Goal: Task Accomplishment & Management: Manage account settings

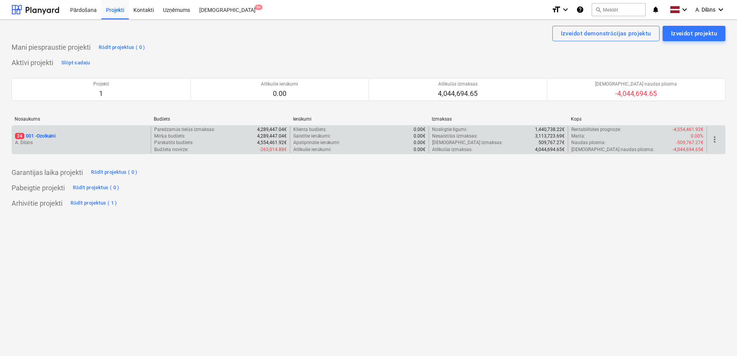
click at [71, 138] on div "24 001 - Ozolkalni" at bounding box center [81, 136] width 133 height 7
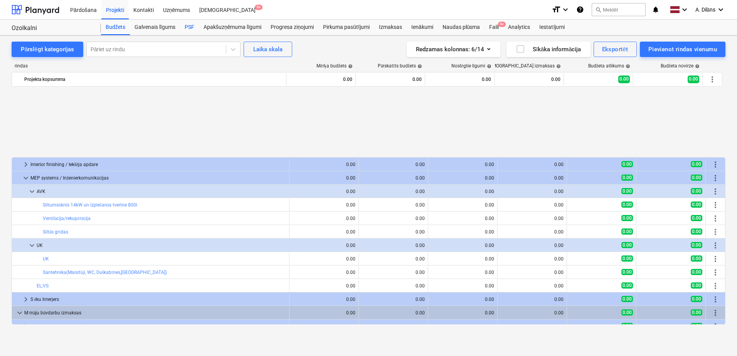
click at [186, 30] on div "PSF" at bounding box center [189, 27] width 19 height 15
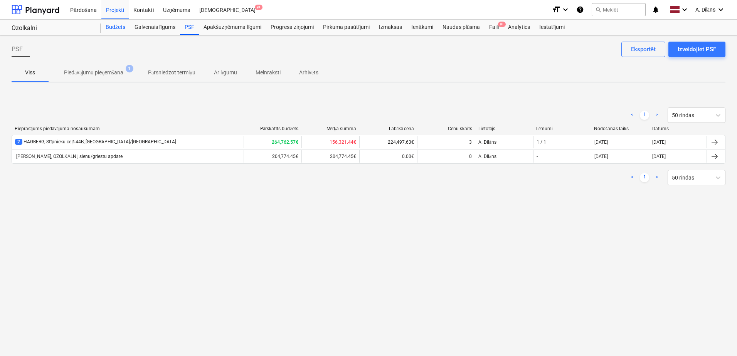
click at [120, 25] on div "Budžets" at bounding box center [115, 27] width 29 height 15
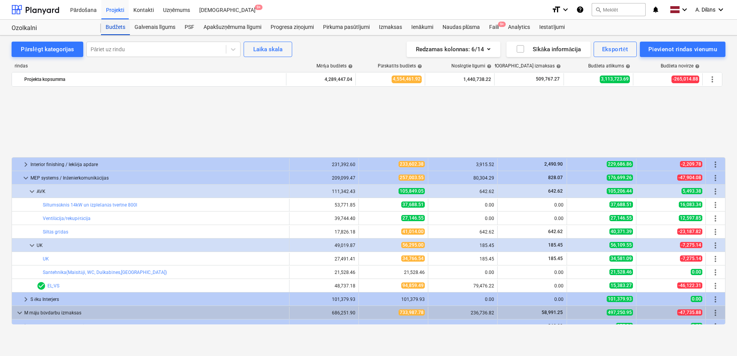
scroll to position [340, 0]
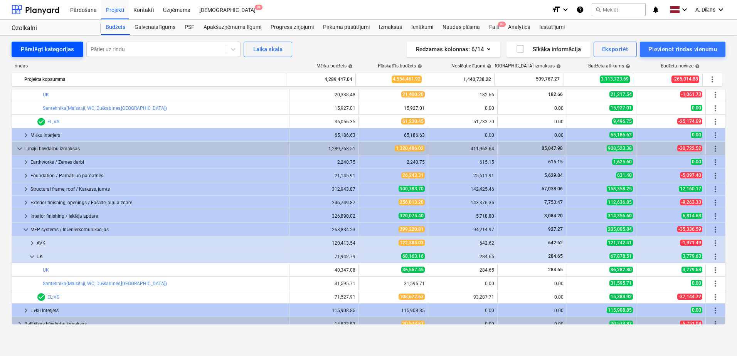
click at [51, 44] on div "Pārslēgt kategorijas" at bounding box center [47, 49] width 53 height 10
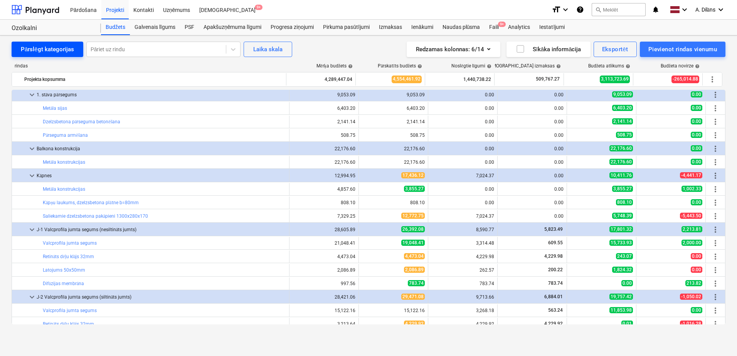
click at [47, 49] on div "Pārslēgt kategorijas" at bounding box center [47, 49] width 53 height 10
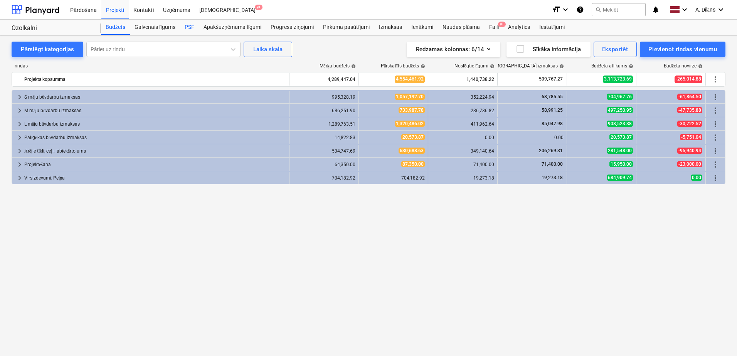
click at [187, 25] on div "PSF" at bounding box center [189, 27] width 19 height 15
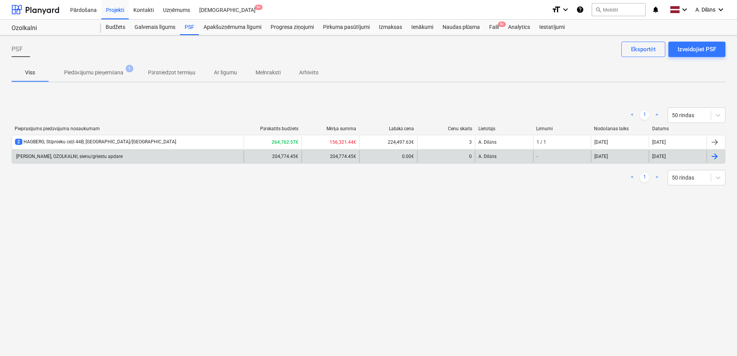
click at [131, 157] on div "[PERSON_NAME], OZOLKALNI, sienu/griestu apdare" at bounding box center [128, 156] width 232 height 12
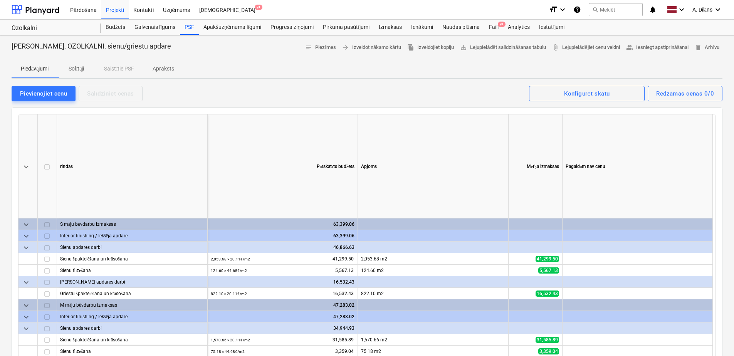
click at [79, 69] on p "Solītāji" at bounding box center [76, 69] width 19 height 8
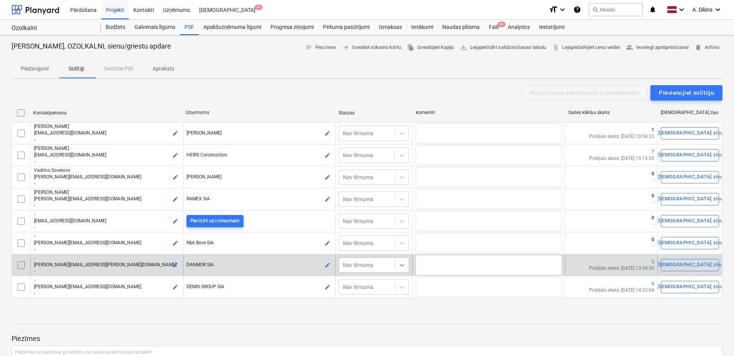
click at [405, 266] on icon at bounding box center [402, 265] width 8 height 8
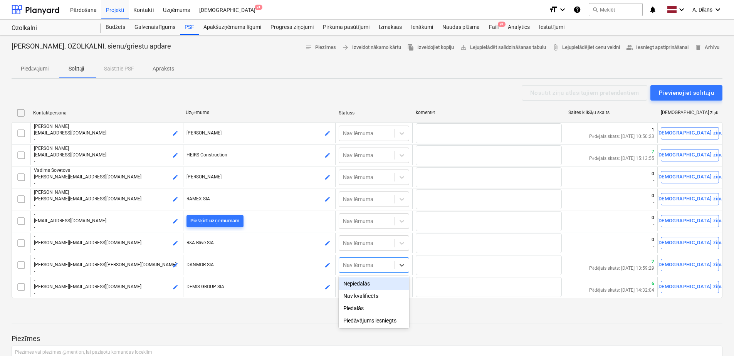
click at [381, 286] on div "Nepiedalās" at bounding box center [374, 284] width 71 height 12
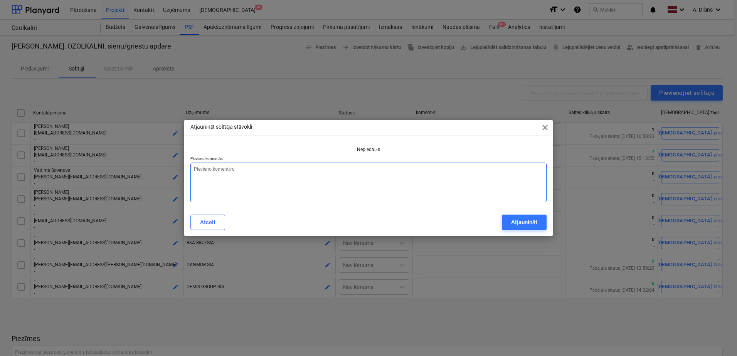
click at [318, 177] on textarea at bounding box center [368, 183] width 356 height 40
type textarea "x"
type textarea "N"
type textarea "x"
type textarea "Ne"
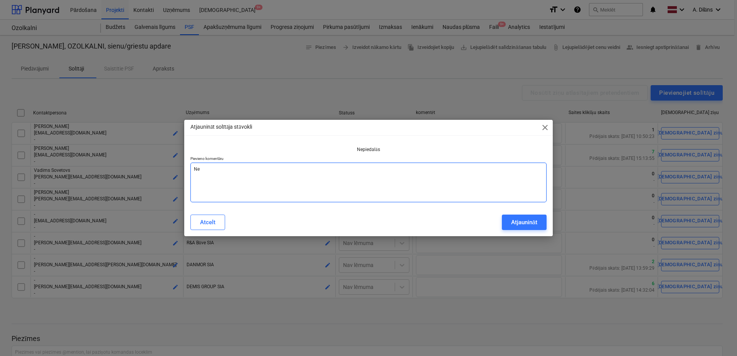
type textarea "x"
type textarea "Nev"
type textarea "x"
type textarea "Neve"
type textarea "x"
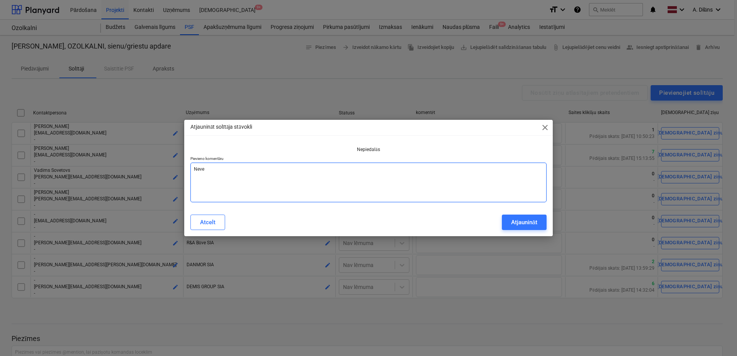
type textarea "Nevei"
type textarea "x"
type textarea "Neveic"
type textarea "x"
type textarea "Neveic"
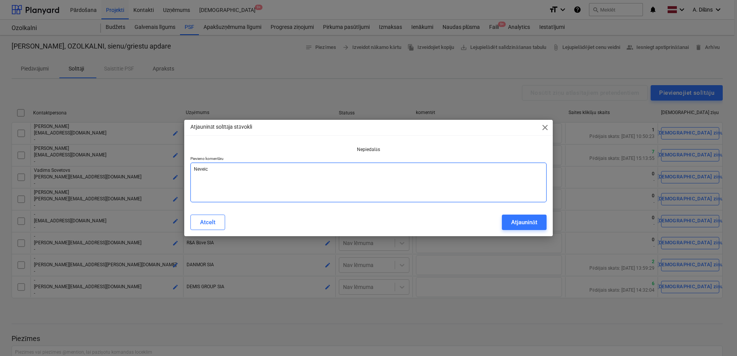
type textarea "x"
type textarea "Neveic a"
type textarea "x"
type textarea "Neveic ap"
type textarea "x"
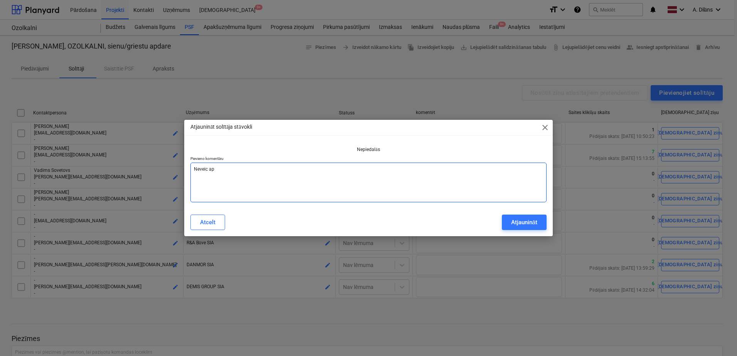
type textarea "Neveic apd"
type textarea "x"
type textarea "Neveic apda"
type textarea "x"
type textarea "Neveic apdar"
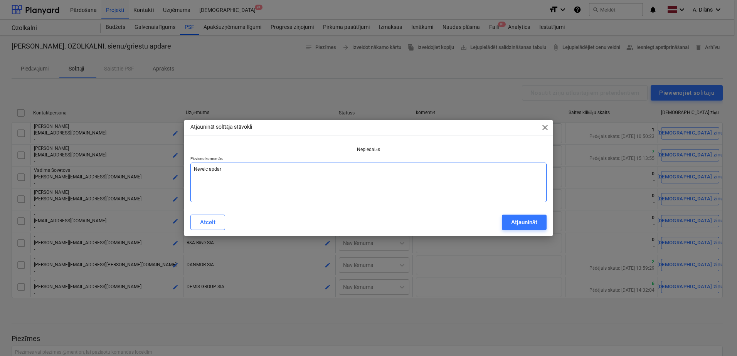
type textarea "x"
type textarea "Neveic apdare"
type textarea "x"
type textarea "Neveic apdares"
type textarea "x"
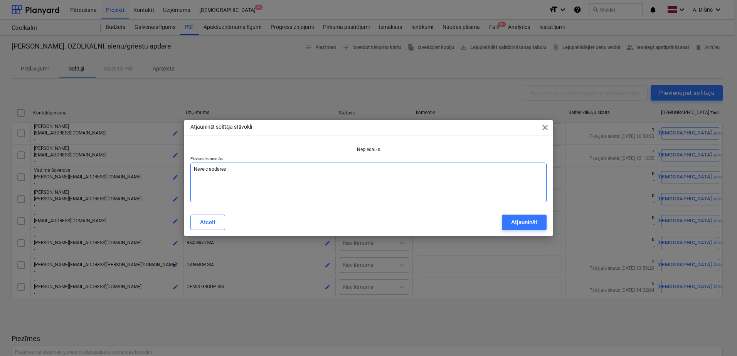
type textarea "Neveic apdares"
type textarea "x"
type textarea "Neveic apdares d"
type textarea "x"
type textarea "Neveic apdares da"
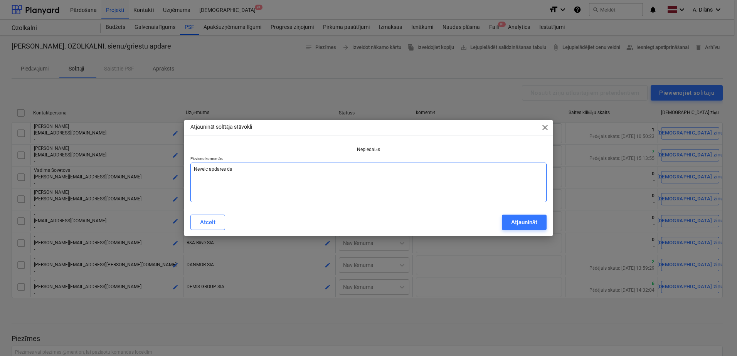
type textarea "x"
type textarea "Neveic apdares dar"
type textarea "x"
type textarea "Neveic apdares darb"
type textarea "x"
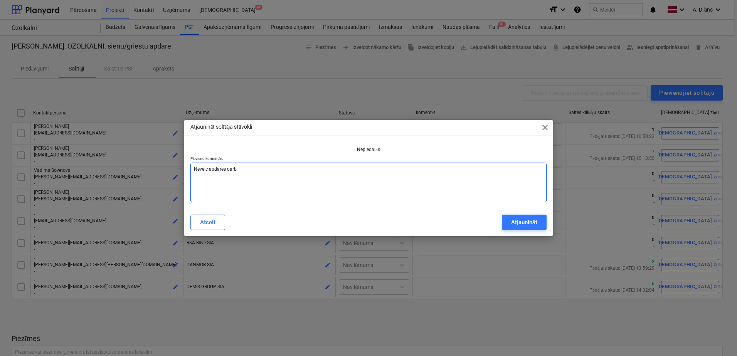
type textarea "Neveic apdares darbu"
type textarea "x"
type textarea "Neveic apdares darbus"
click at [524, 223] on div "Atjaunināt" at bounding box center [524, 222] width 26 height 10
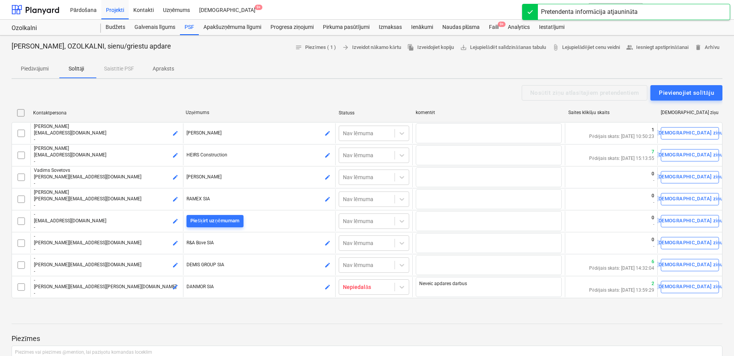
drag, startPoint x: 389, startPoint y: 89, endPoint x: 367, endPoint y: 91, distance: 21.3
drag, startPoint x: 367, startPoint y: 91, endPoint x: 352, endPoint y: 89, distance: 15.5
click at [352, 89] on div "Nosūtīt ziņu atlasītajiem pretendentiem Pievienojiet solītāju" at bounding box center [367, 92] width 711 height 15
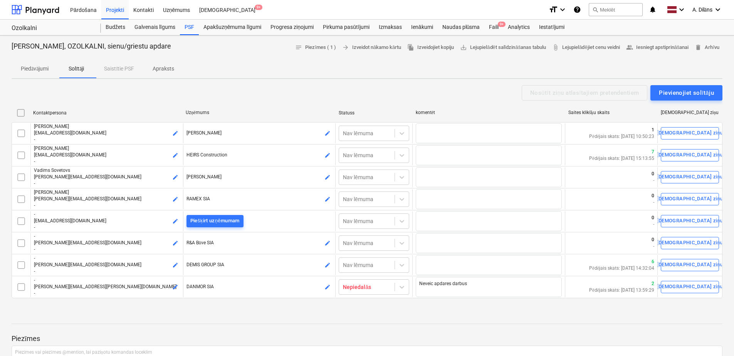
drag, startPoint x: 165, startPoint y: 326, endPoint x: 128, endPoint y: 321, distance: 37.3
drag, startPoint x: 128, startPoint y: 321, endPoint x: 110, endPoint y: 314, distance: 19.2
drag, startPoint x: 110, startPoint y: 314, endPoint x: 93, endPoint y: 312, distance: 17.5
click at [93, 312] on div "HAGBERG, OZOLKALNI, sienu/griestu apdare notes Piezīmes ( 1 ) arrow_forward Izv…" at bounding box center [367, 277] width 734 height 484
click at [165, 68] on p "Apraksts" at bounding box center [164, 69] width 22 height 8
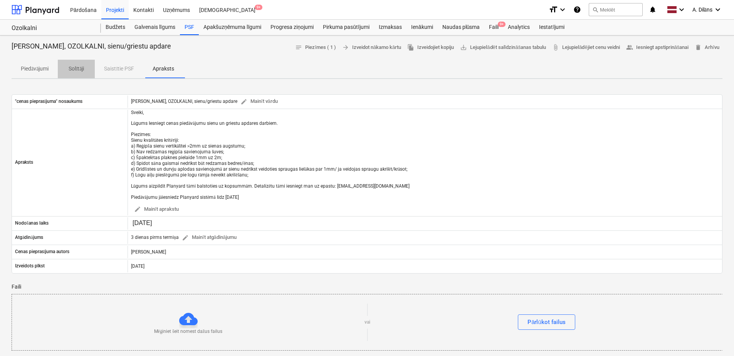
click at [76, 72] on p "Solītāji" at bounding box center [76, 69] width 19 height 8
type textarea "x"
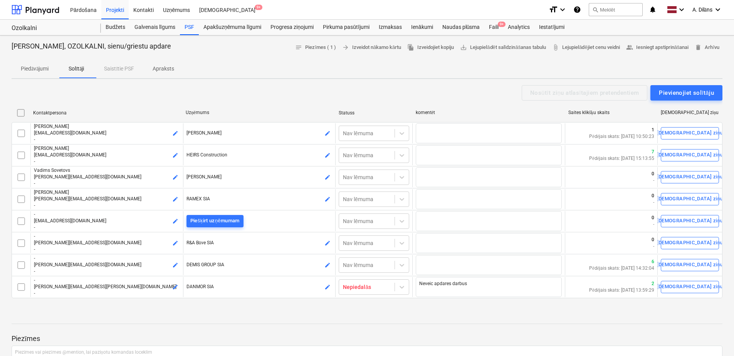
drag, startPoint x: 338, startPoint y: 322, endPoint x: 319, endPoint y: 315, distance: 20.3
drag, startPoint x: 319, startPoint y: 315, endPoint x: 289, endPoint y: 313, distance: 29.3
click at [289, 313] on div "HAGBERG, OZOLKALNI, sienu/griestu apdare notes Piezīmes ( 1 ) arrow_forward Izv…" at bounding box center [367, 277] width 734 height 484
drag, startPoint x: 335, startPoint y: 89, endPoint x: 327, endPoint y: 91, distance: 8.0
drag, startPoint x: 327, startPoint y: 91, endPoint x: 303, endPoint y: 91, distance: 23.5
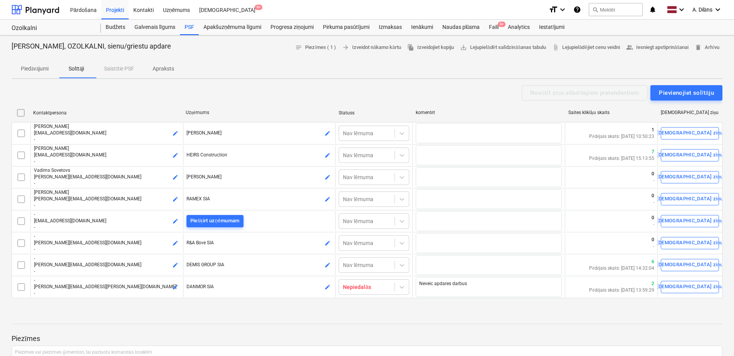
click at [303, 91] on div "Nosūtīt ziņu atlasītajiem pretendentiem Pievienojiet solītāju" at bounding box center [367, 92] width 711 height 15
drag, startPoint x: 344, startPoint y: 92, endPoint x: 329, endPoint y: 92, distance: 15.0
drag, startPoint x: 329, startPoint y: 92, endPoint x: 316, endPoint y: 91, distance: 12.7
click at [316, 91] on div "Nosūtīt ziņu atlasītajiem pretendentiem Pievienojiet solītāju" at bounding box center [367, 92] width 711 height 15
drag, startPoint x: 328, startPoint y: 89, endPoint x: 322, endPoint y: 89, distance: 6.2
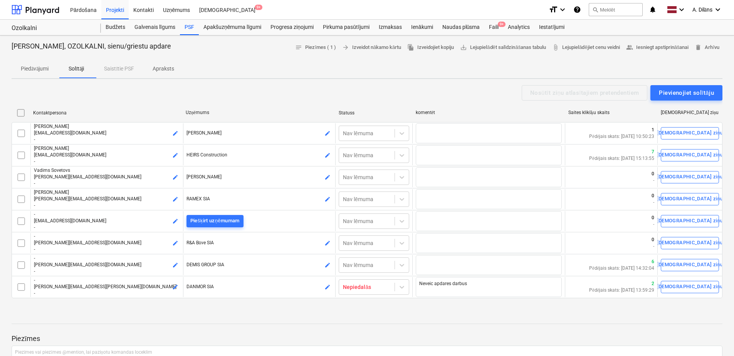
drag, startPoint x: 322, startPoint y: 89, endPoint x: 301, endPoint y: 90, distance: 20.8
drag, startPoint x: 301, startPoint y: 90, endPoint x: 282, endPoint y: 92, distance: 19.4
click at [282, 92] on div "Nosūtīt ziņu atlasītajiem pretendentiem Pievienojiet solītāju" at bounding box center [367, 92] width 711 height 15
drag, startPoint x: 282, startPoint y: 92, endPoint x: 188, endPoint y: 94, distance: 93.7
drag, startPoint x: 188, startPoint y: 94, endPoint x: 173, endPoint y: 93, distance: 15.8
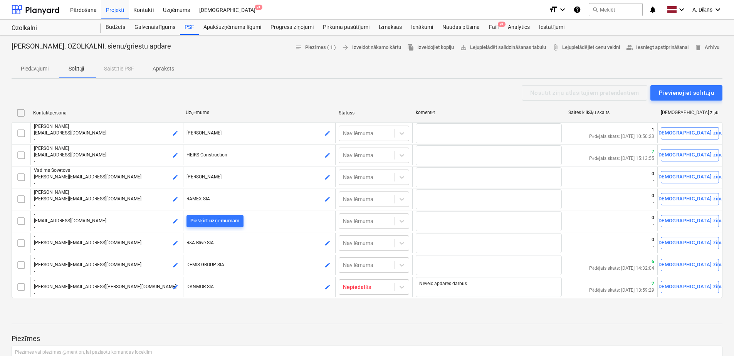
drag, startPoint x: 173, startPoint y: 93, endPoint x: 164, endPoint y: 92, distance: 8.5
click at [164, 92] on div "Nosūtīt ziņu atlasītajiem pretendentiem Pievienojiet solītāju" at bounding box center [367, 92] width 711 height 15
click at [234, 30] on div "Apakšuzņēmuma līgumi" at bounding box center [232, 27] width 67 height 15
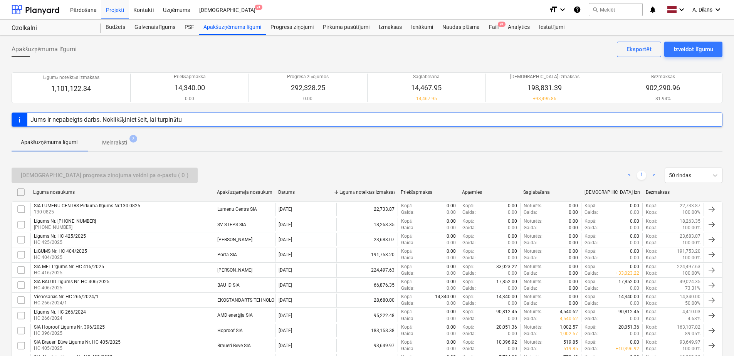
click at [126, 141] on p "Melnraksti" at bounding box center [114, 143] width 25 height 8
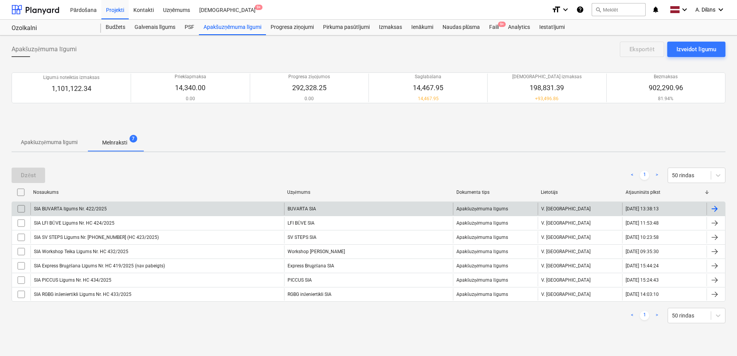
click at [234, 209] on div "SIA BUVARTA līgums Nr. 422/2025" at bounding box center [157, 209] width 254 height 12
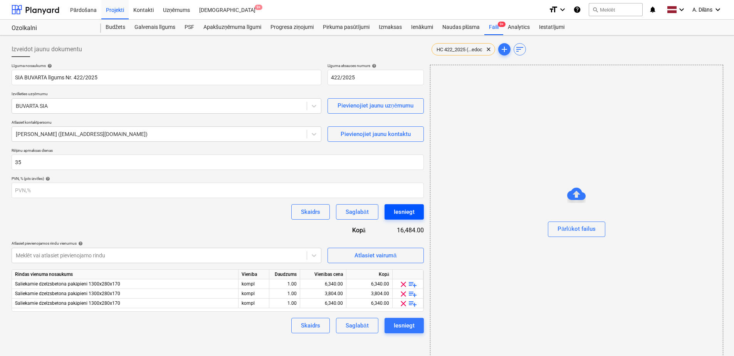
click at [399, 211] on div "Iesniegt" at bounding box center [404, 212] width 21 height 10
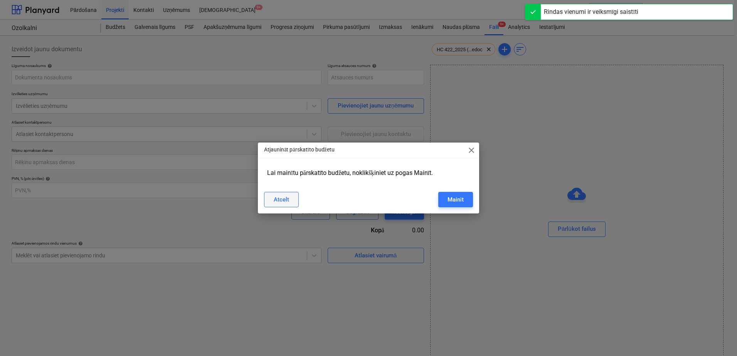
click at [283, 203] on div "Atcelt" at bounding box center [281, 200] width 15 height 10
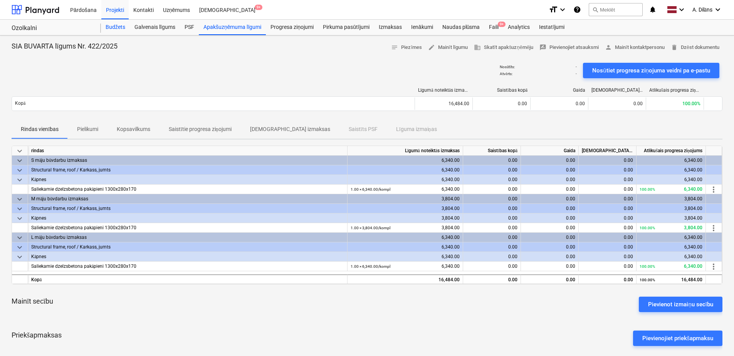
click at [116, 28] on div "Budžets" at bounding box center [115, 27] width 29 height 15
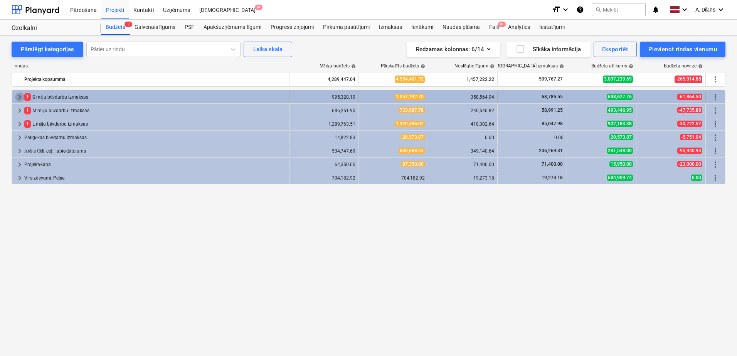
click at [19, 97] on span "keyboard_arrow_right" at bounding box center [19, 97] width 9 height 9
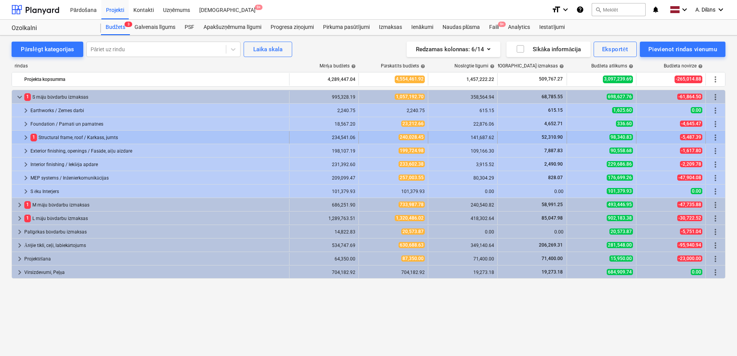
click at [27, 135] on span "keyboard_arrow_right" at bounding box center [25, 137] width 9 height 9
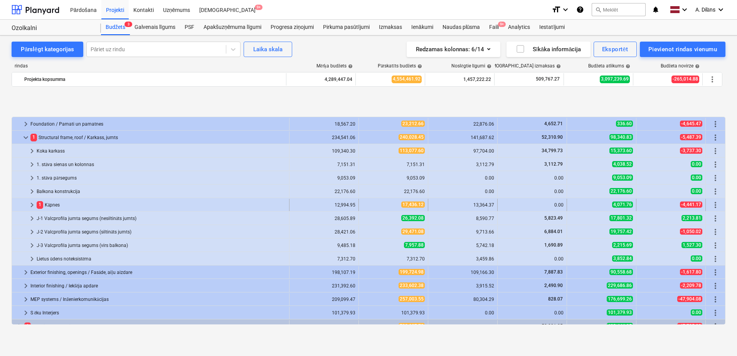
click at [33, 204] on span "keyboard_arrow_right" at bounding box center [31, 204] width 9 height 9
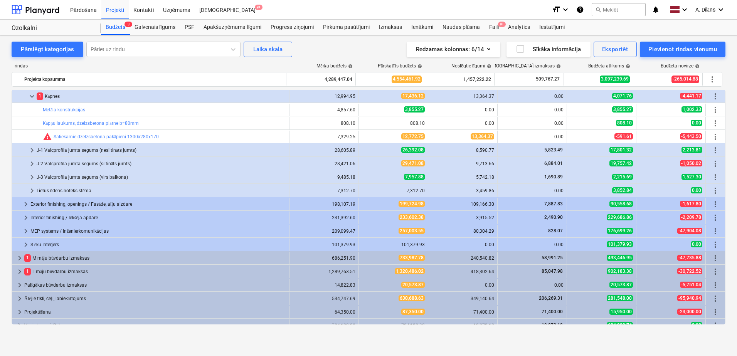
scroll to position [116, 0]
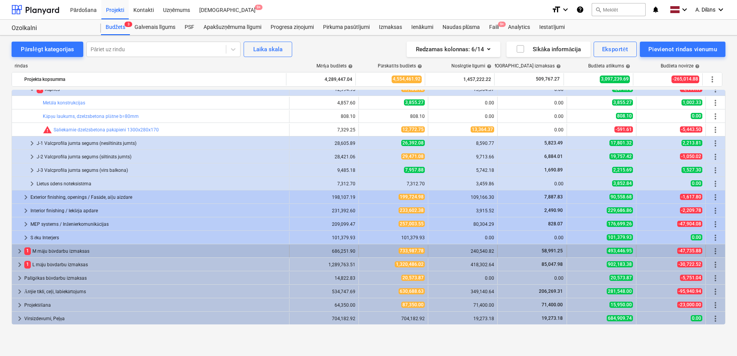
click at [21, 251] on span "keyboard_arrow_right" at bounding box center [19, 251] width 9 height 9
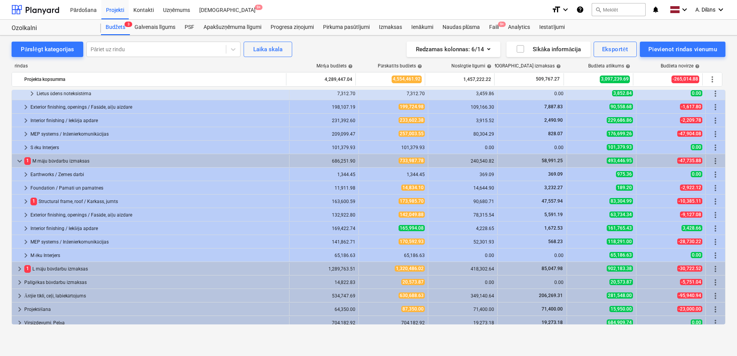
scroll to position [210, 0]
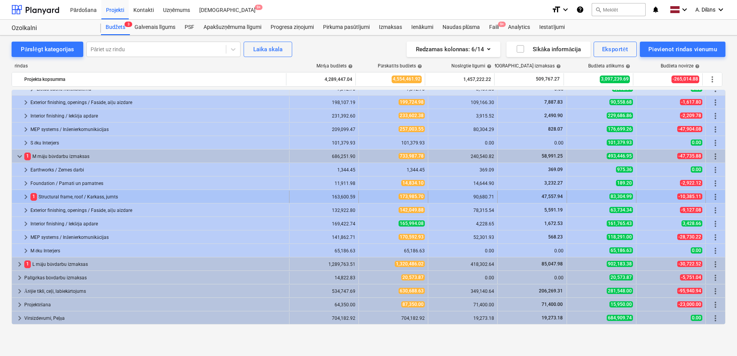
click at [24, 196] on span "keyboard_arrow_right" at bounding box center [25, 196] width 9 height 9
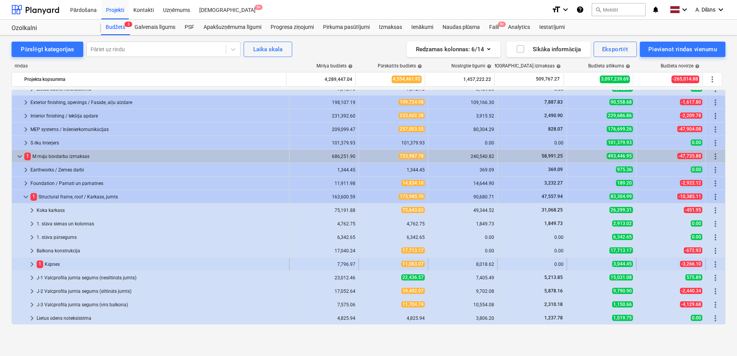
click at [27, 266] on span "keyboard_arrow_right" at bounding box center [31, 264] width 9 height 9
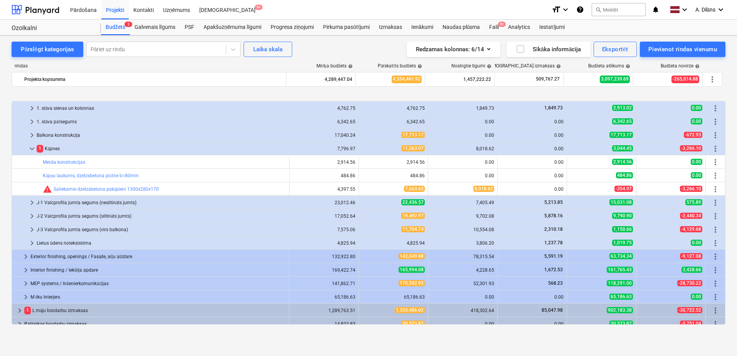
scroll to position [372, 0]
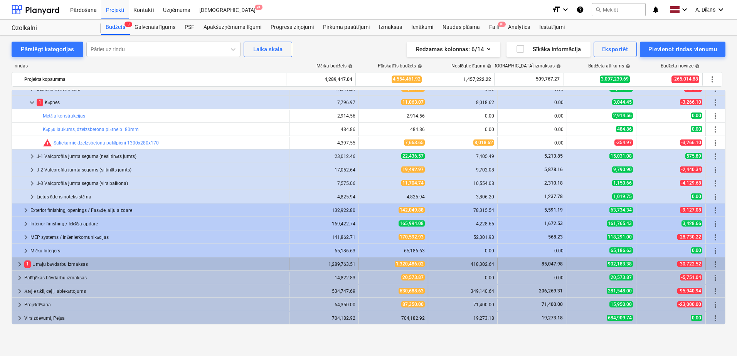
click at [20, 263] on span "keyboard_arrow_right" at bounding box center [19, 264] width 9 height 9
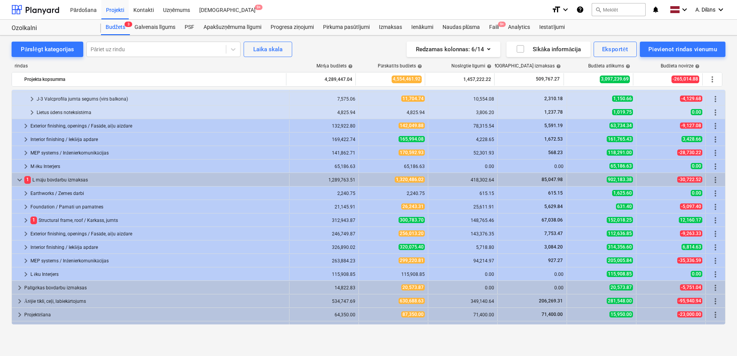
scroll to position [467, 0]
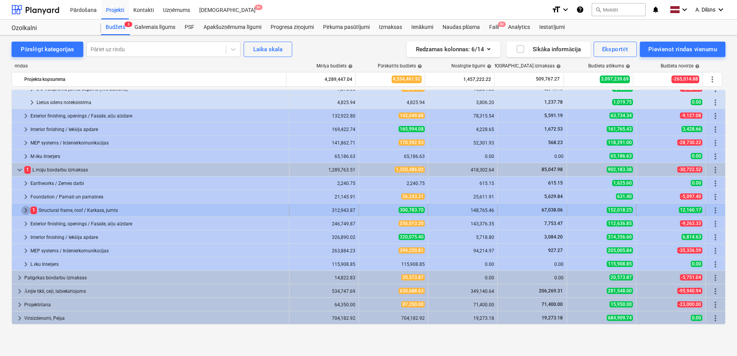
click at [25, 211] on span "keyboard_arrow_right" at bounding box center [25, 210] width 9 height 9
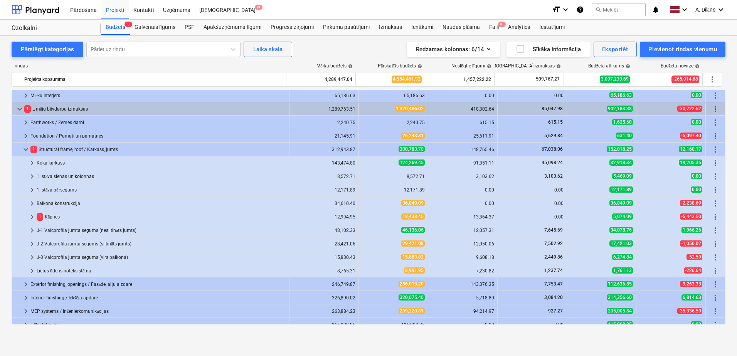
scroll to position [544, 0]
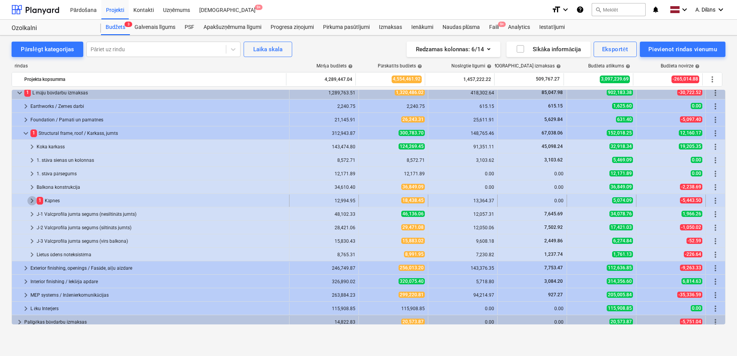
click at [31, 202] on span "keyboard_arrow_right" at bounding box center [31, 200] width 9 height 9
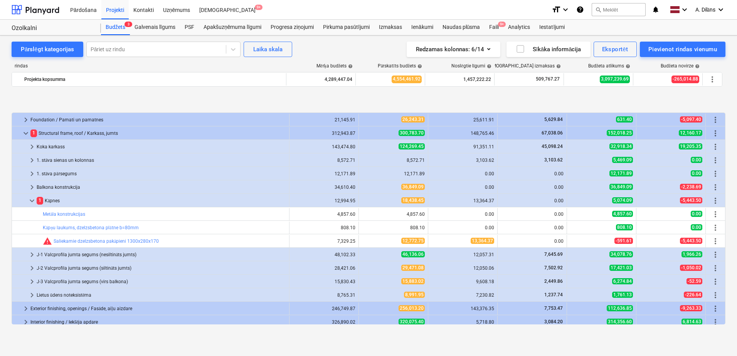
scroll to position [582, 0]
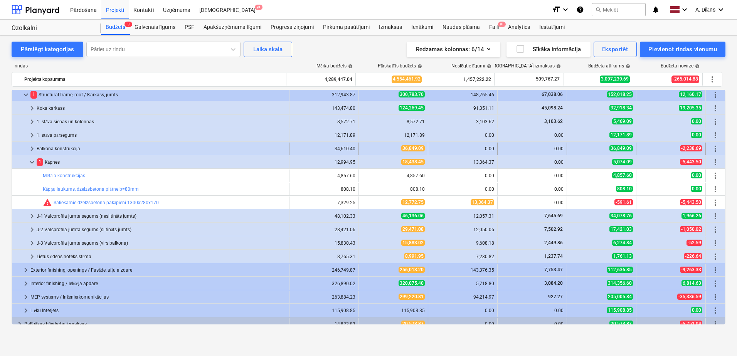
click at [34, 149] on span "keyboard_arrow_right" at bounding box center [31, 148] width 9 height 9
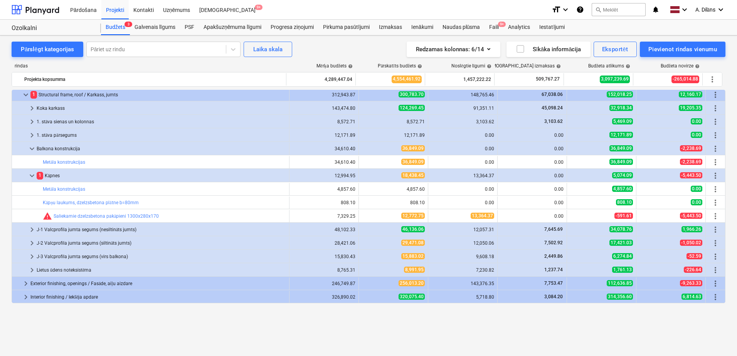
scroll to position [544, 0]
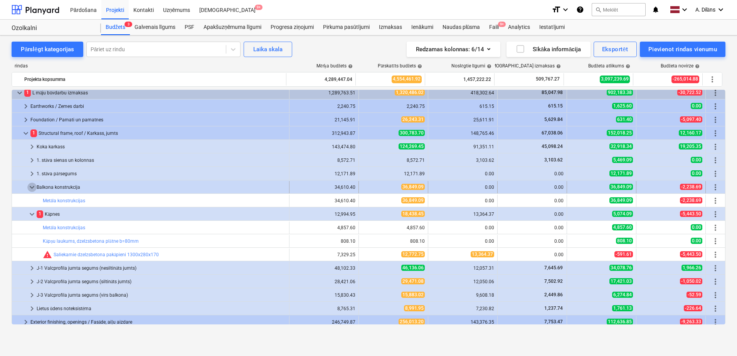
click at [34, 188] on span "keyboard_arrow_down" at bounding box center [31, 187] width 9 height 9
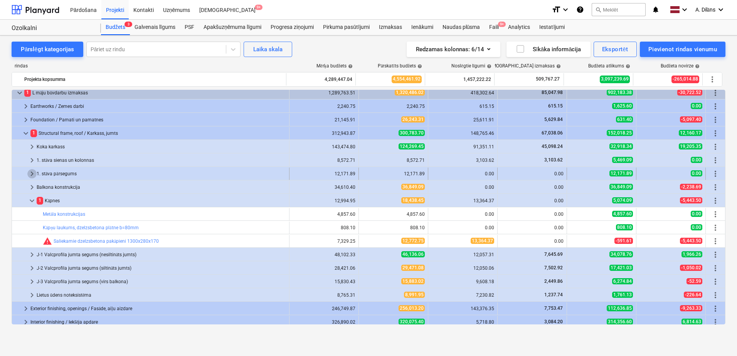
click at [32, 174] on span "keyboard_arrow_right" at bounding box center [31, 173] width 9 height 9
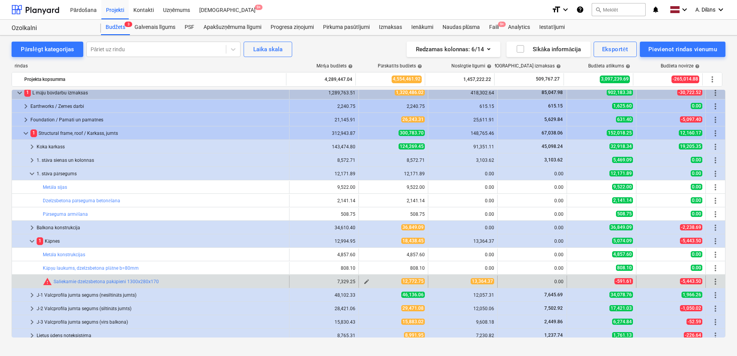
click at [366, 281] on span "edit" at bounding box center [366, 282] width 6 height 6
type textarea "x"
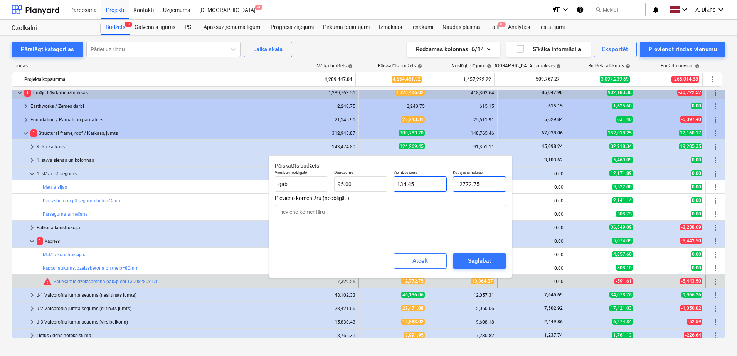
drag, startPoint x: 485, startPoint y: 182, endPoint x: 445, endPoint y: 187, distance: 40.0
click at [445, 187] on div "Vienība (neobligāti) gab [PERSON_NAME] 95.00 Vienības cena 134.45 Kopējās izmak…" at bounding box center [390, 181] width 237 height 28
type input "1"
type textarea "x"
type input "0.01"
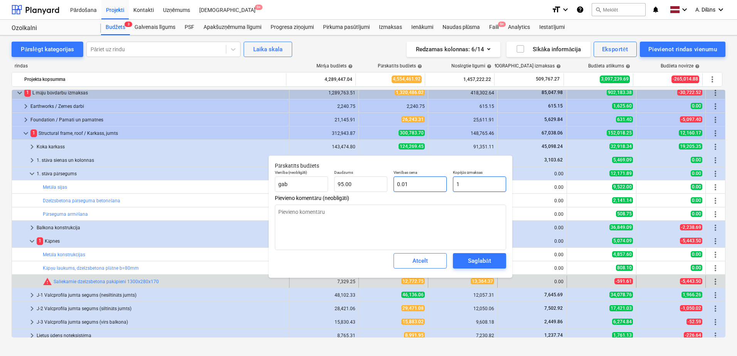
type textarea "x"
type input "13"
type input "0.14"
type textarea "x"
type input "133"
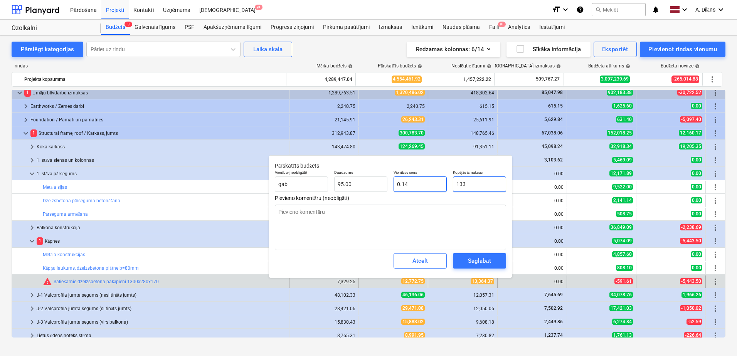
type input "1.40"
type textarea "x"
type input "1336"
type input "14.06"
type textarea "x"
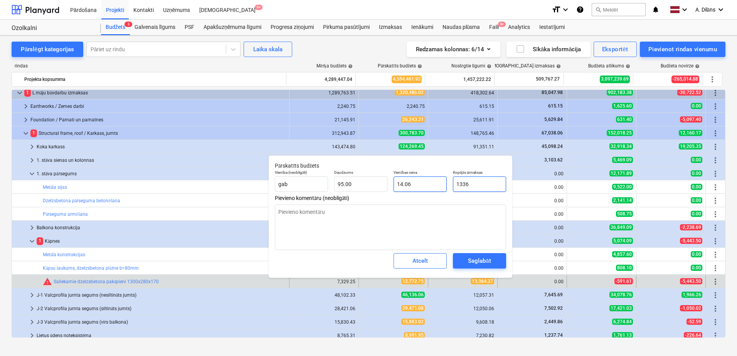
type input "13364"
type input "140.67"
type textarea "x"
type input "13364."
type textarea "x"
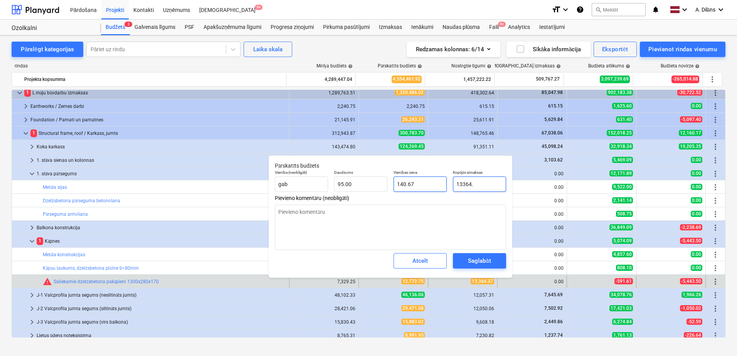
type input "13364.3"
type input "140.68"
type textarea "x"
type input "13364.37"
type textarea "x"
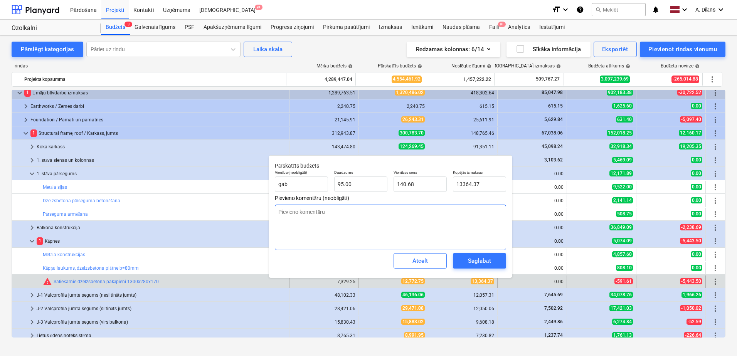
type input "13,364.37"
click at [426, 222] on textarea at bounding box center [390, 227] width 231 height 45
click at [474, 260] on div "Saglabāt" at bounding box center [479, 261] width 23 height 10
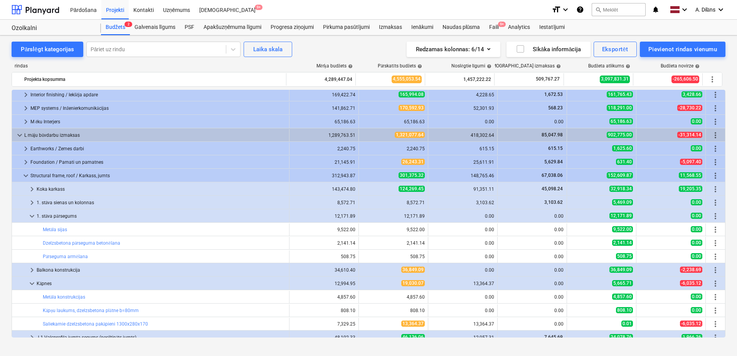
scroll to position [502, 0]
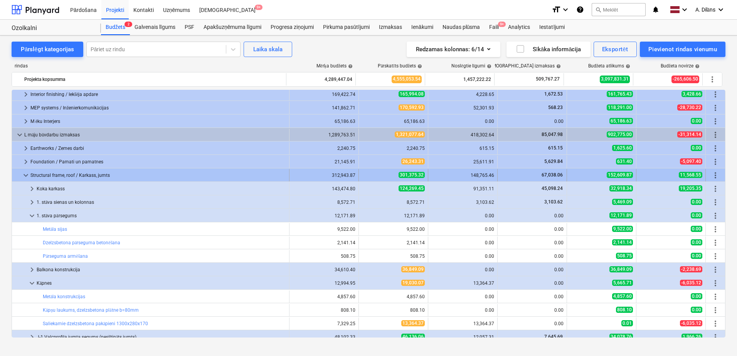
click at [24, 175] on span "keyboard_arrow_down" at bounding box center [25, 175] width 9 height 9
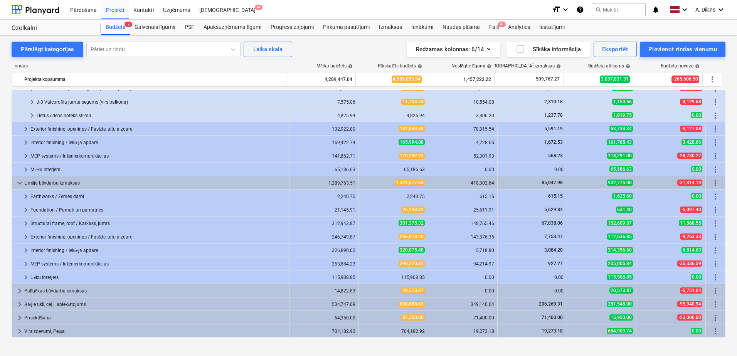
scroll to position [454, 0]
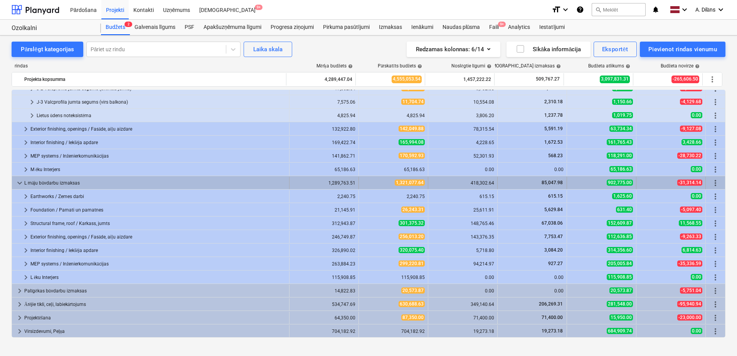
click at [21, 183] on span "keyboard_arrow_down" at bounding box center [19, 182] width 9 height 9
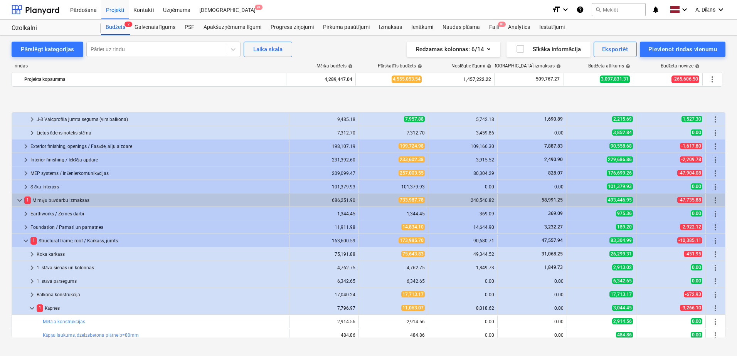
scroll to position [244, 0]
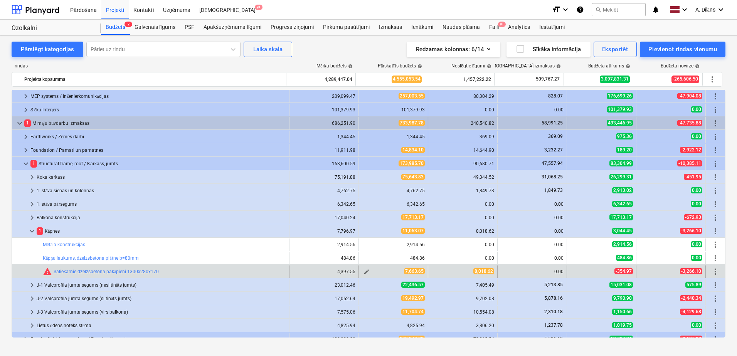
click at [366, 269] on span "edit" at bounding box center [366, 272] width 6 height 6
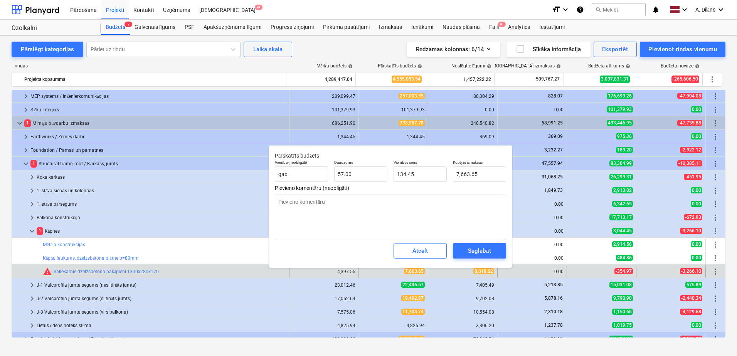
type textarea "x"
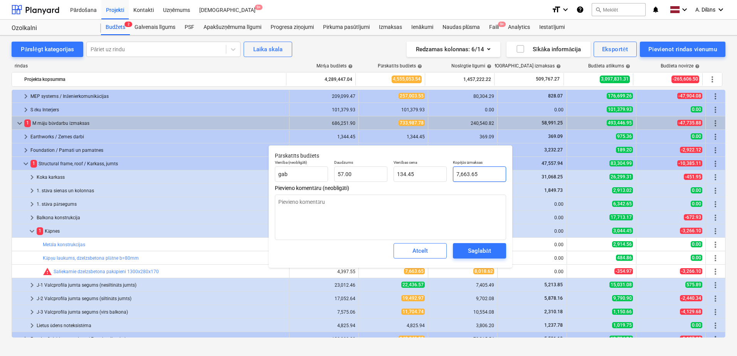
type input "7663.65"
drag, startPoint x: 482, startPoint y: 172, endPoint x: 446, endPoint y: 172, distance: 36.2
click at [446, 172] on div "Vienība (neobligāti) gab [PERSON_NAME] 57.00 Vienības cena 134.45 Kopējās izmak…" at bounding box center [390, 171] width 237 height 28
type textarea "x"
type input "8"
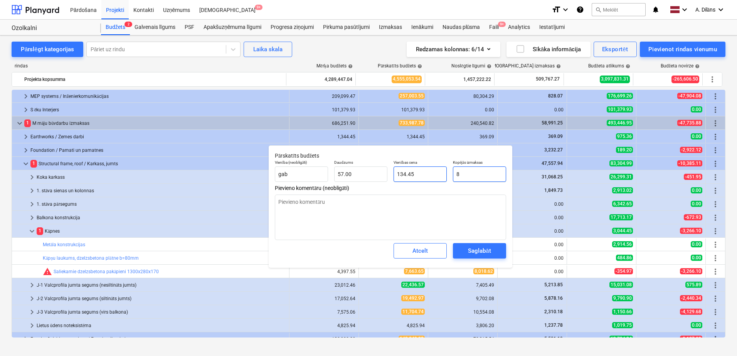
type input "0.14"
type textarea "x"
type input "80"
type input "1.40"
type textarea "x"
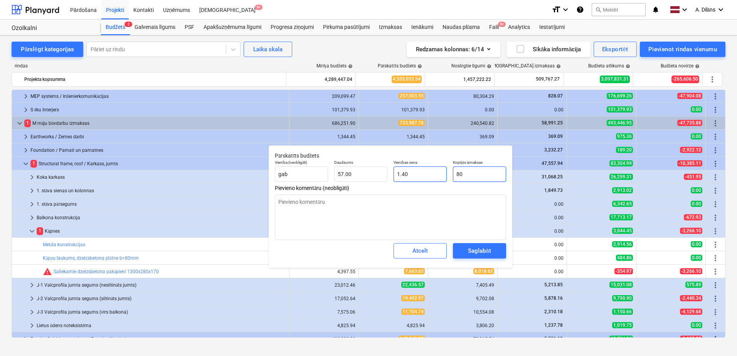
type input "801"
type input "14.05"
type textarea "x"
type input "8018"
type input "140.67"
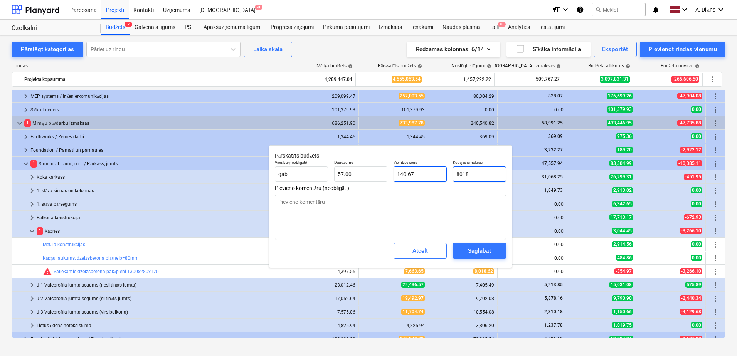
type textarea "x"
type input "8018."
type textarea "x"
type input "8018.6"
type input "140.68"
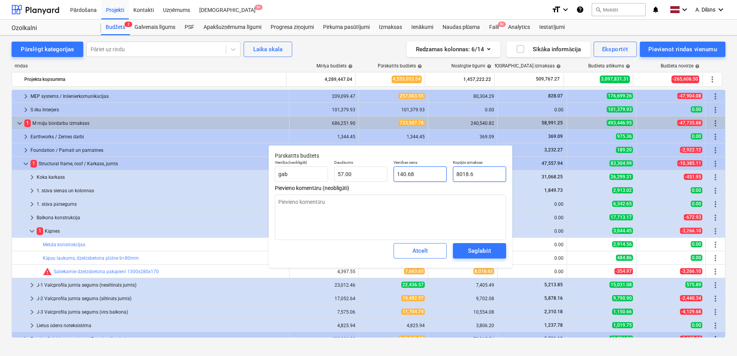
type textarea "x"
type input "8018.62"
type textarea "x"
type input "8,018.62"
click at [427, 212] on textarea at bounding box center [390, 217] width 231 height 45
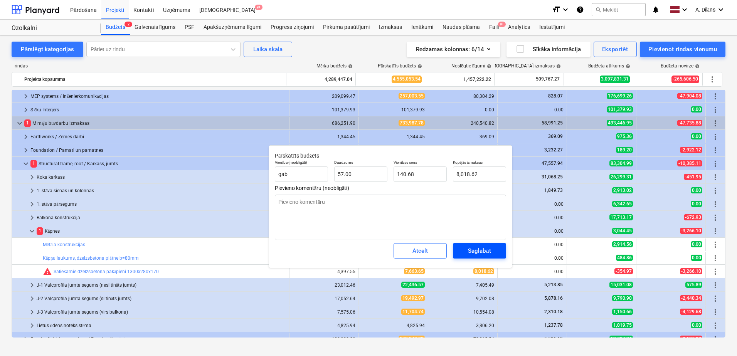
click at [476, 247] on div "Saglabāt" at bounding box center [479, 251] width 23 height 10
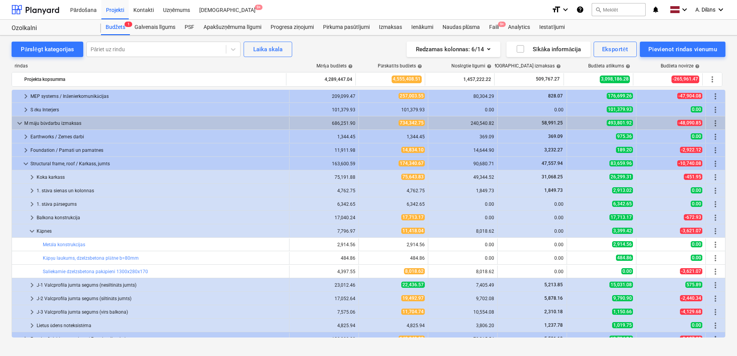
type textarea "x"
type input "57.00"
type input "140.68"
type input "8,018.62"
click at [18, 122] on span "keyboard_arrow_down" at bounding box center [19, 123] width 9 height 9
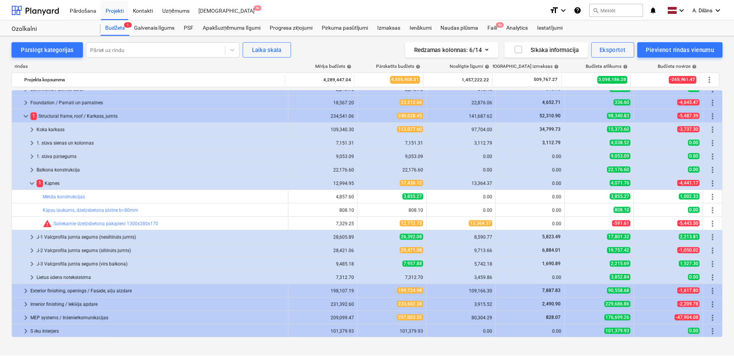
scroll to position [0, 0]
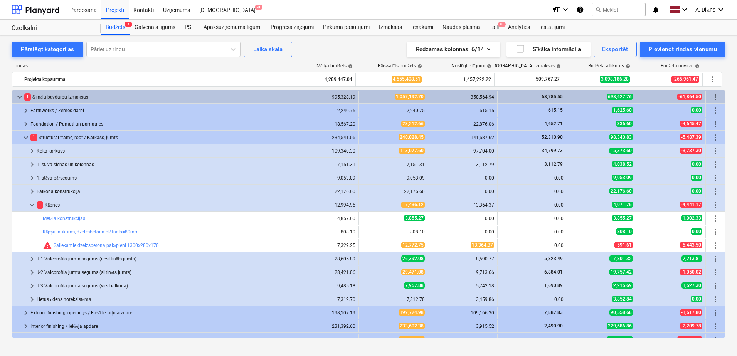
click at [365, 245] on span "edit" at bounding box center [366, 245] width 6 height 6
type textarea "x"
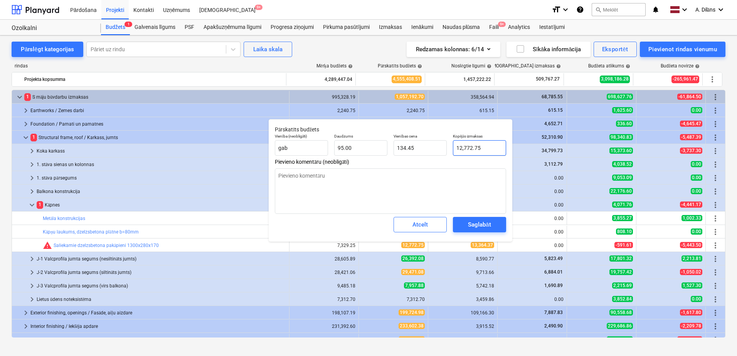
type input "12772.75"
drag, startPoint x: 488, startPoint y: 151, endPoint x: 456, endPoint y: 147, distance: 32.2
click at [456, 147] on input "12772.75" at bounding box center [479, 147] width 53 height 15
type textarea "x"
type input "1"
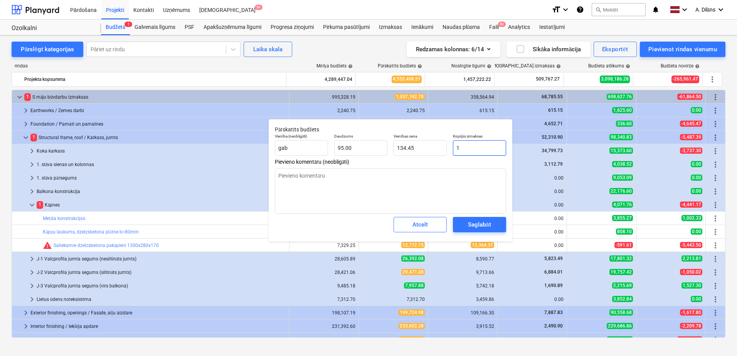
type input "0.01"
type textarea "x"
type input "13"
type input "0.14"
type input "133"
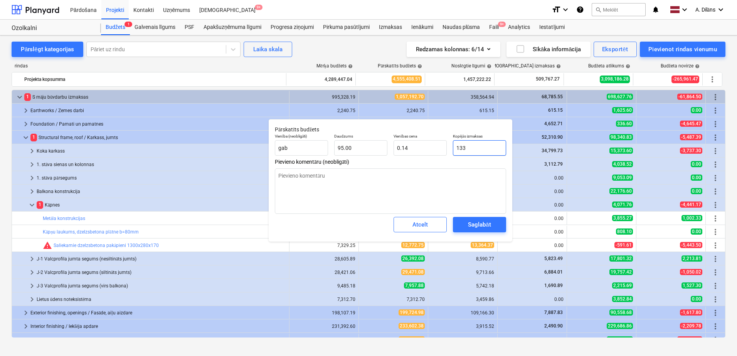
type textarea "x"
type input "1.40"
type textarea "x"
type input "1336"
type input "14.06"
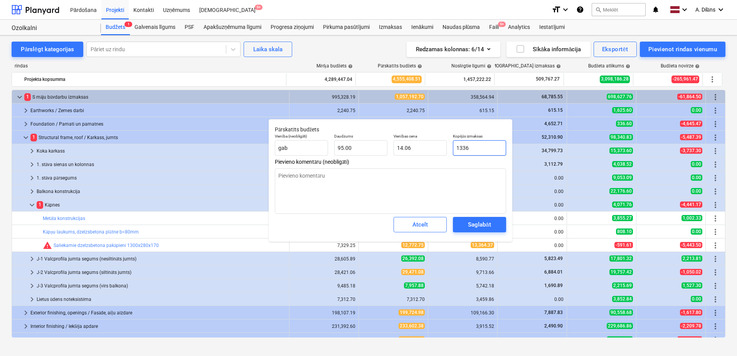
type textarea "x"
type input "13364"
type input "140.67"
type textarea "x"
type input "13364."
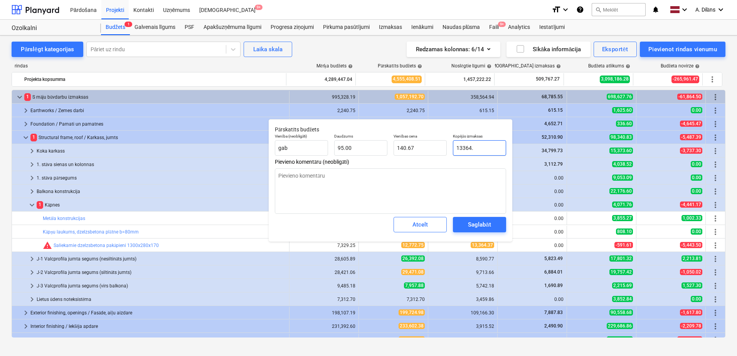
type textarea "x"
type input "13364.3"
type input "140.68"
type textarea "x"
type input "13364.37"
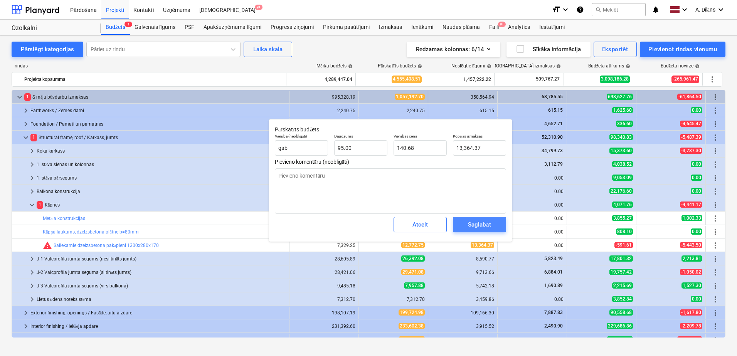
click at [474, 226] on div "Saglabāt" at bounding box center [479, 225] width 23 height 10
type textarea "x"
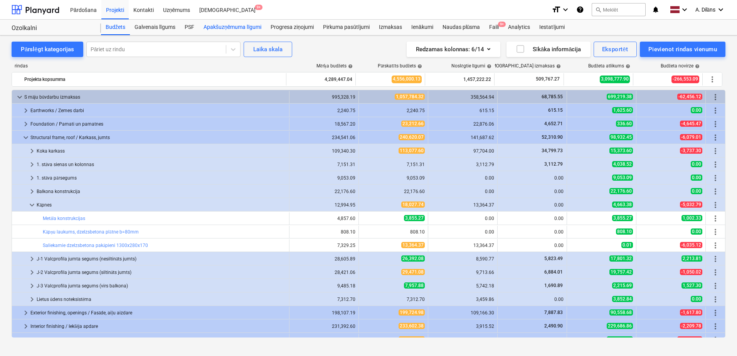
click at [238, 29] on div "Apakšuzņēmuma līgumi" at bounding box center [232, 27] width 67 height 15
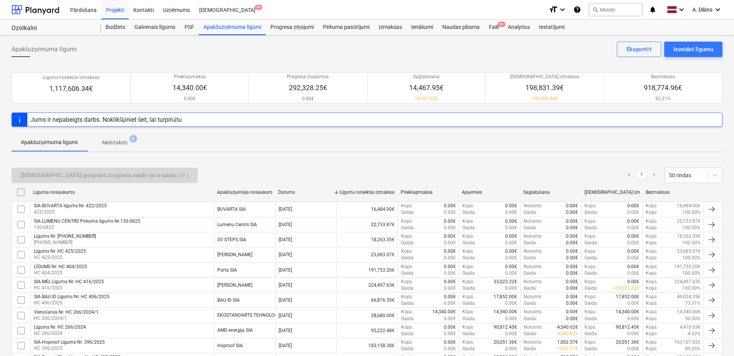
click at [122, 139] on p "Melnraksti" at bounding box center [114, 143] width 25 height 8
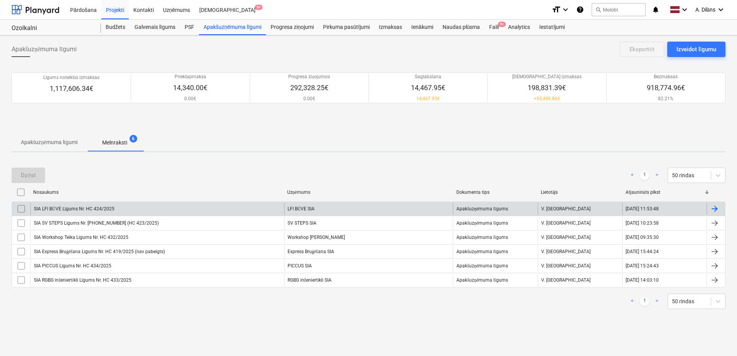
click at [184, 208] on div "SIA LFI BŪVE Līgums Nr. HC 424/2025" at bounding box center [157, 209] width 254 height 12
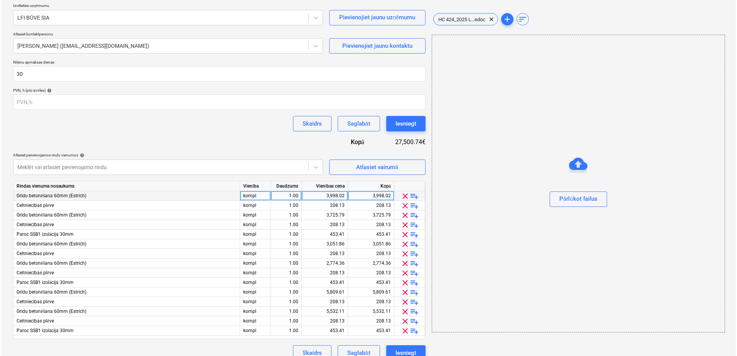
scroll to position [99, 0]
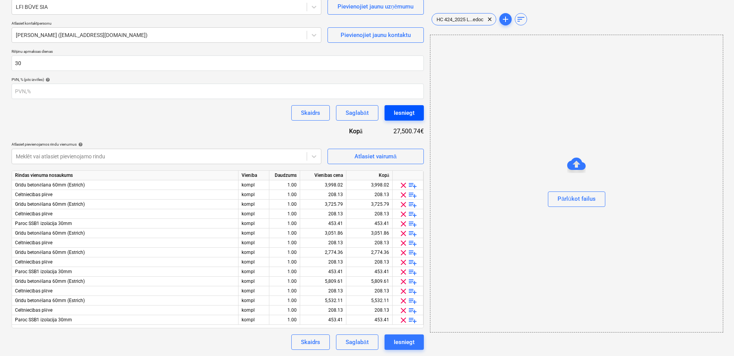
click at [409, 115] on div "Iesniegt" at bounding box center [404, 113] width 21 height 10
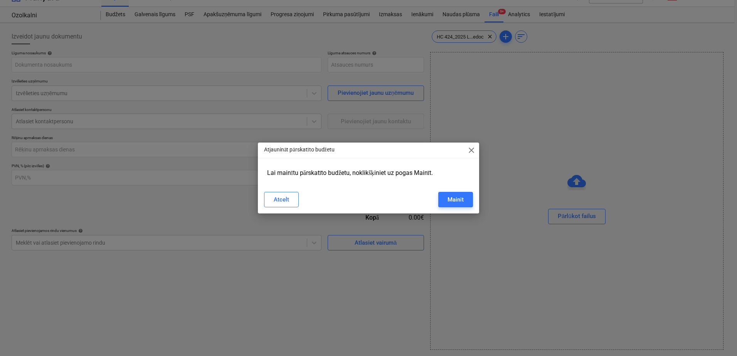
scroll to position [13, 0]
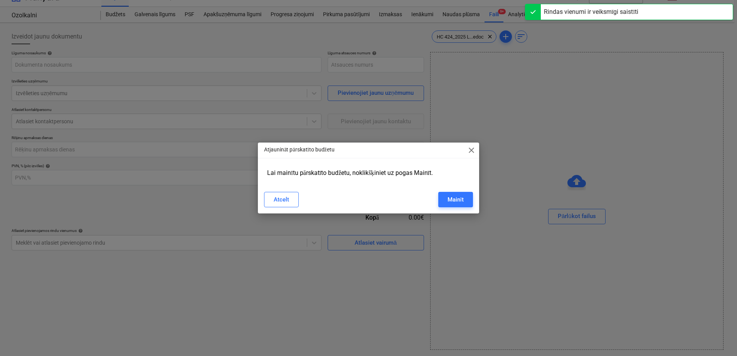
click at [470, 152] on span "close" at bounding box center [471, 150] width 9 height 9
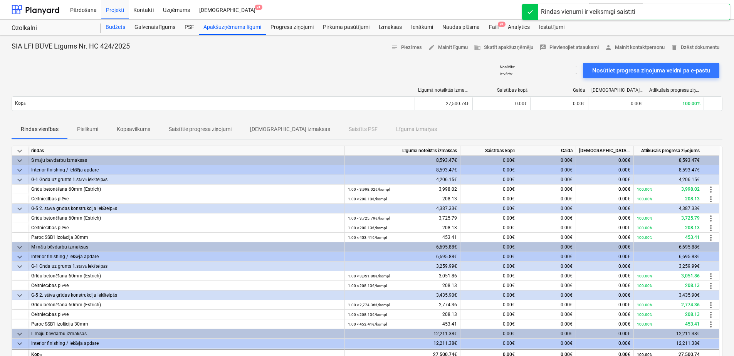
click at [113, 23] on div "Budžets" at bounding box center [115, 27] width 29 height 15
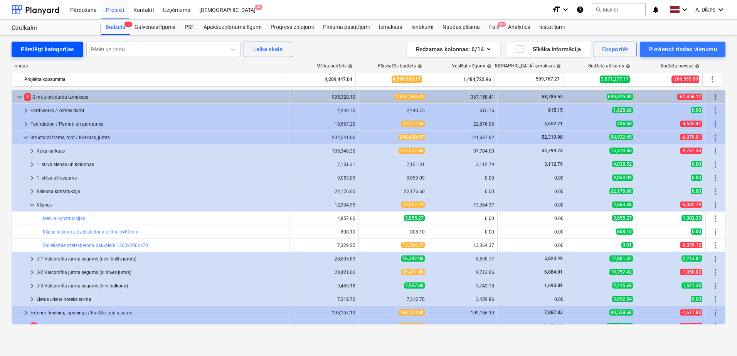
click at [40, 45] on div "Pārslēgt kategorijas" at bounding box center [47, 49] width 53 height 10
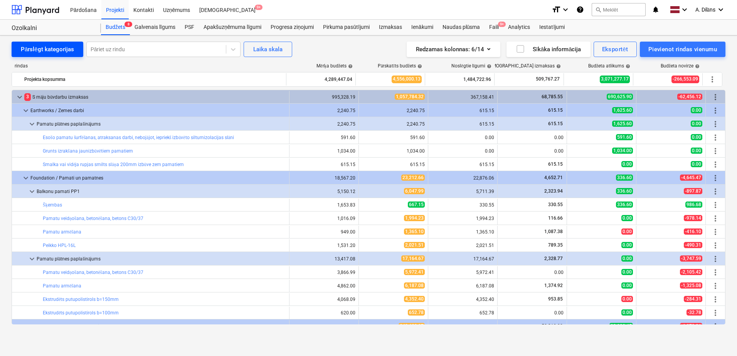
click at [40, 46] on div "Pārslēgt kategorijas" at bounding box center [47, 49] width 53 height 10
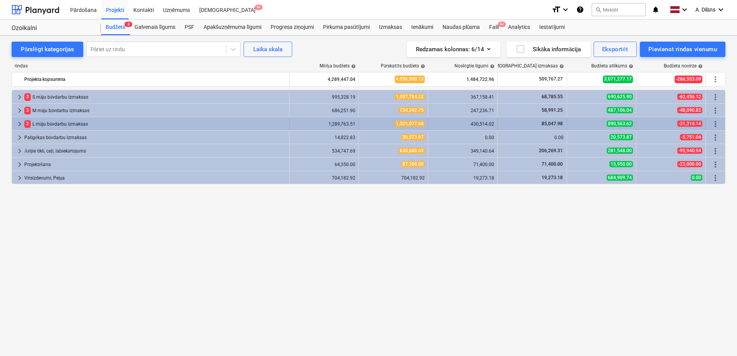
click at [20, 121] on span "keyboard_arrow_right" at bounding box center [19, 123] width 9 height 9
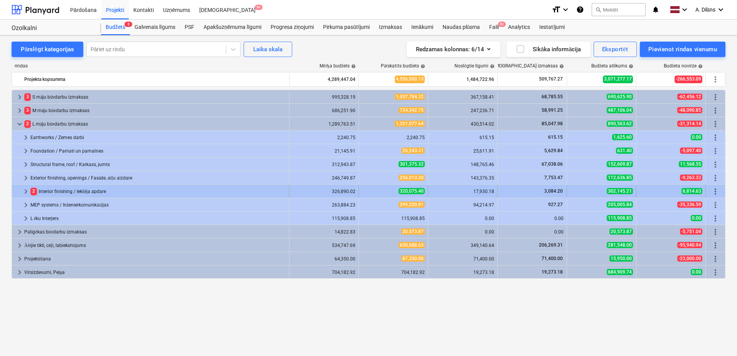
click at [25, 190] on span "keyboard_arrow_right" at bounding box center [25, 191] width 9 height 9
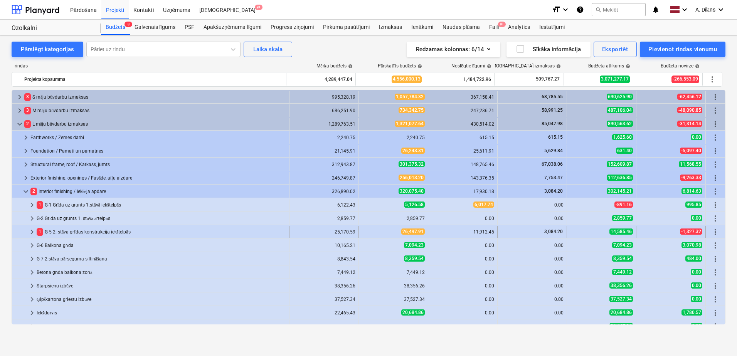
click at [29, 234] on span "keyboard_arrow_right" at bounding box center [31, 231] width 9 height 9
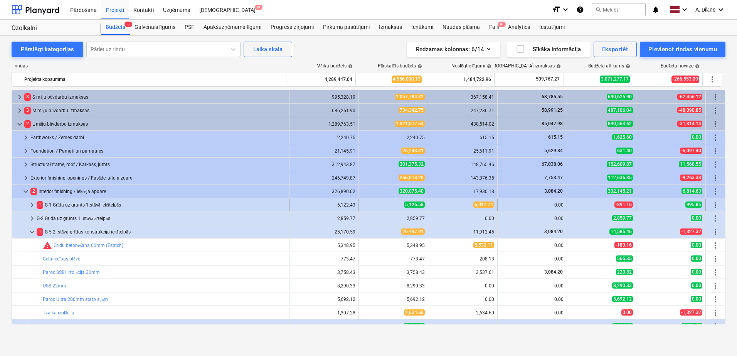
click at [32, 205] on span "keyboard_arrow_right" at bounding box center [31, 204] width 9 height 9
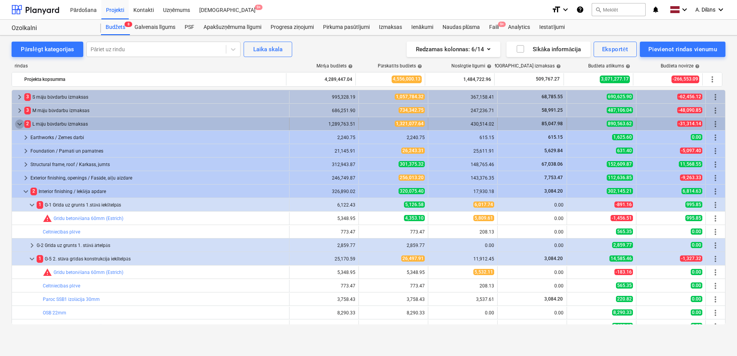
click at [20, 123] on span "keyboard_arrow_down" at bounding box center [19, 123] width 9 height 9
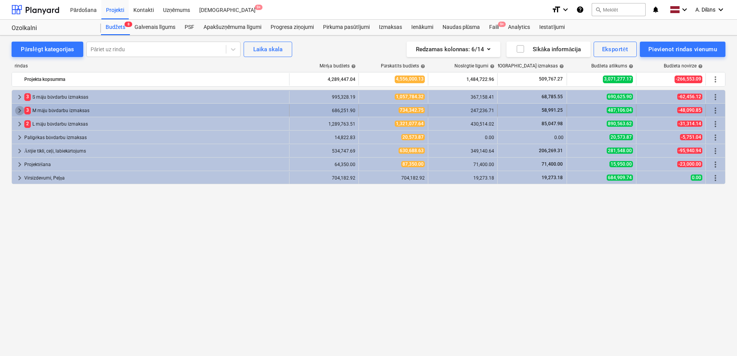
click at [20, 111] on span "keyboard_arrow_right" at bounding box center [19, 110] width 9 height 9
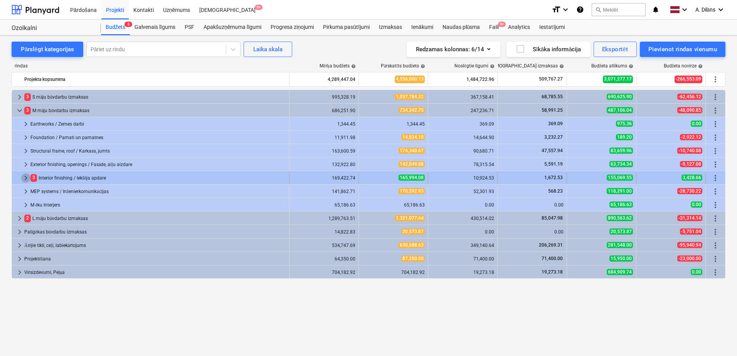
click at [24, 177] on span "keyboard_arrow_right" at bounding box center [25, 177] width 9 height 9
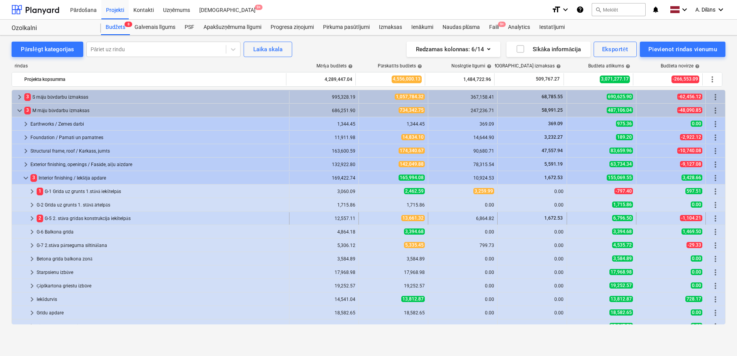
click at [29, 219] on span "keyboard_arrow_right" at bounding box center [31, 218] width 9 height 9
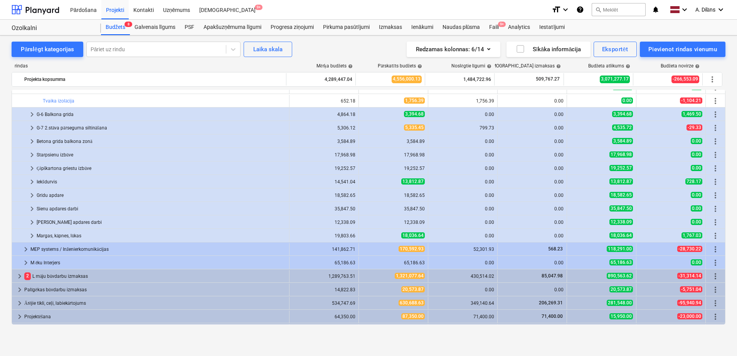
scroll to position [210, 0]
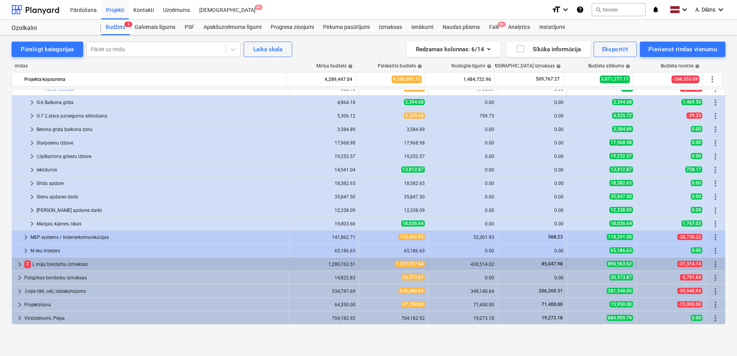
click at [18, 266] on span "keyboard_arrow_right" at bounding box center [19, 264] width 9 height 9
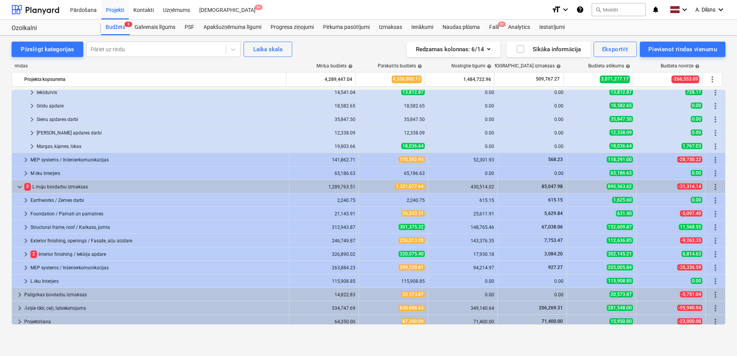
scroll to position [305, 0]
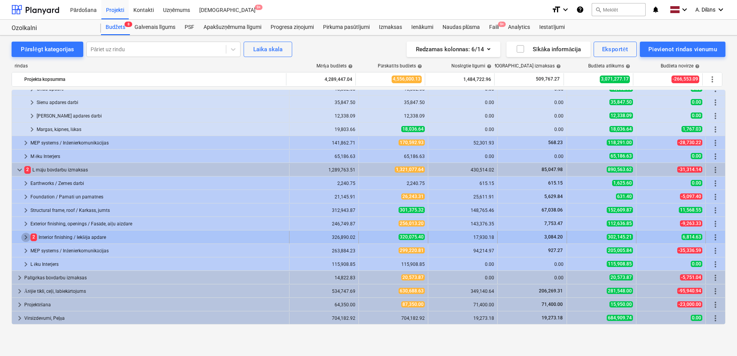
click at [25, 239] on span "keyboard_arrow_right" at bounding box center [25, 237] width 9 height 9
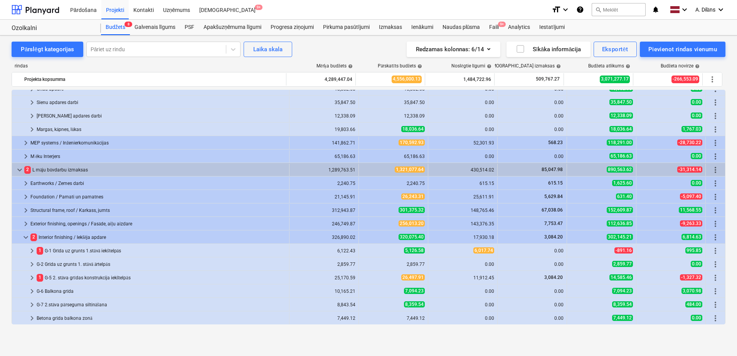
scroll to position [343, 0]
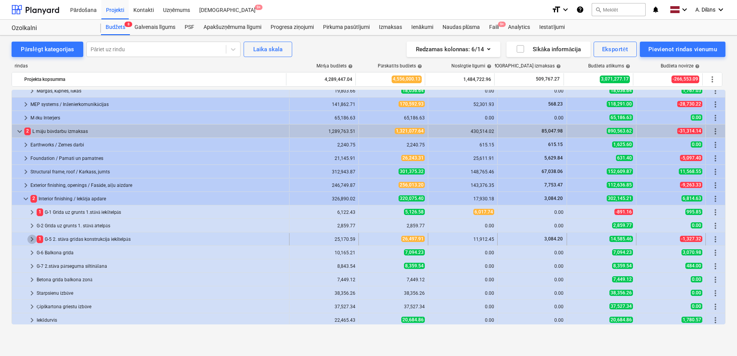
click at [31, 238] on span "keyboard_arrow_right" at bounding box center [31, 239] width 9 height 9
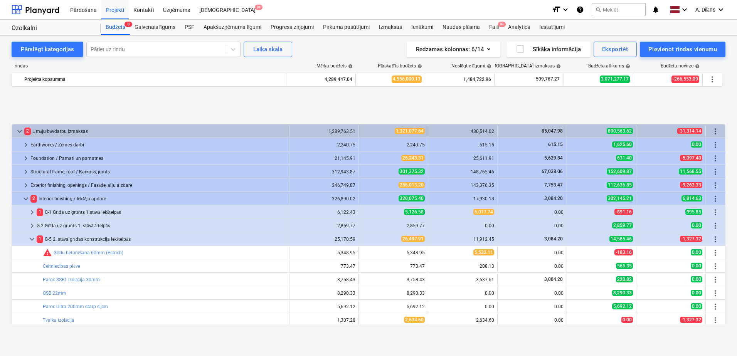
scroll to position [420, 0]
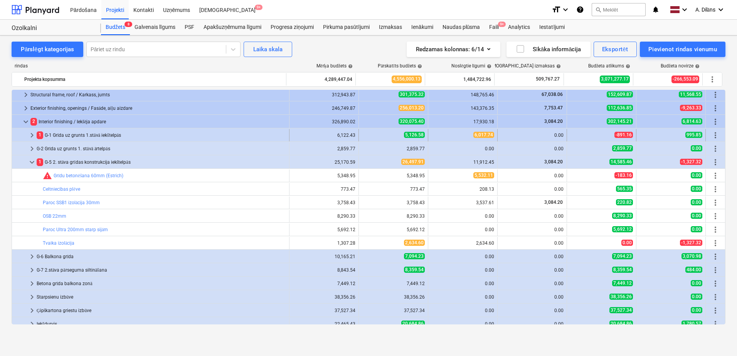
click at [31, 133] on span "keyboard_arrow_right" at bounding box center [31, 135] width 9 height 9
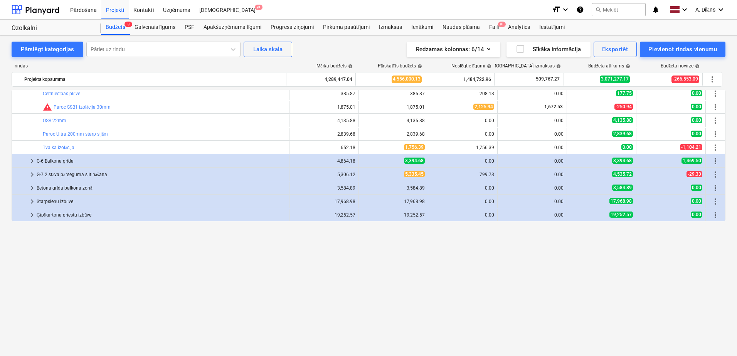
scroll to position [0, 0]
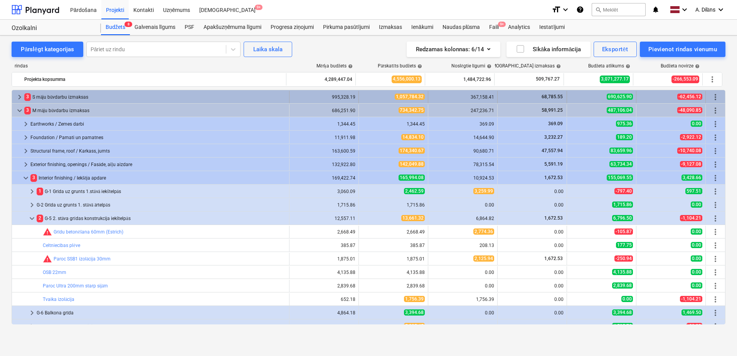
click at [17, 98] on span "keyboard_arrow_right" at bounding box center [19, 97] width 9 height 9
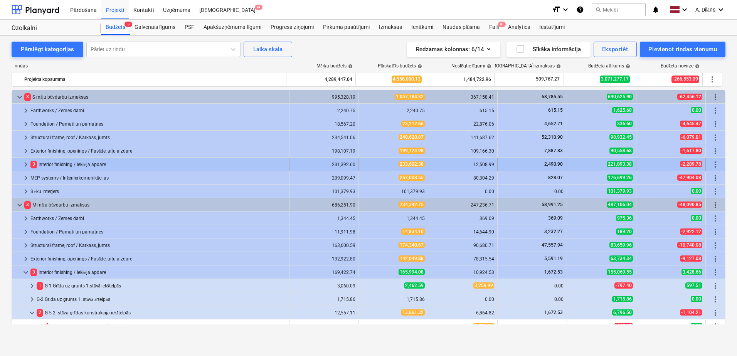
click at [23, 164] on span "keyboard_arrow_right" at bounding box center [25, 164] width 9 height 9
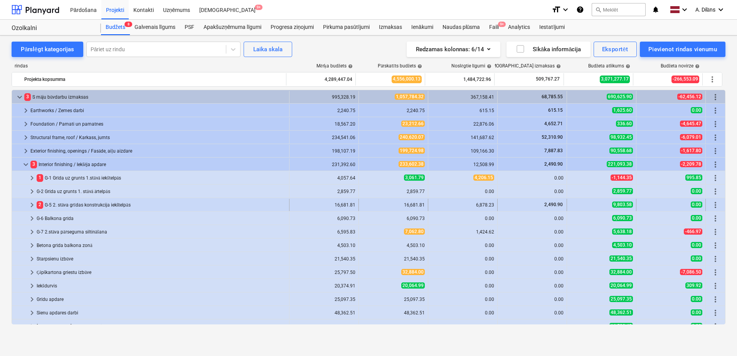
click at [29, 204] on span "keyboard_arrow_right" at bounding box center [31, 204] width 9 height 9
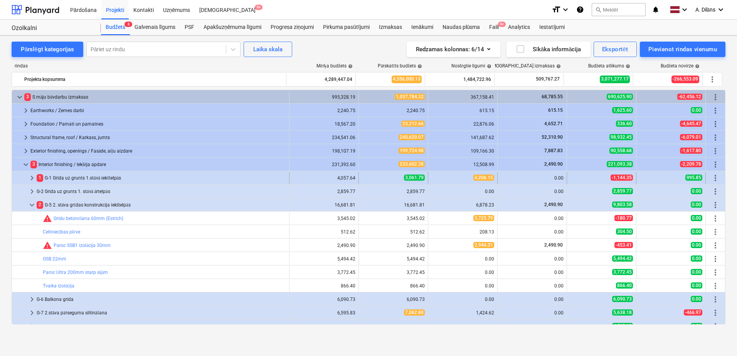
click at [34, 177] on span "keyboard_arrow_right" at bounding box center [31, 177] width 9 height 9
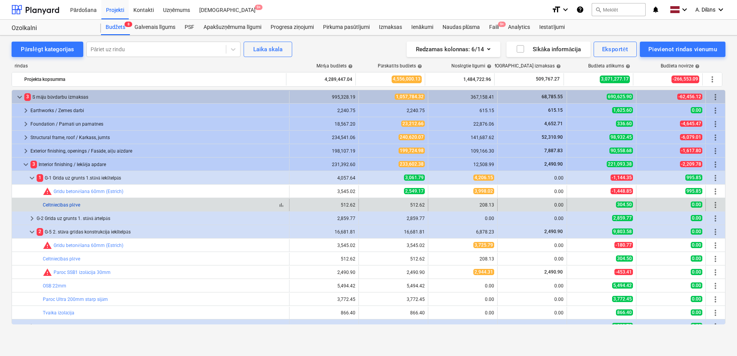
click at [61, 206] on link "Celtniecības plēve" at bounding box center [61, 204] width 37 height 5
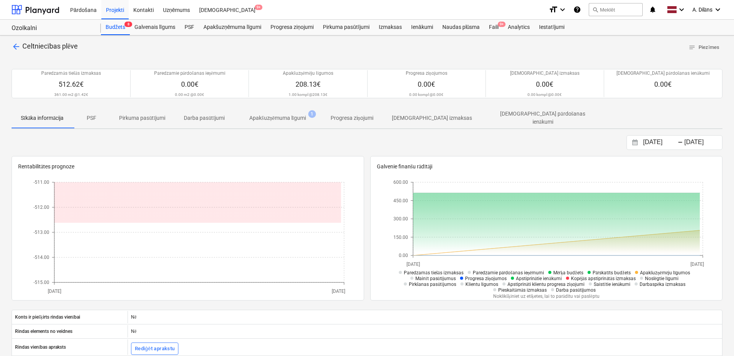
click at [299, 115] on p "Apakšuzņēmuma līgumi" at bounding box center [277, 118] width 57 height 8
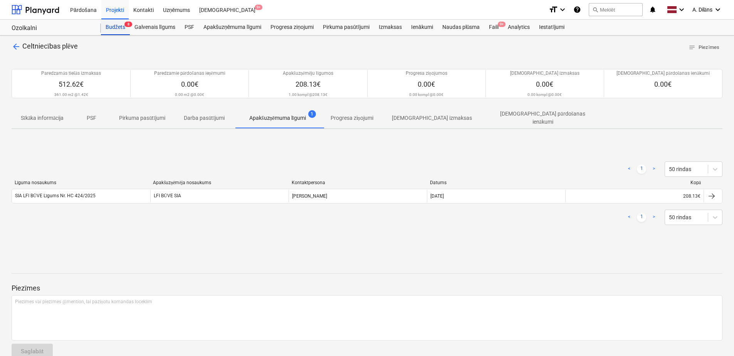
click at [121, 24] on div "Budžets 8" at bounding box center [115, 27] width 29 height 15
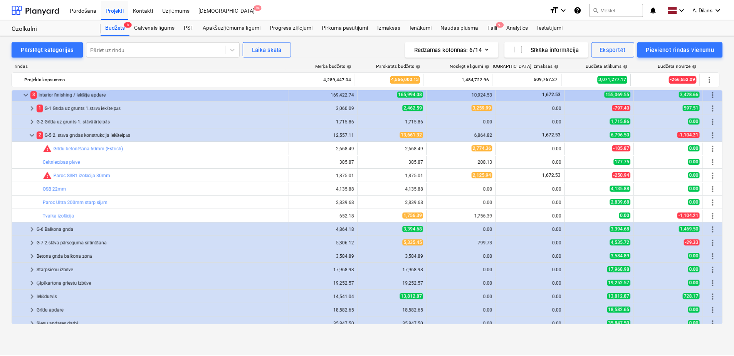
scroll to position [463, 0]
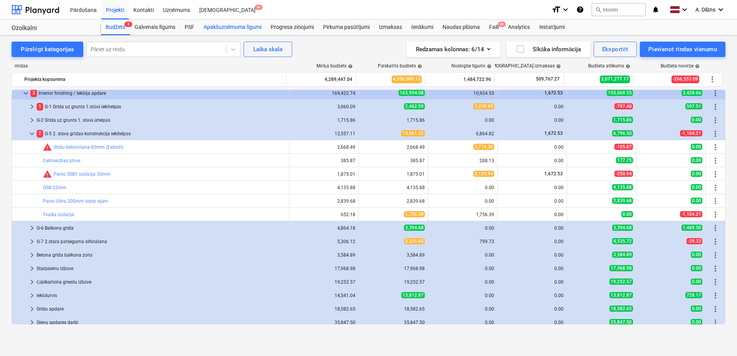
click at [229, 29] on div "Apakšuzņēmuma līgumi" at bounding box center [232, 27] width 67 height 15
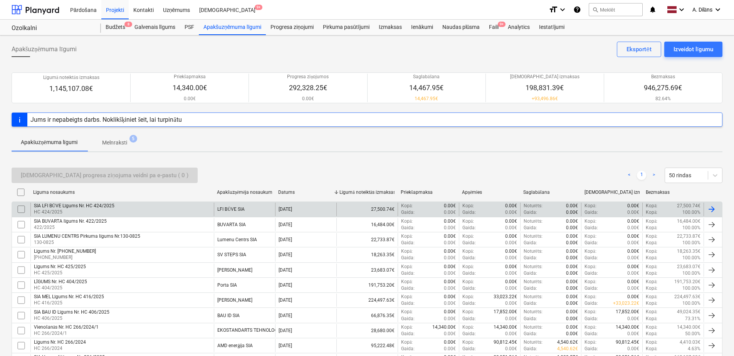
click at [103, 207] on div "SIA LFI BŪVE Līgums Nr. HC 424/2025" at bounding box center [74, 206] width 81 height 6
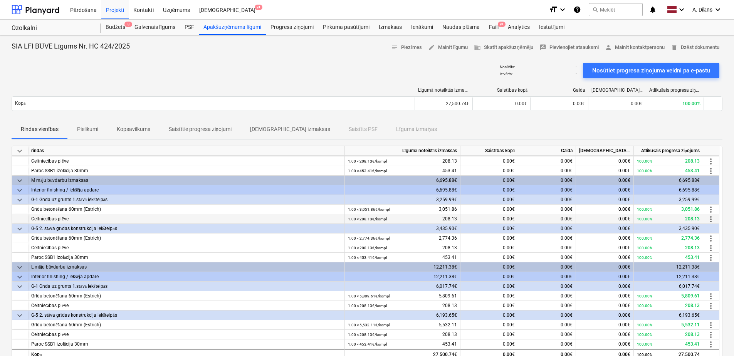
scroll to position [39, 0]
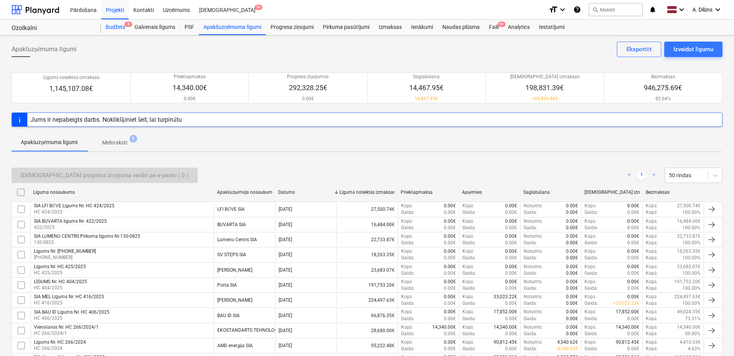
click at [121, 28] on div "Budžets 8" at bounding box center [115, 27] width 29 height 15
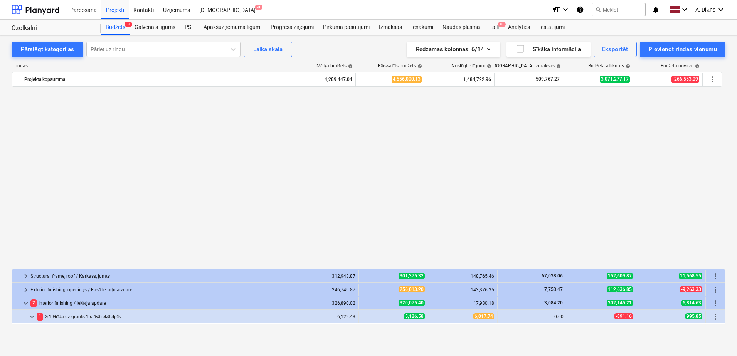
scroll to position [809, 0]
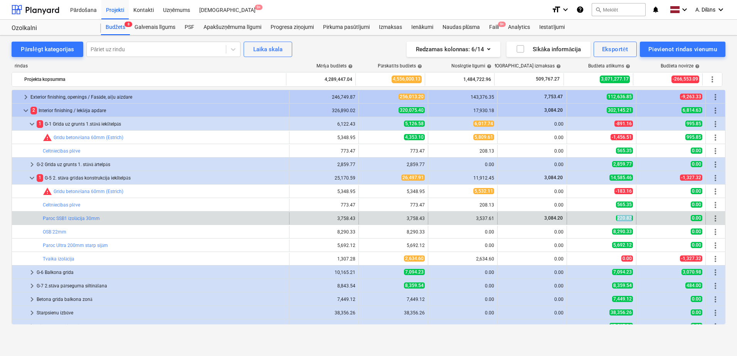
drag, startPoint x: 608, startPoint y: 216, endPoint x: 638, endPoint y: 217, distance: 30.1
click at [638, 217] on div "bar_chart Paroc SSB1 izolācija 30mm 3,758.43 edit 3,758.43 3,537.61 3,084.20 22…" at bounding box center [368, 218] width 713 height 12
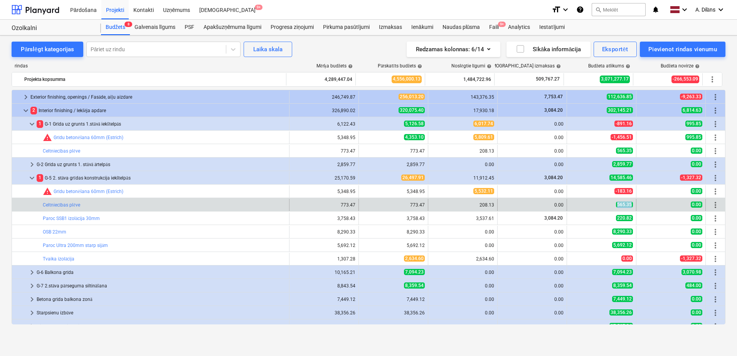
drag, startPoint x: 638, startPoint y: 217, endPoint x: 633, endPoint y: 204, distance: 14.4
click at [633, 204] on div "565.35" at bounding box center [601, 205] width 69 height 12
drag, startPoint x: 35, startPoint y: 203, endPoint x: 113, endPoint y: 203, distance: 77.5
click at [113, 203] on div "bar_chart Celtniecības plēve" at bounding box center [151, 205] width 278 height 12
drag, startPoint x: 475, startPoint y: 206, endPoint x: 491, endPoint y: 205, distance: 15.5
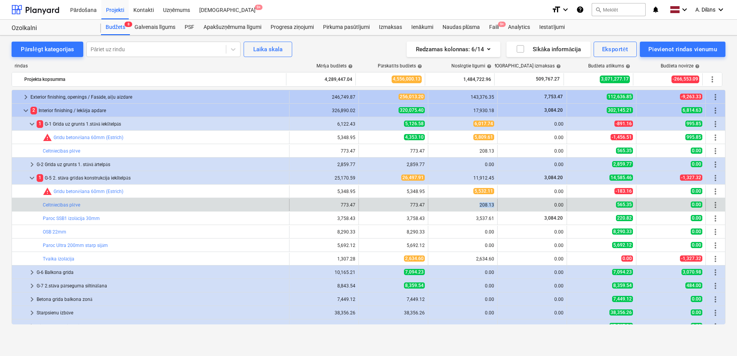
click at [491, 205] on div "208.13" at bounding box center [462, 204] width 63 height 5
drag, startPoint x: 405, startPoint y: 202, endPoint x: 422, endPoint y: 201, distance: 16.6
click at [422, 201] on div "edit 773.47" at bounding box center [393, 205] width 63 height 12
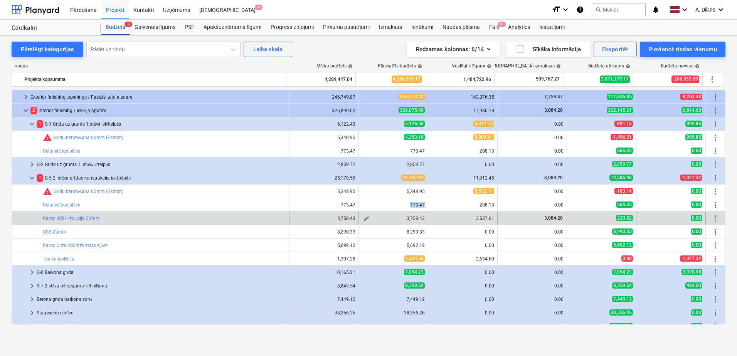
click at [362, 215] on button "edit" at bounding box center [366, 218] width 9 height 9
type textarea "x"
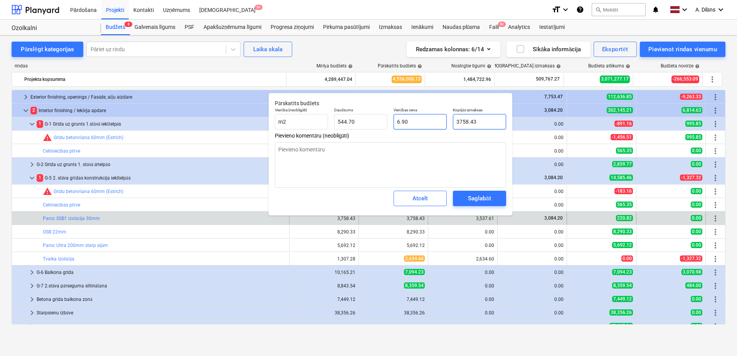
drag, startPoint x: 489, startPoint y: 120, endPoint x: 444, endPoint y: 119, distance: 45.5
click at [444, 119] on div "Vienība (neobligāti) m2 Daudzums 544.70 Vienības cena 6.90 Kopējās izmaksas 375…" at bounding box center [390, 118] width 237 height 28
type input "3"
type textarea "x"
type input "0.01"
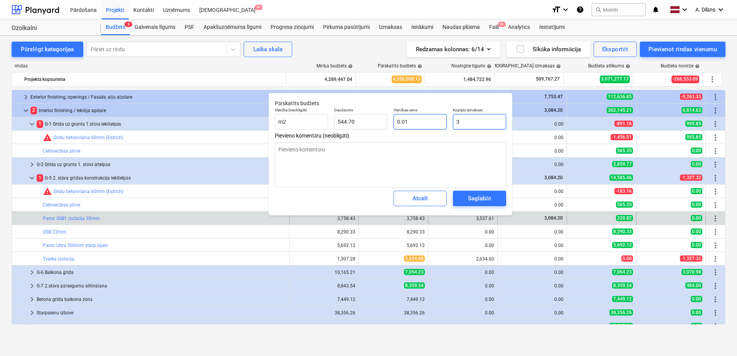
type textarea "x"
type input "35"
type input "0.06"
type textarea "x"
type input "353"
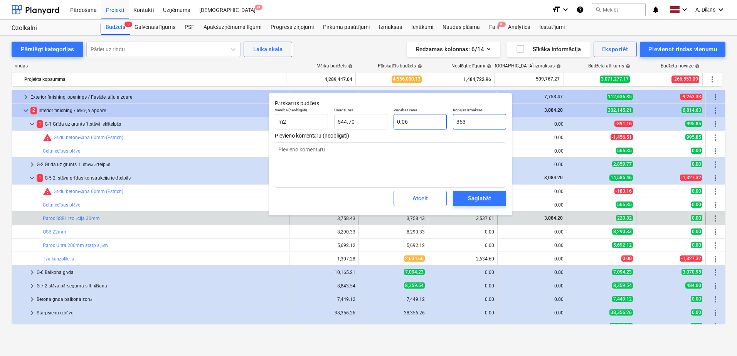
type input "0.65"
type textarea "x"
type input "3537"
type input "6.49"
type textarea "x"
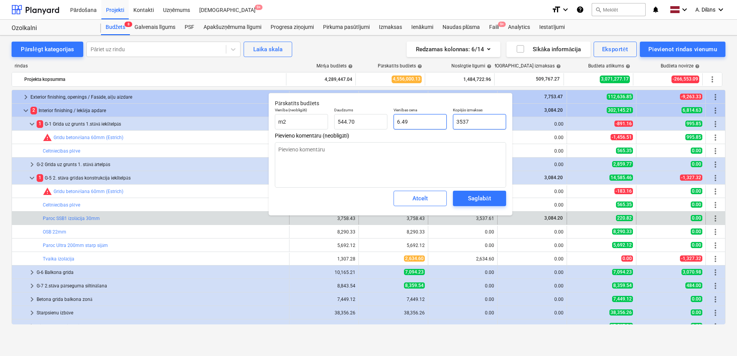
type input "3537."
type textarea "x"
type input "3537.3"
type textarea "x"
type input "3537."
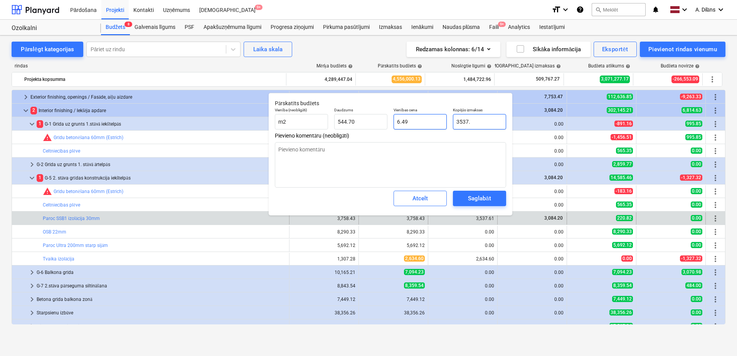
type textarea "x"
type input "3537.6"
type textarea "x"
type input "3537.61"
type textarea "x"
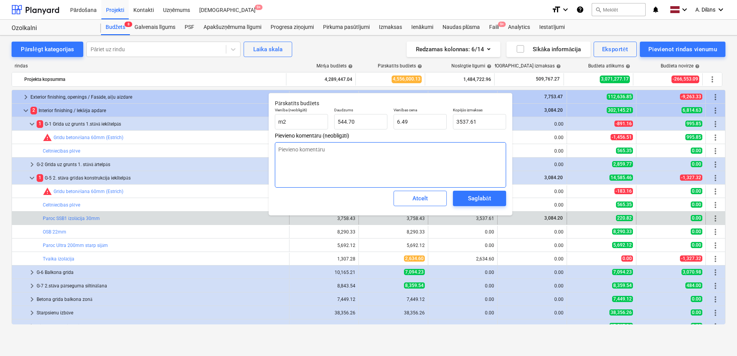
type input "3,537.61"
click at [436, 156] on textarea at bounding box center [390, 164] width 231 height 45
click at [476, 200] on div "Saglabāt" at bounding box center [479, 198] width 23 height 10
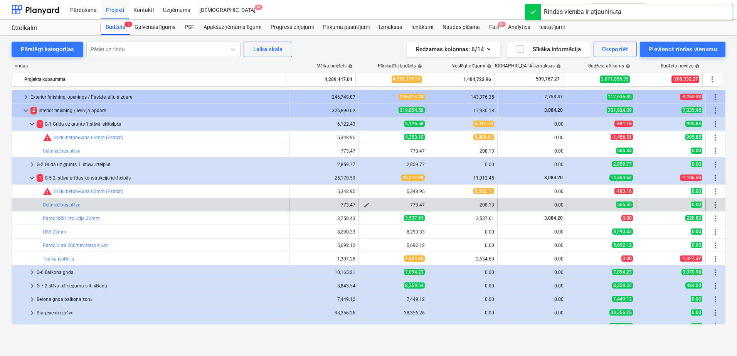
click at [363, 205] on span "edit" at bounding box center [366, 205] width 6 height 6
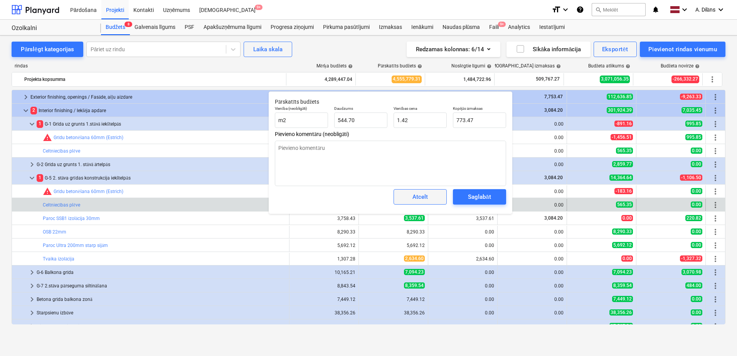
click at [409, 195] on span "Atcelt" at bounding box center [420, 197] width 34 height 10
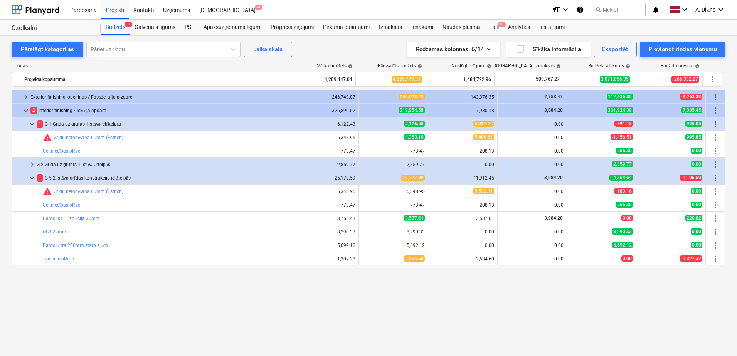
scroll to position [732, 0]
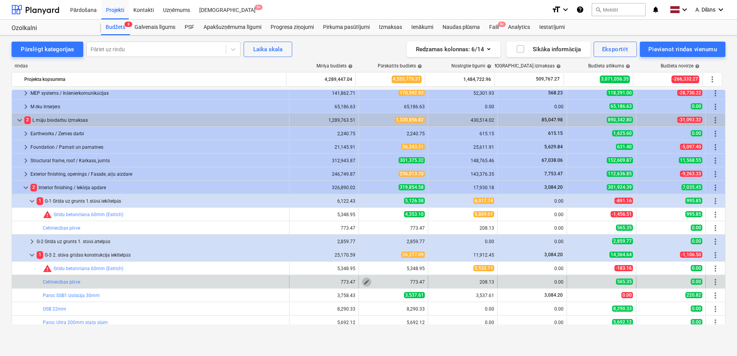
click at [364, 283] on span "edit" at bounding box center [366, 282] width 6 height 6
type textarea "x"
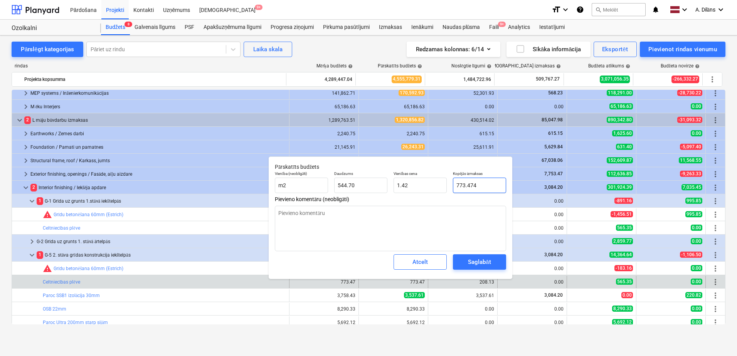
drag, startPoint x: 478, startPoint y: 185, endPoint x: 454, endPoint y: 185, distance: 24.7
click at [454, 185] on input "773.474" at bounding box center [479, 185] width 53 height 15
type input "2"
type textarea "x"
type input "0.00"
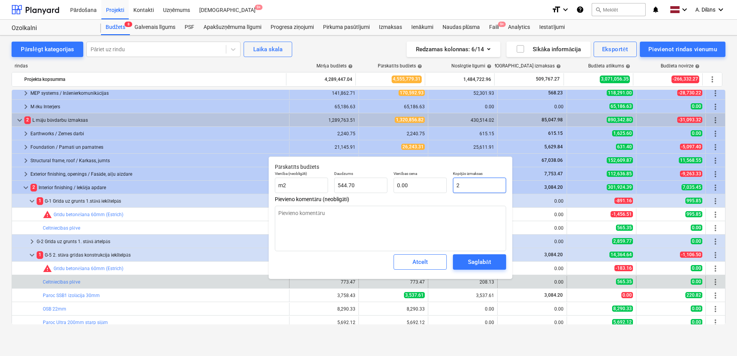
type textarea "x"
type input "20"
type input "0.04"
type textarea "x"
type input "208"
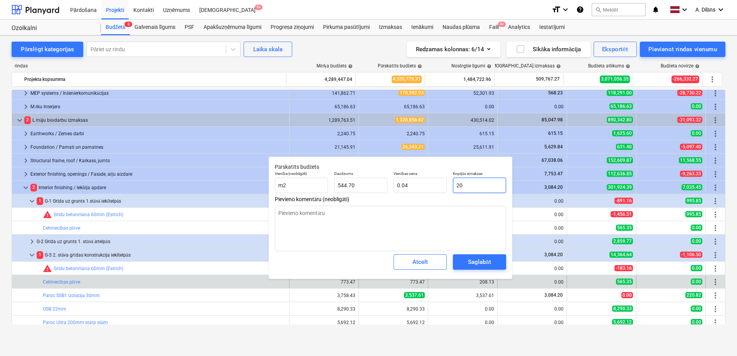
type input "0.38"
type textarea "x"
type input "208."
type textarea "x"
type input "208.1"
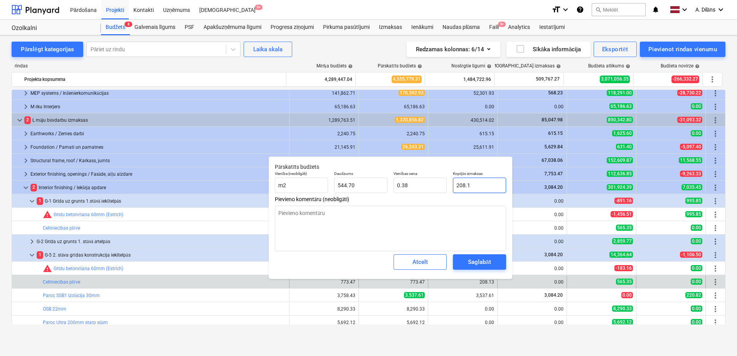
type textarea "x"
type input "208.13"
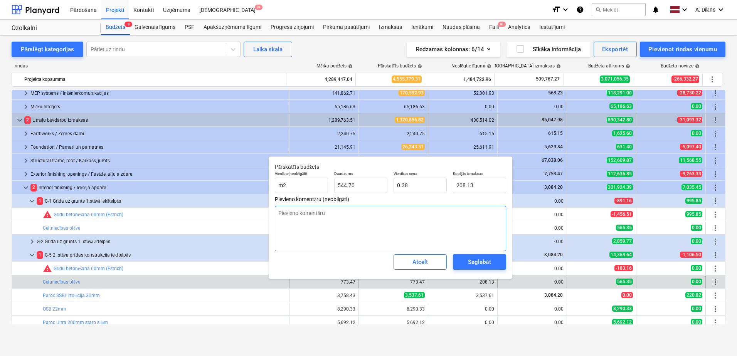
click at [445, 227] on textarea at bounding box center [390, 228] width 231 height 45
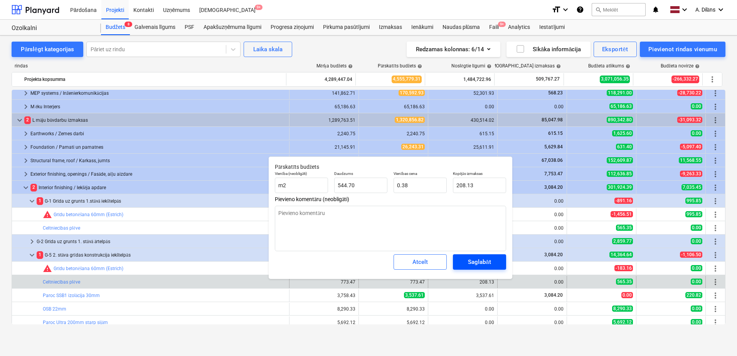
click at [489, 257] on div "Saglabāt" at bounding box center [479, 262] width 23 height 10
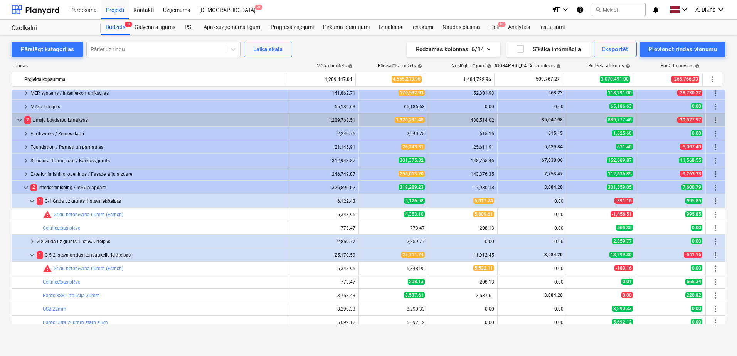
type textarea "x"
type input "544.70"
type input "0.38"
type input "208.13"
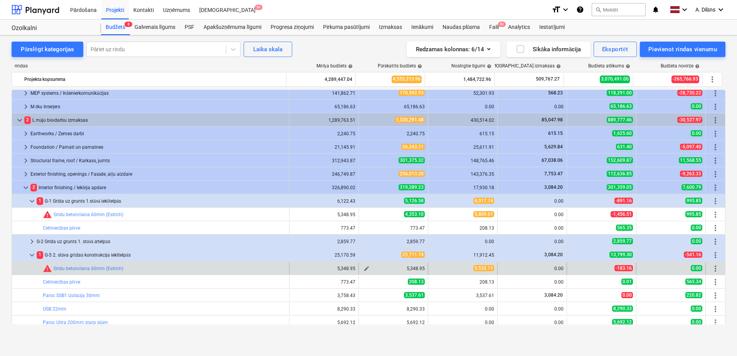
click at [364, 270] on span "edit" at bounding box center [366, 269] width 6 height 6
type textarea "x"
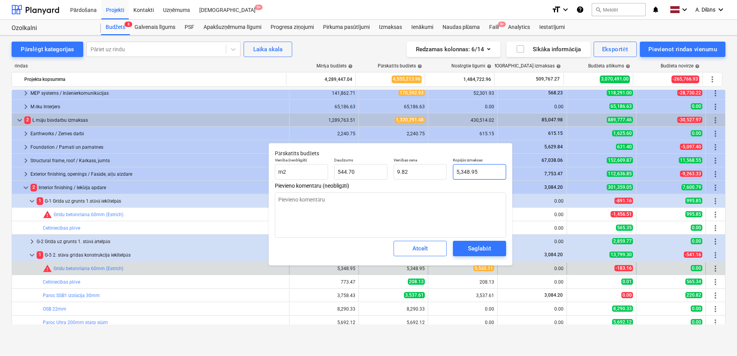
type input "5348.954"
drag, startPoint x: 485, startPoint y: 171, endPoint x: 444, endPoint y: 170, distance: 41.2
click at [444, 170] on div "Vienība (neobligāti) m2 Daudzums 544.70 Vienības cena 9.82 Kopējās izmaksas 534…" at bounding box center [390, 169] width 237 height 28
type textarea "x"
type input "5"
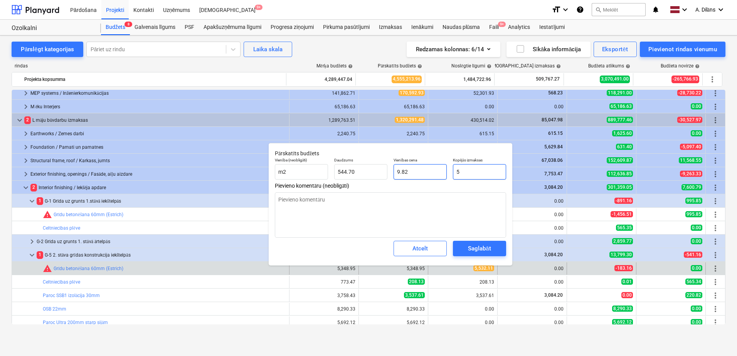
type input "0.01"
type textarea "x"
type input "56"
type input "0.10"
type textarea "x"
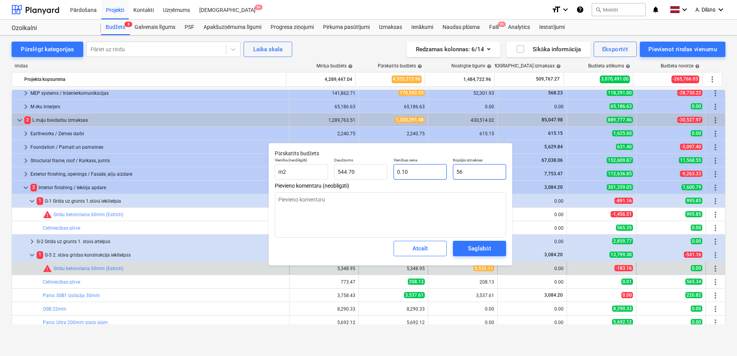
type input "5"
type input "0.01"
type textarea "x"
type input "55"
type input "0.10"
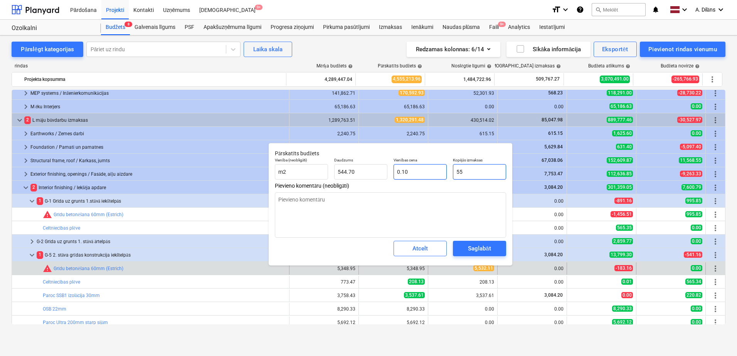
type textarea "x"
type input "553"
type input "1.02"
type textarea "x"
type input "5532"
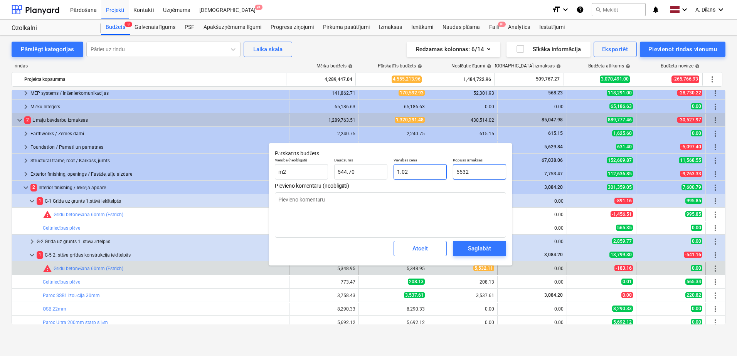
type input "10.16"
type textarea "x"
type input "5532."
type textarea "x"
type input "5532.1"
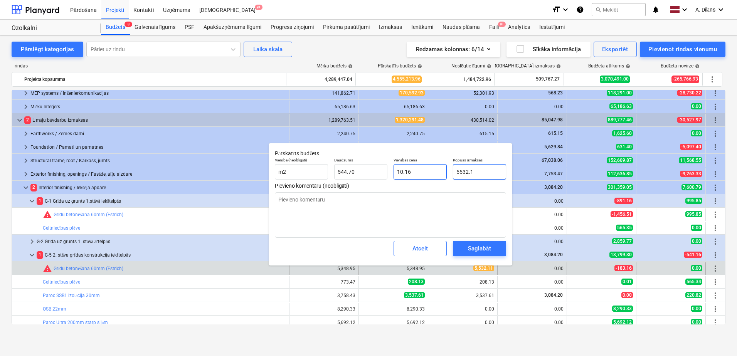
type textarea "x"
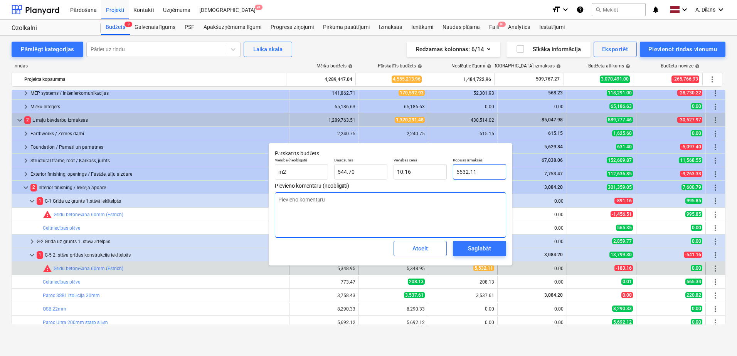
type input "5532.11"
type textarea "x"
type input "5,532.11"
click at [473, 212] on textarea at bounding box center [390, 214] width 231 height 45
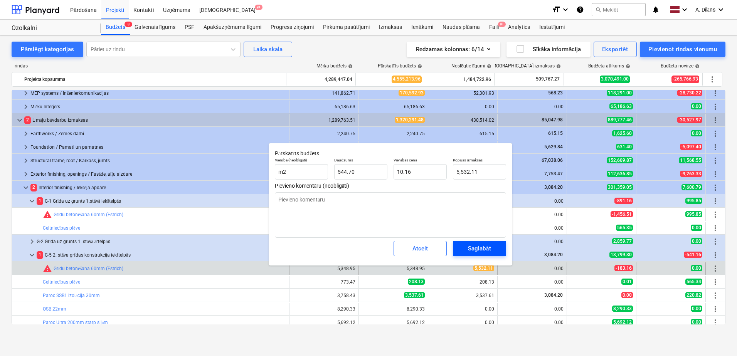
click at [482, 244] on div "Saglabāt" at bounding box center [479, 249] width 23 height 10
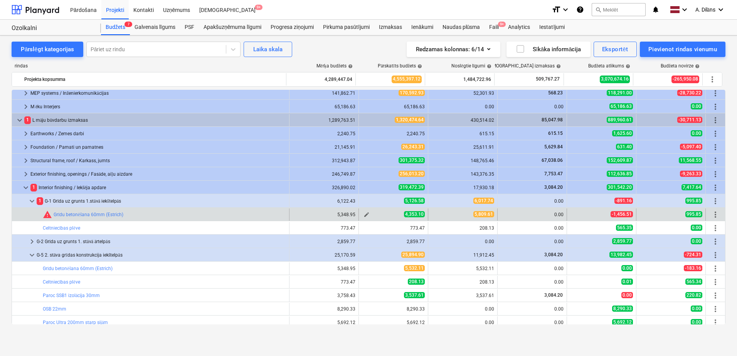
click at [362, 214] on button "edit" at bounding box center [366, 214] width 9 height 9
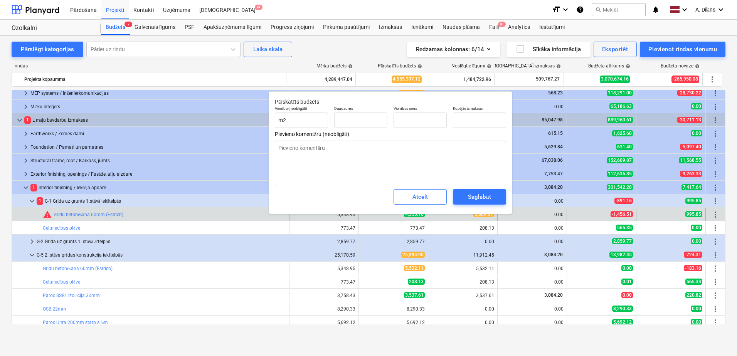
type textarea "x"
type input "544.70"
type input "7.99"
click at [380, 217] on div "4,353.10" at bounding box center [393, 214] width 63 height 7
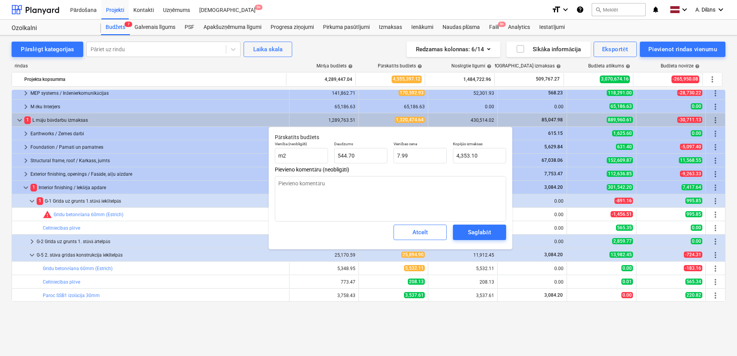
scroll to position [694, 0]
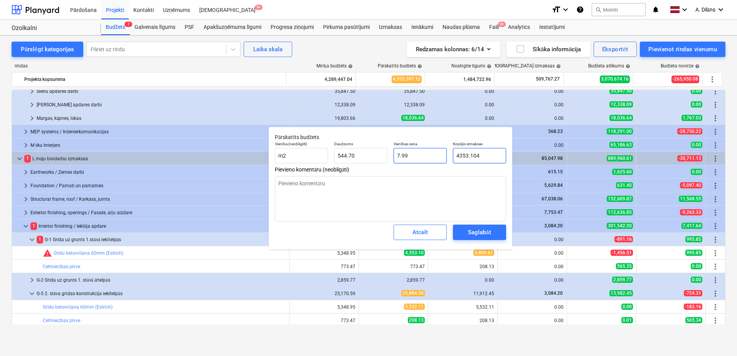
drag, startPoint x: 486, startPoint y: 155, endPoint x: 441, endPoint y: 157, distance: 44.7
click at [441, 157] on div "Vienība (neobligāti) m2 Daudzums 544.70 Vienības cena 7.99 Kopējās izmaksas 435…" at bounding box center [390, 152] width 237 height 28
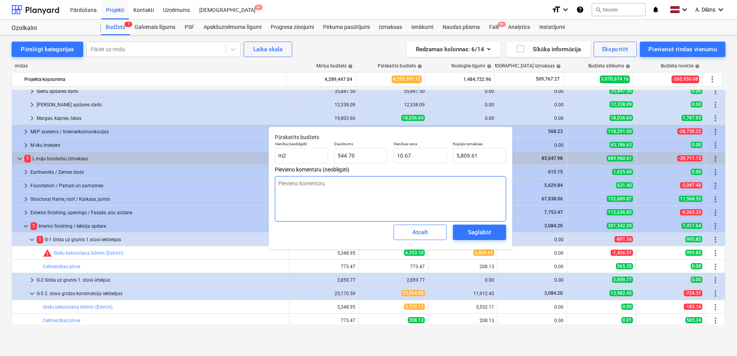
click at [444, 186] on textarea at bounding box center [390, 198] width 231 height 45
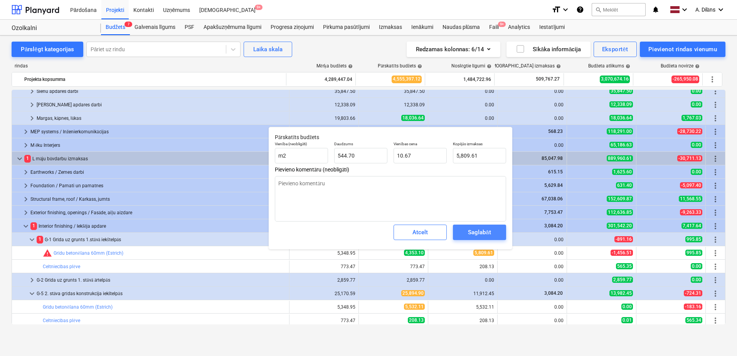
click at [473, 227] on div "Saglabāt" at bounding box center [479, 232] width 23 height 10
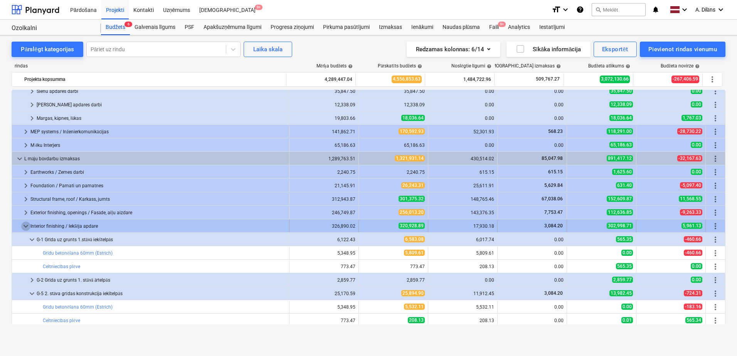
click at [26, 228] on span "keyboard_arrow_down" at bounding box center [25, 226] width 9 height 9
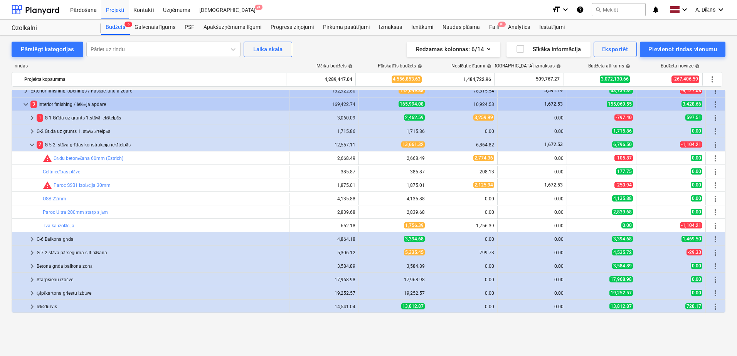
scroll to position [413, 0]
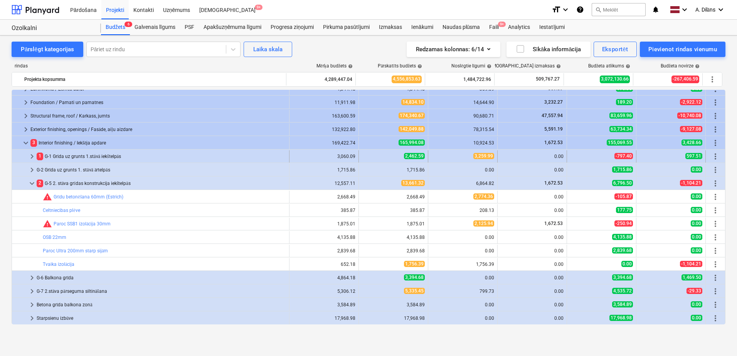
click at [31, 155] on span "keyboard_arrow_right" at bounding box center [31, 156] width 9 height 9
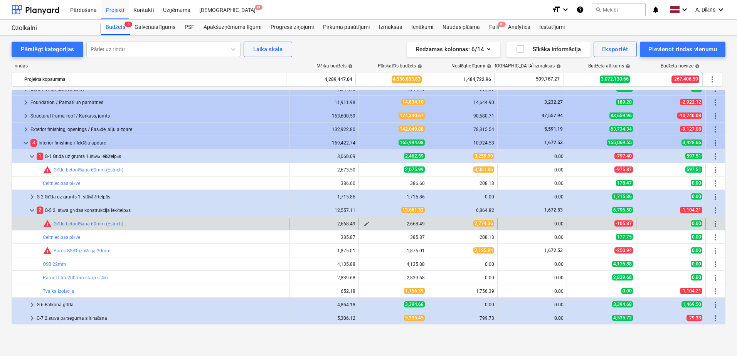
click at [363, 224] on span "edit" at bounding box center [366, 224] width 6 height 6
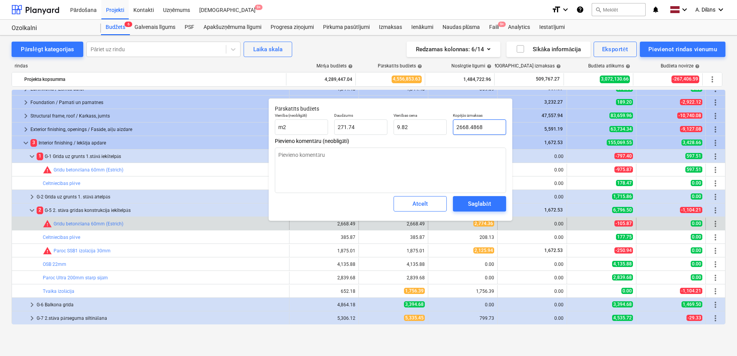
drag, startPoint x: 479, startPoint y: 127, endPoint x: 451, endPoint y: 126, distance: 28.2
click at [451, 126] on div "Kopējās izmaksas 2668.4868" at bounding box center [479, 124] width 59 height 28
click at [452, 157] on textarea at bounding box center [390, 170] width 231 height 45
click at [483, 206] on div "Saglabāt" at bounding box center [479, 204] width 23 height 10
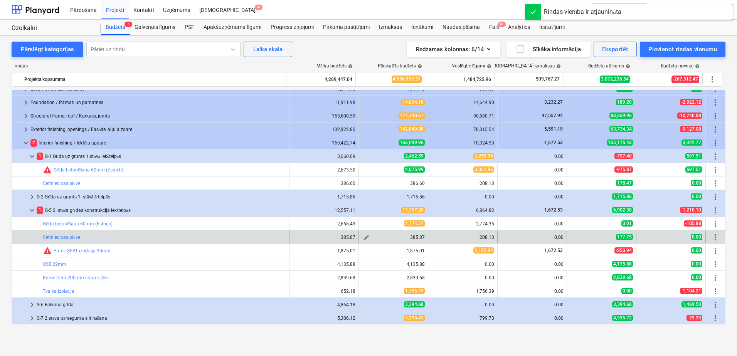
click at [365, 237] on span "edit" at bounding box center [366, 237] width 6 height 6
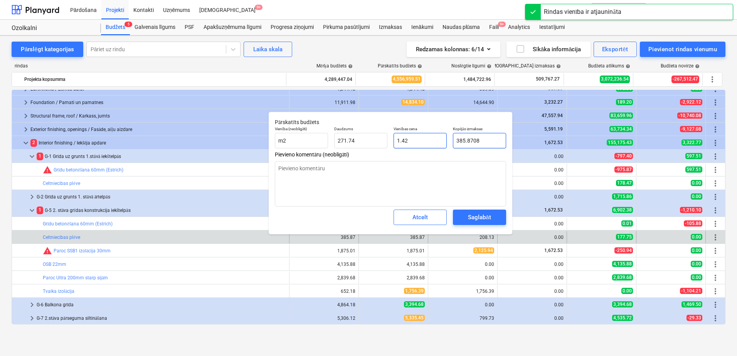
drag, startPoint x: 479, startPoint y: 140, endPoint x: 438, endPoint y: 136, distance: 40.6
click at [438, 136] on div "Vienība (neobligāti) m2 Daudzums 271.74 Vienības cena 1.42 Kopējās izmaksas 385…" at bounding box center [390, 137] width 237 height 28
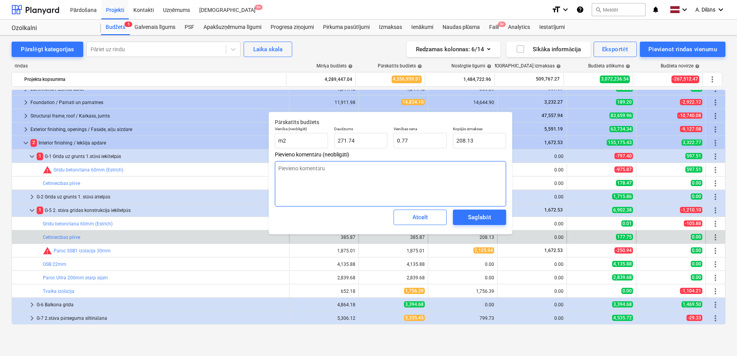
click at [434, 175] on textarea at bounding box center [390, 183] width 231 height 45
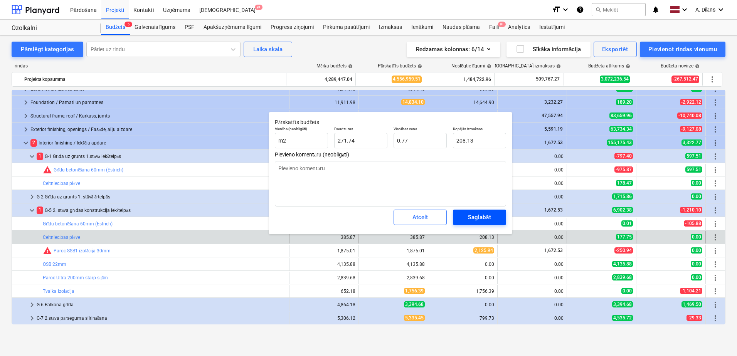
click at [478, 222] on div "Saglabāt" at bounding box center [479, 217] width 23 height 10
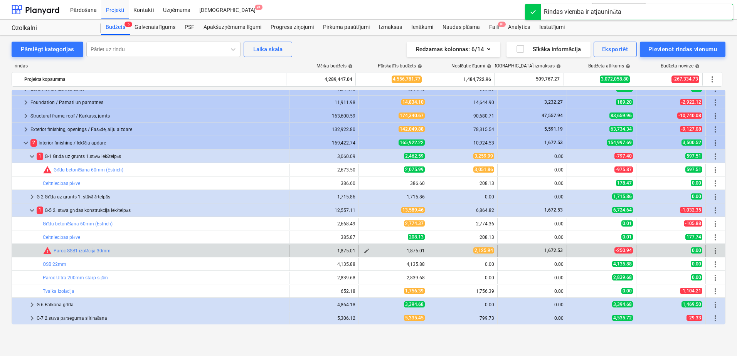
click at [365, 251] on span "edit" at bounding box center [366, 251] width 6 height 6
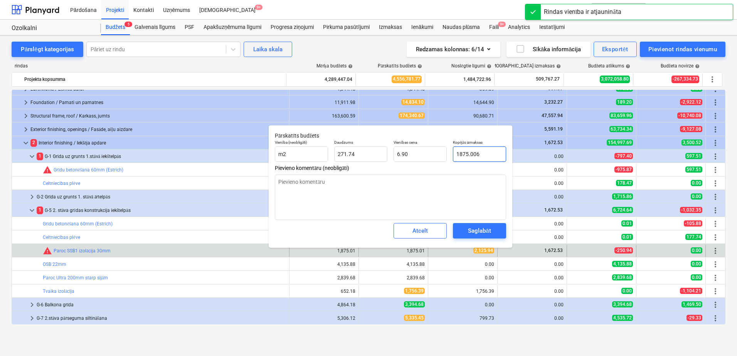
drag, startPoint x: 486, startPoint y: 153, endPoint x: 454, endPoint y: 154, distance: 31.2
click at [454, 154] on input "1875.006" at bounding box center [479, 153] width 53 height 15
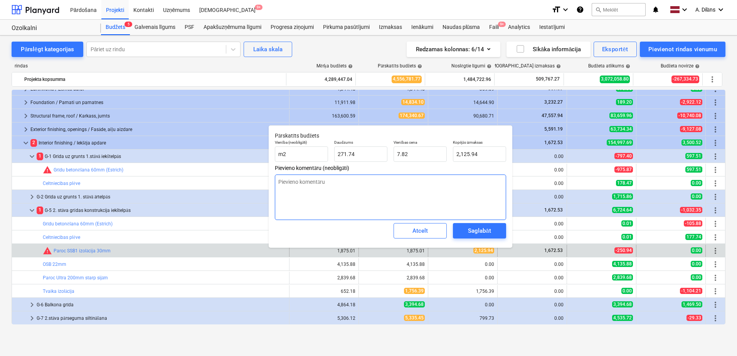
click at [448, 189] on textarea at bounding box center [390, 197] width 231 height 45
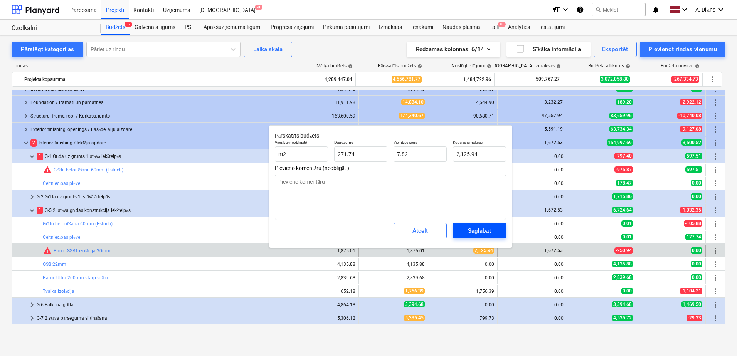
click at [475, 228] on div "Saglabāt" at bounding box center [479, 231] width 23 height 10
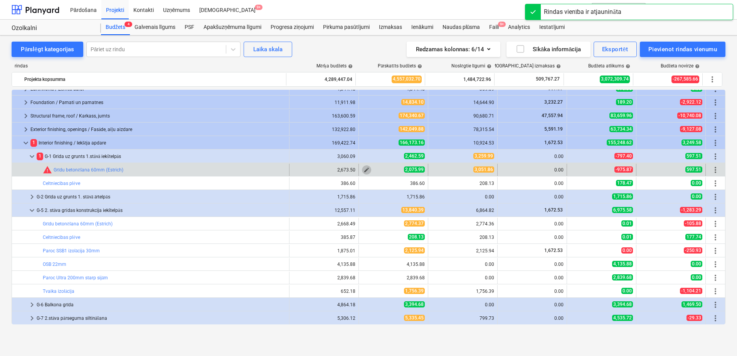
click at [364, 170] on span "edit" at bounding box center [366, 170] width 6 height 6
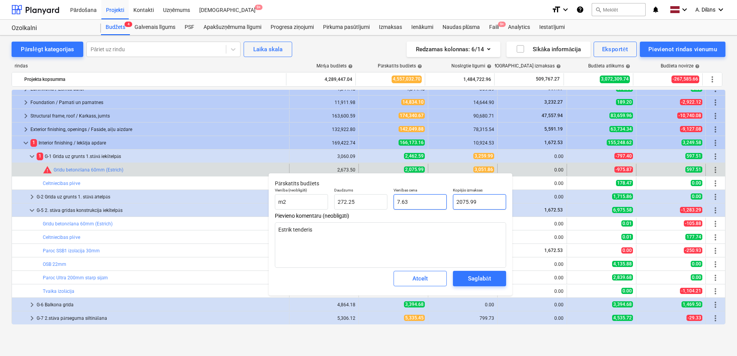
drag, startPoint x: 488, startPoint y: 198, endPoint x: 444, endPoint y: 198, distance: 43.6
click at [444, 198] on div "Vienība (neobligāti) m2 Daudzums 272.25 Vienības cena 7.63 Kopējās izmaksas 207…" at bounding box center [390, 199] width 237 height 28
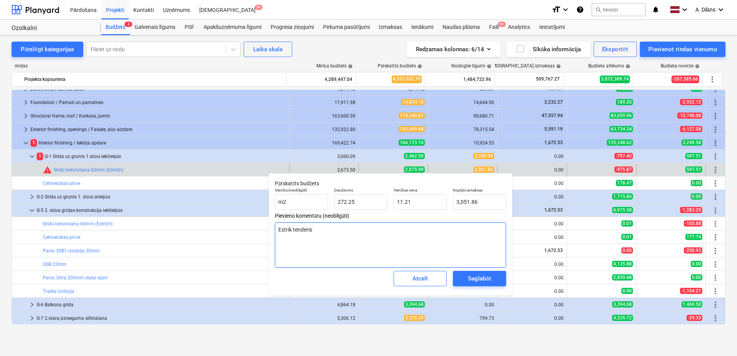
click at [431, 245] on textarea "Estrik tenderis" at bounding box center [390, 244] width 231 height 45
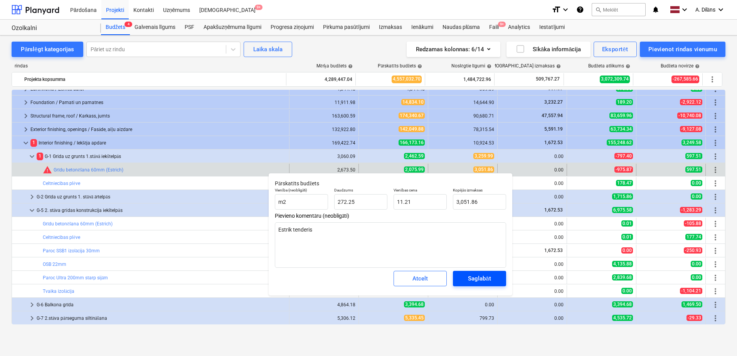
click at [483, 278] on div "Saglabāt" at bounding box center [479, 279] width 23 height 10
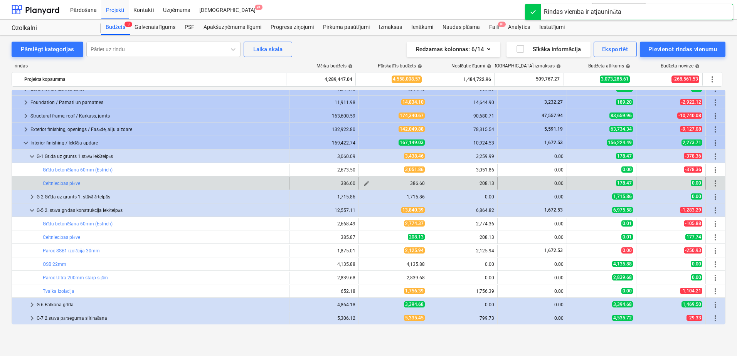
click at [363, 183] on span "edit" at bounding box center [366, 183] width 6 height 6
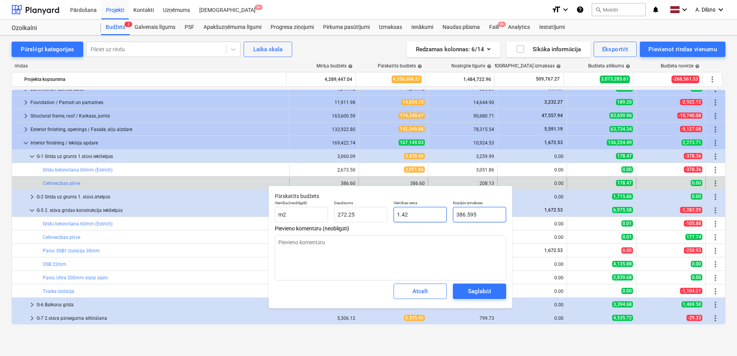
drag, startPoint x: 478, startPoint y: 213, endPoint x: 446, endPoint y: 211, distance: 32.0
click at [446, 211] on div "Vienība (neobligāti) m2 Daudzums 272.25 Vienības cena 1.42 Kopējās izmaksas 386…" at bounding box center [390, 211] width 237 height 28
click at [437, 253] on textarea at bounding box center [390, 257] width 231 height 45
click at [476, 290] on div "Saglabāt" at bounding box center [479, 291] width 23 height 10
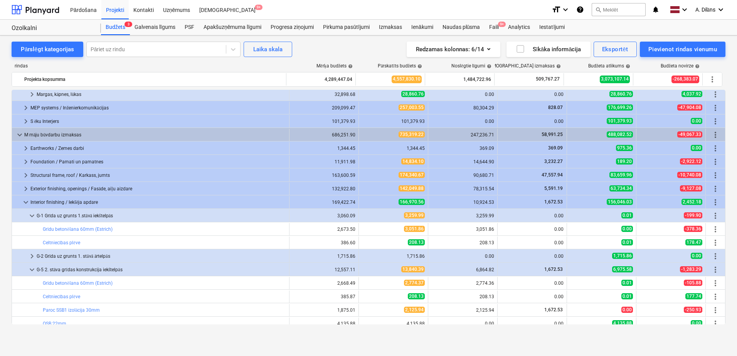
scroll to position [336, 0]
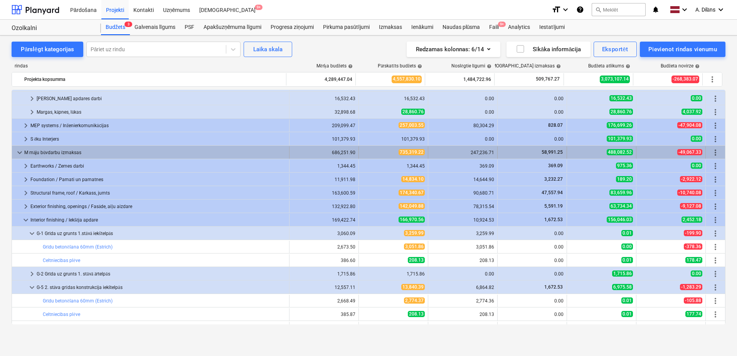
click at [18, 150] on span "keyboard_arrow_down" at bounding box center [19, 152] width 9 height 9
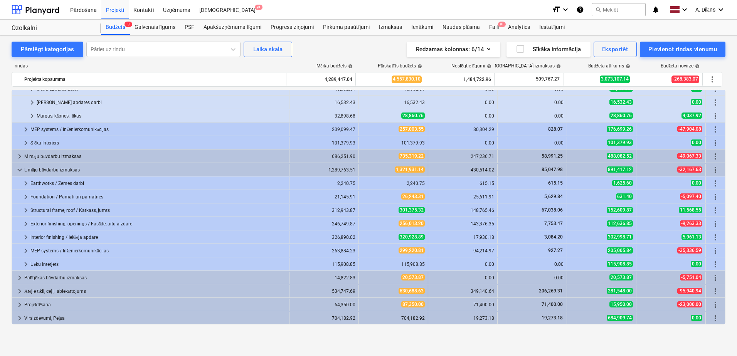
scroll to position [332, 0]
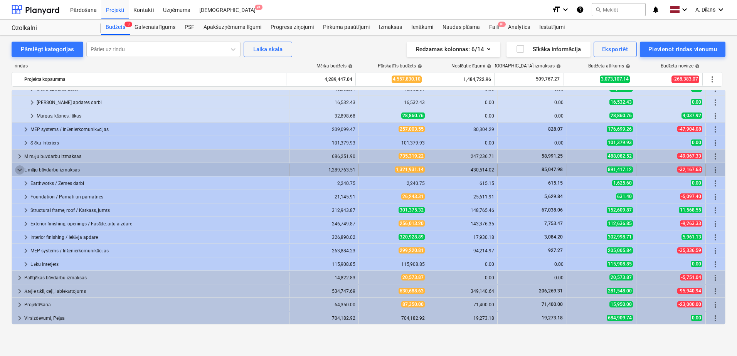
click at [16, 169] on span "keyboard_arrow_down" at bounding box center [19, 169] width 9 height 9
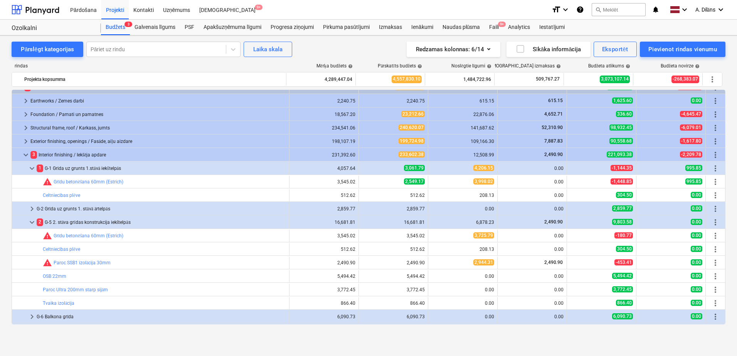
scroll to position [6, 0]
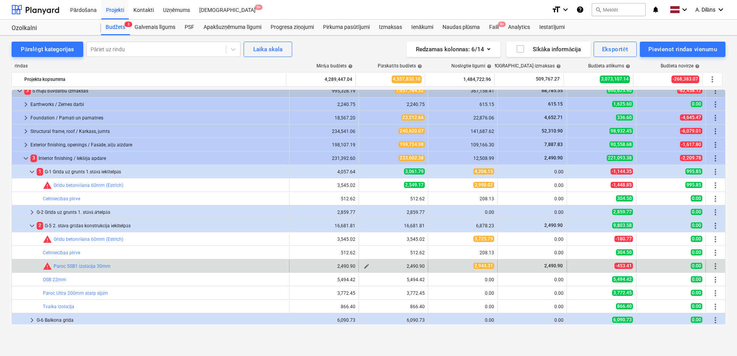
click at [364, 265] on span "edit" at bounding box center [366, 266] width 6 height 6
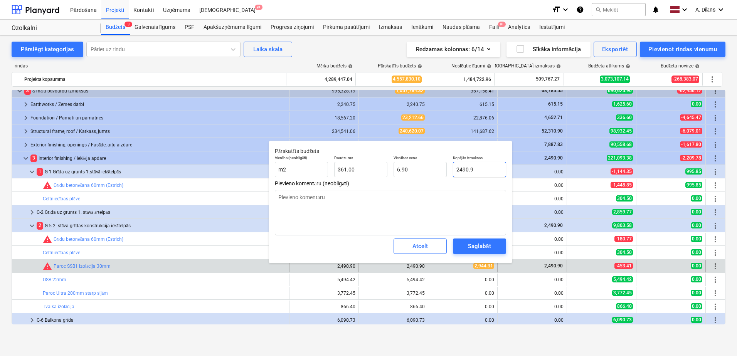
drag, startPoint x: 484, startPoint y: 168, endPoint x: 451, endPoint y: 167, distance: 33.1
click at [451, 167] on div "Kopējās izmaksas 2490.9" at bounding box center [479, 166] width 59 height 28
drag, startPoint x: 491, startPoint y: 170, endPoint x: 451, endPoint y: 166, distance: 39.9
click at [451, 166] on div "Kopējās izmaksas 453.41" at bounding box center [479, 166] width 59 height 28
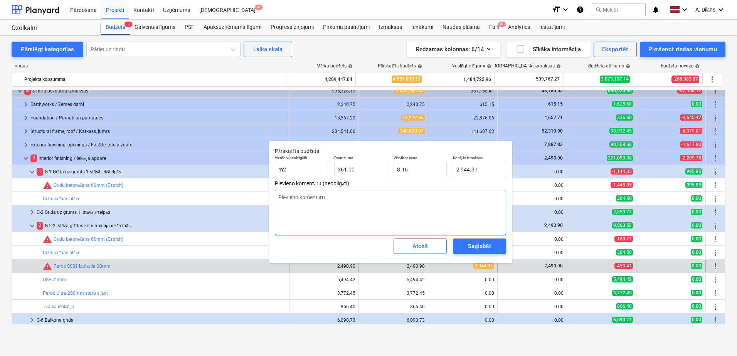
click at [446, 204] on textarea at bounding box center [390, 212] width 231 height 45
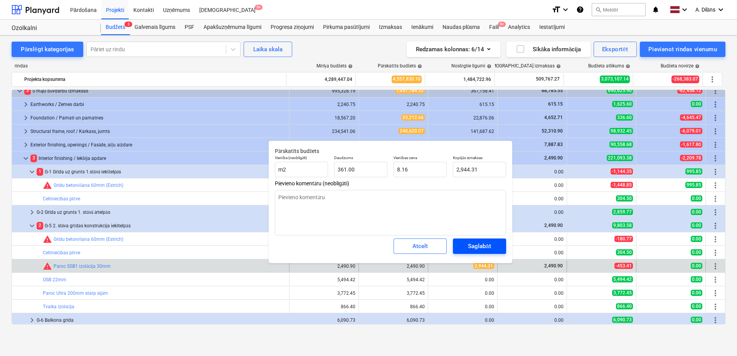
click at [489, 241] on button "Saglabāt" at bounding box center [479, 246] width 53 height 15
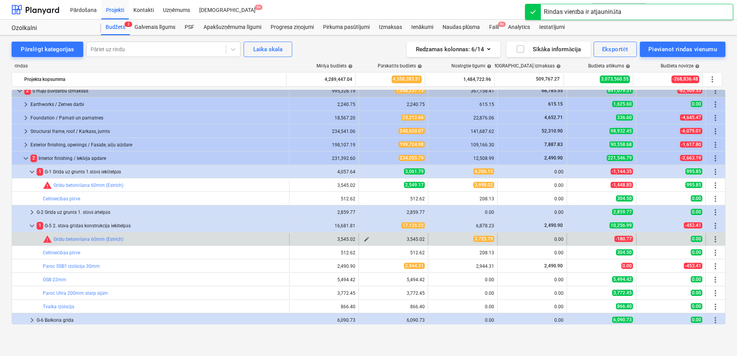
click at [365, 239] on span "edit" at bounding box center [366, 239] width 6 height 6
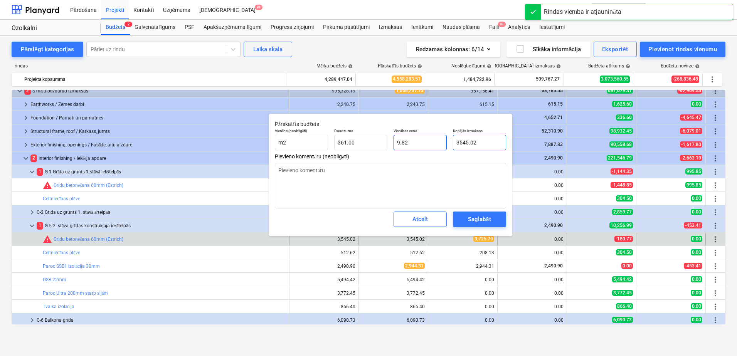
drag, startPoint x: 483, startPoint y: 145, endPoint x: 446, endPoint y: 145, distance: 37.4
click at [446, 145] on div "Vienība (neobligāti) m2 Daudzums 361.00 Vienības cena 9.82 Kopējās izmaksas 354…" at bounding box center [390, 139] width 237 height 28
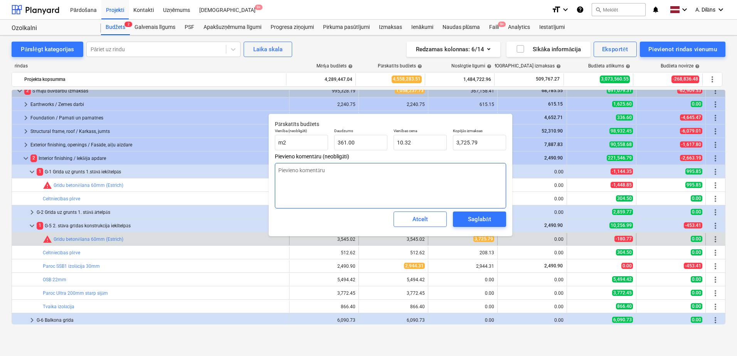
click at [468, 209] on textarea at bounding box center [390, 185] width 231 height 45
click at [479, 222] on div "Saglabāt" at bounding box center [479, 219] width 23 height 10
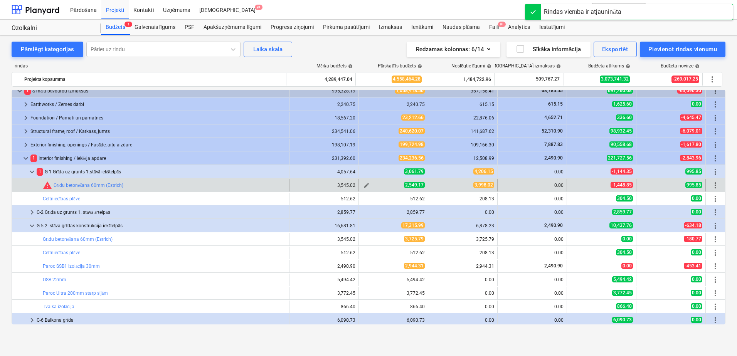
click at [366, 186] on span "edit" at bounding box center [366, 185] width 6 height 6
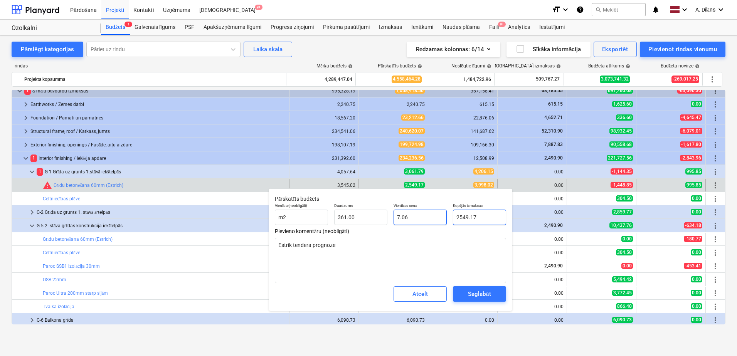
drag, startPoint x: 492, startPoint y: 216, endPoint x: 446, endPoint y: 216, distance: 45.9
click at [446, 216] on div "Vienība (neobligāti) m2 Daudzums 361.00 Vienības cena 7.06 Kopējās izmaksas 254…" at bounding box center [390, 214] width 237 height 28
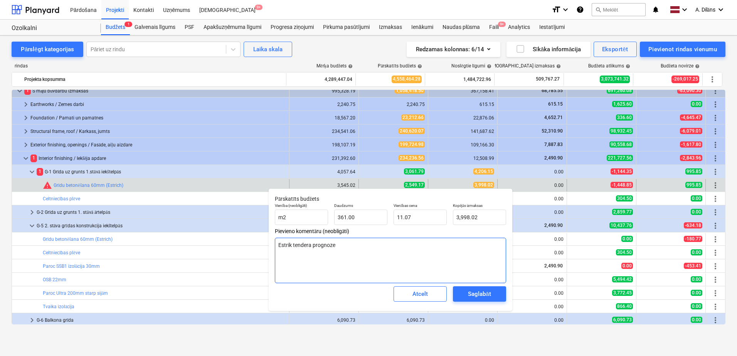
click at [451, 256] on textarea "Estrik tendera prognoze" at bounding box center [390, 260] width 231 height 45
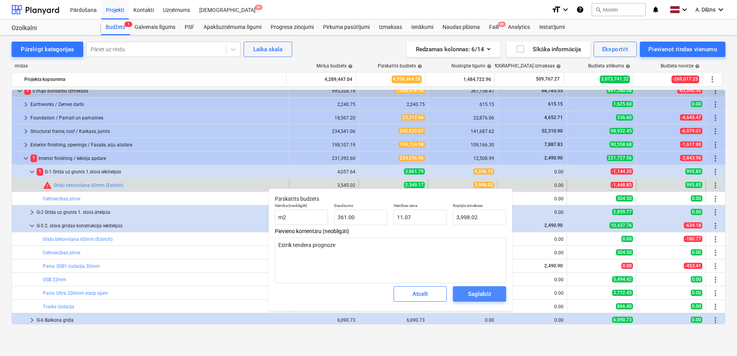
click at [484, 290] on div "Saglabāt" at bounding box center [479, 294] width 23 height 10
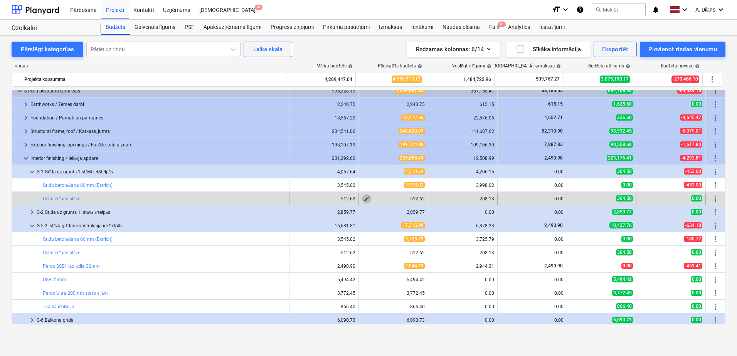
click at [363, 199] on span "edit" at bounding box center [366, 199] width 6 height 6
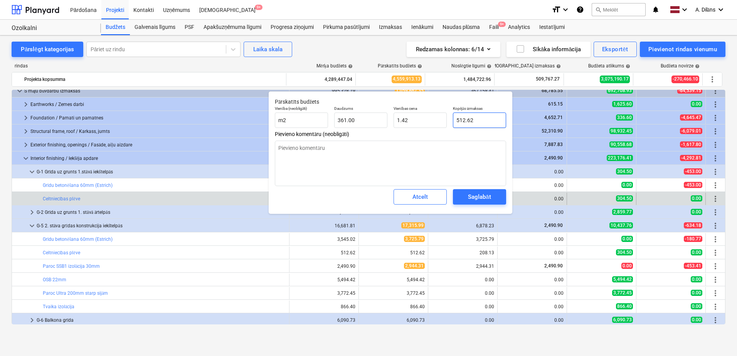
click at [476, 120] on input "512.62" at bounding box center [479, 120] width 53 height 15
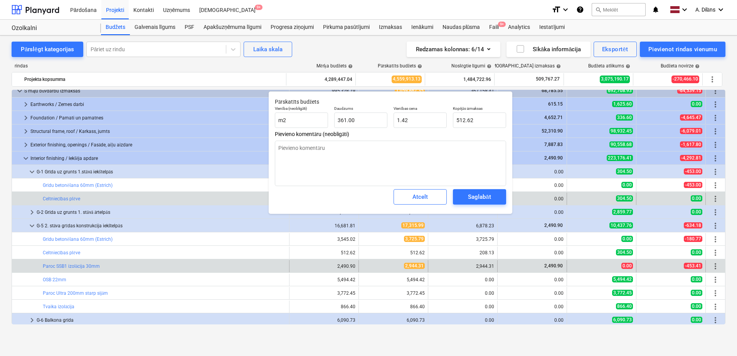
click at [490, 266] on div "2,944.31" at bounding box center [462, 266] width 63 height 5
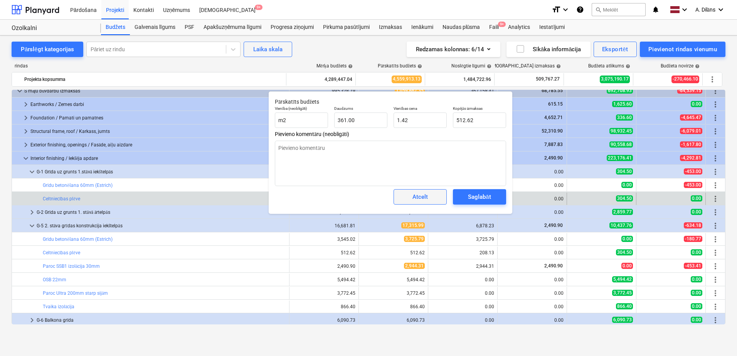
click at [422, 202] on button "Atcelt" at bounding box center [420, 196] width 53 height 15
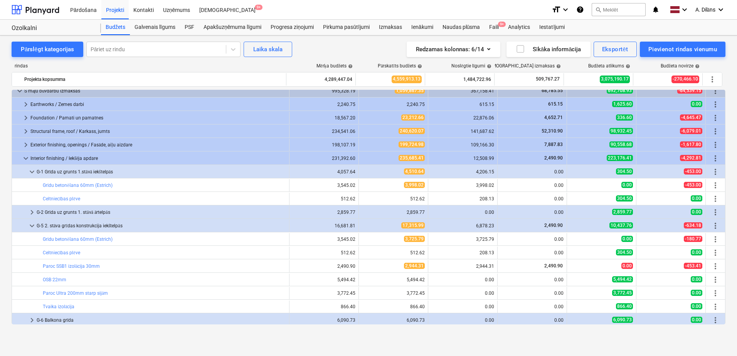
scroll to position [0, 0]
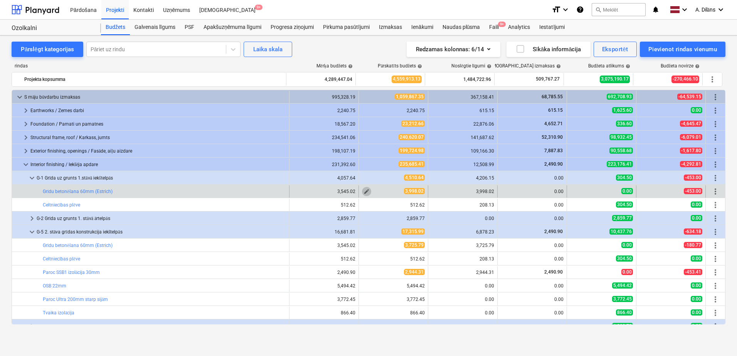
click at [363, 192] on span "edit" at bounding box center [366, 191] width 6 height 6
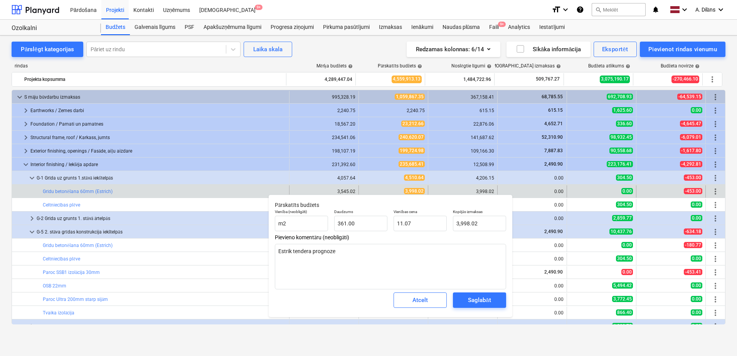
click at [571, 188] on div "0.00" at bounding box center [601, 191] width 63 height 7
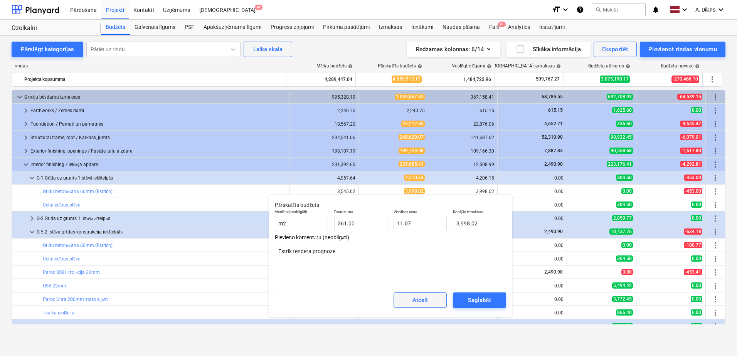
click at [440, 300] on button "Atcelt" at bounding box center [420, 300] width 53 height 15
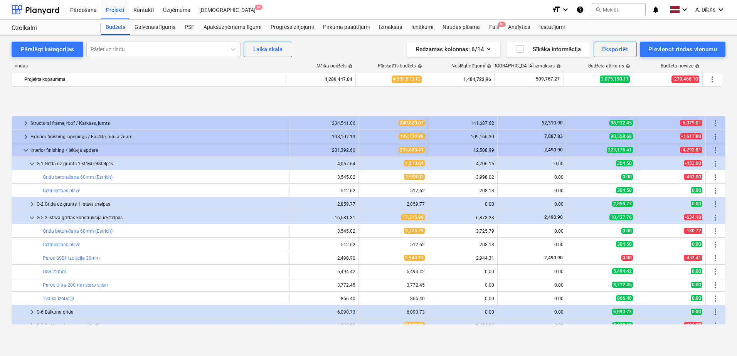
scroll to position [77, 0]
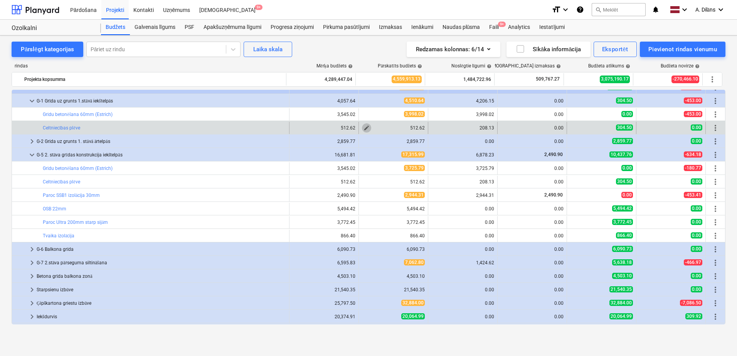
click at [363, 126] on span "edit" at bounding box center [366, 128] width 6 height 6
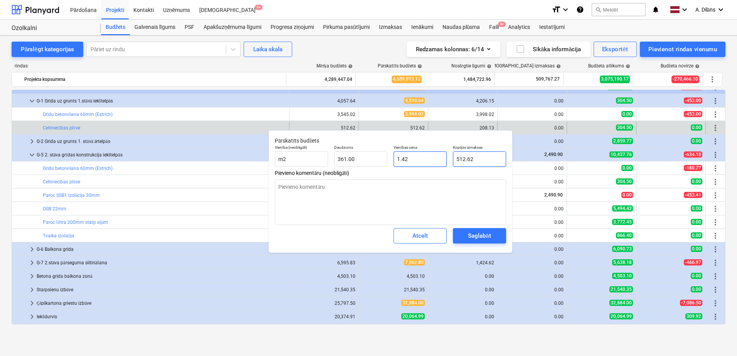
drag, startPoint x: 477, startPoint y: 160, endPoint x: 442, endPoint y: 157, distance: 34.4
click at [442, 157] on div "Vienība (neobligāti) m2 Daudzums 361.00 Vienības cena 1.42 Kopējās izmaksas 512…" at bounding box center [390, 156] width 237 height 28
click at [481, 233] on div "Saglabāt" at bounding box center [479, 236] width 23 height 10
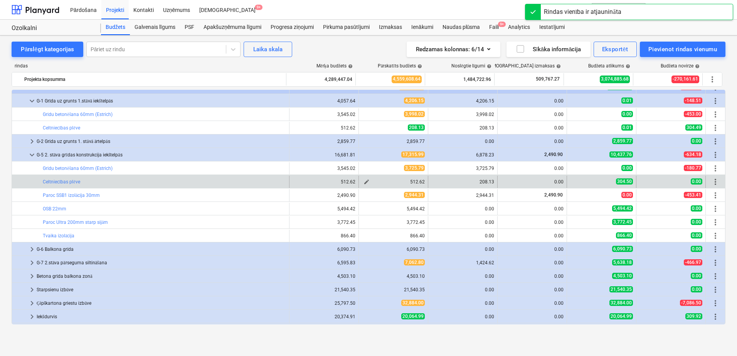
click at [364, 182] on span "edit" at bounding box center [366, 182] width 6 height 6
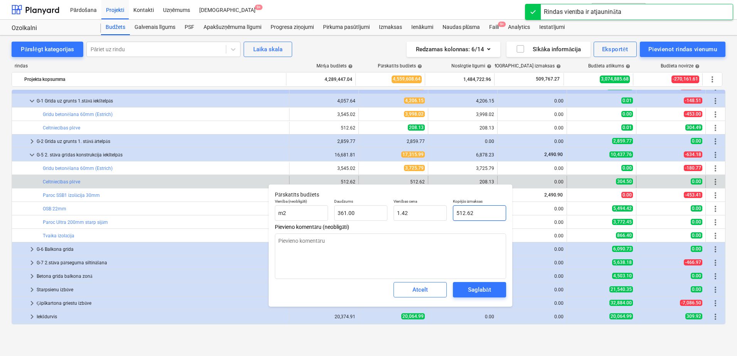
drag, startPoint x: 479, startPoint y: 213, endPoint x: 449, endPoint y: 214, distance: 29.7
click at [449, 214] on div "Vienība (neobligāti) m2 Daudzums 361.00 Vienības cena 1.42 Kopējās izmaksas 512…" at bounding box center [390, 210] width 237 height 28
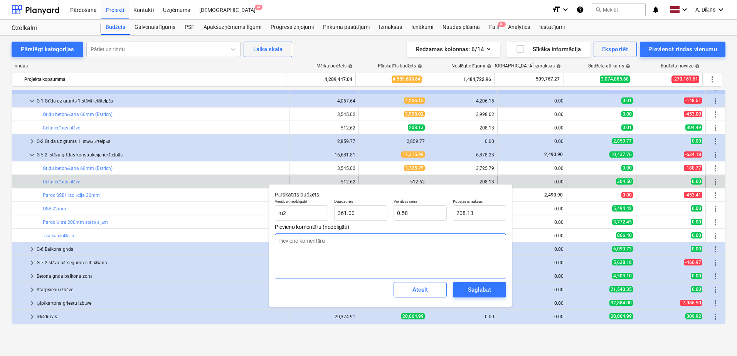
click at [439, 249] on textarea at bounding box center [390, 256] width 231 height 45
click at [490, 286] on div "Saglabāt" at bounding box center [479, 290] width 23 height 10
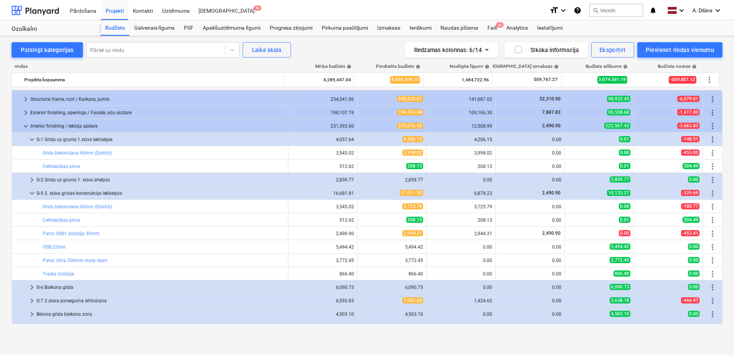
scroll to position [39, 0]
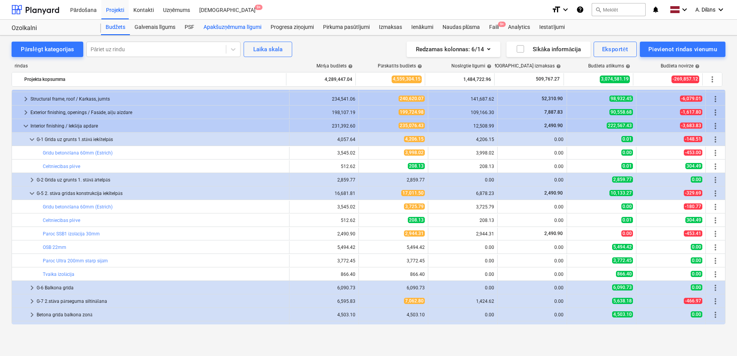
click at [232, 28] on div "Apakšuzņēmuma līgumi" at bounding box center [232, 27] width 67 height 15
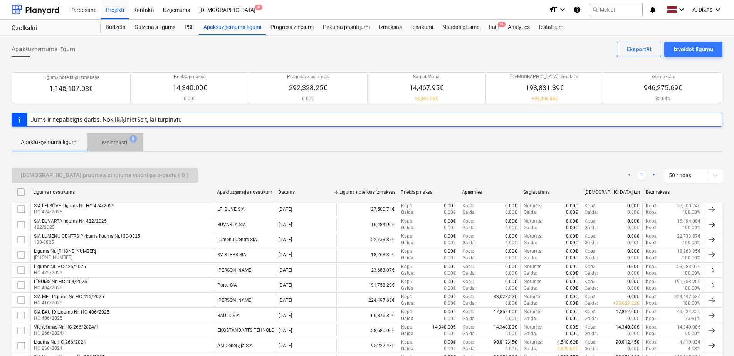
click at [130, 141] on span "Melnraksti 5" at bounding box center [114, 143] width 37 height 8
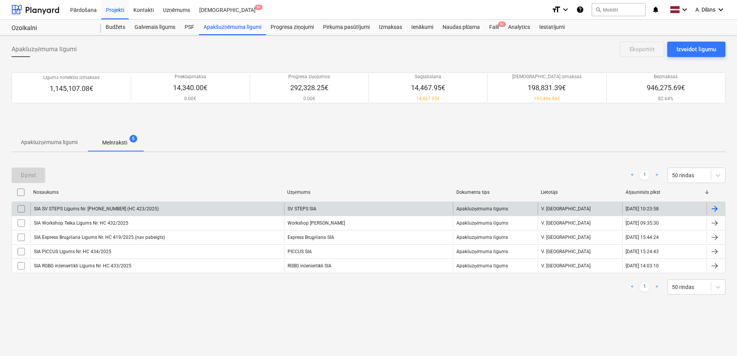
click at [232, 205] on div "SIA SV STEPS Līgums Nr. [PHONE_NUMBER] (HC 423/2025)" at bounding box center [157, 209] width 254 height 12
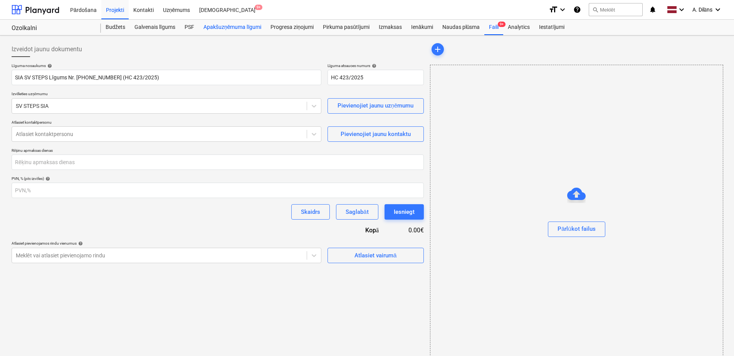
click at [237, 28] on div "Apakšuzņēmuma līgumi" at bounding box center [232, 27] width 67 height 15
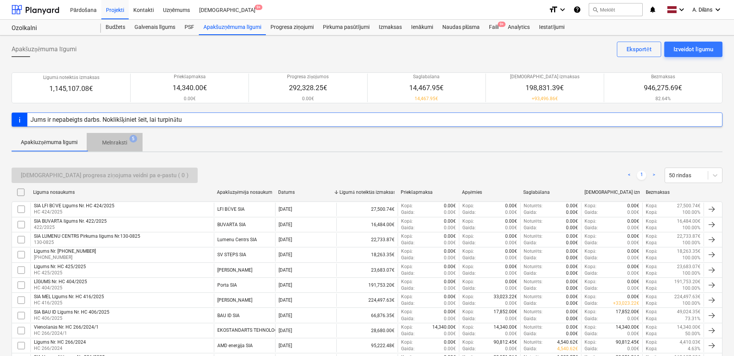
click at [125, 139] on p "Melnraksti" at bounding box center [114, 143] width 25 height 8
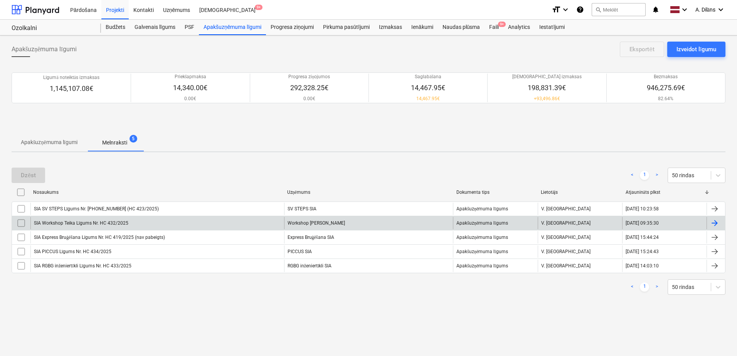
click at [145, 222] on div "SIA Workshop Teika Līgums Nr. HC 432/2025" at bounding box center [157, 223] width 254 height 12
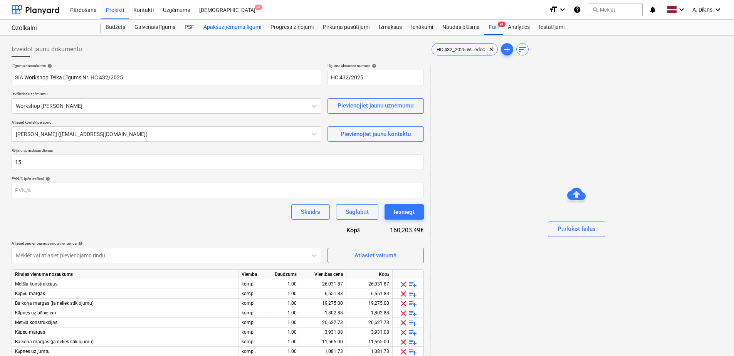
click at [225, 25] on div "Apakšuzņēmuma līgumi" at bounding box center [232, 27] width 67 height 15
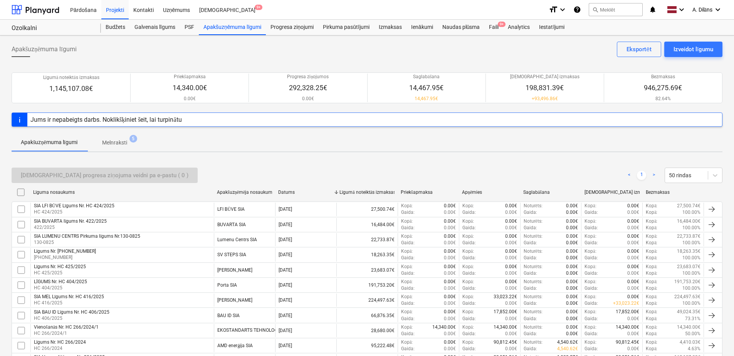
click at [125, 146] on p "Melnraksti" at bounding box center [114, 143] width 25 height 8
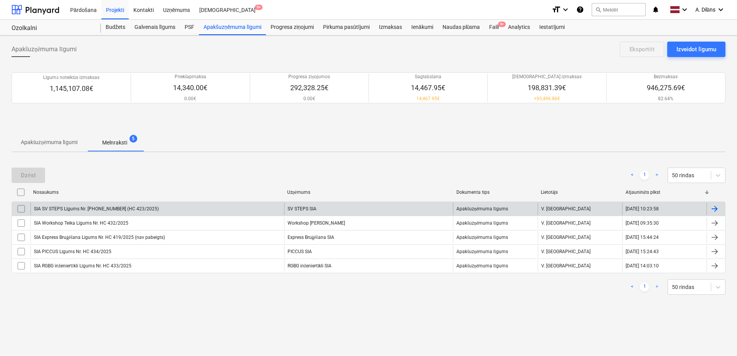
click at [187, 209] on div "SIA SV STEPS Līgums Nr. [PHONE_NUMBER] (HC 423/2025)" at bounding box center [157, 209] width 254 height 12
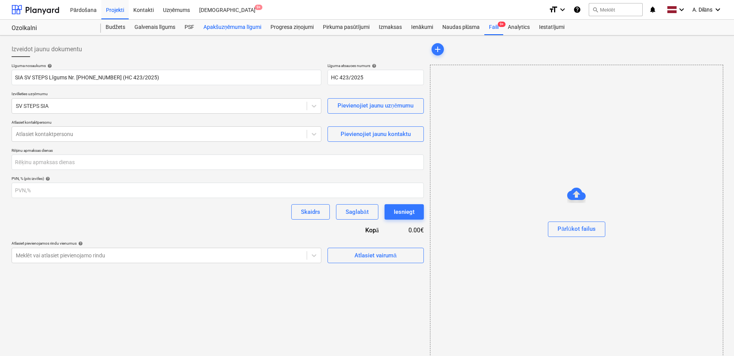
click at [231, 23] on div "Apakšuzņēmuma līgumi" at bounding box center [232, 27] width 67 height 15
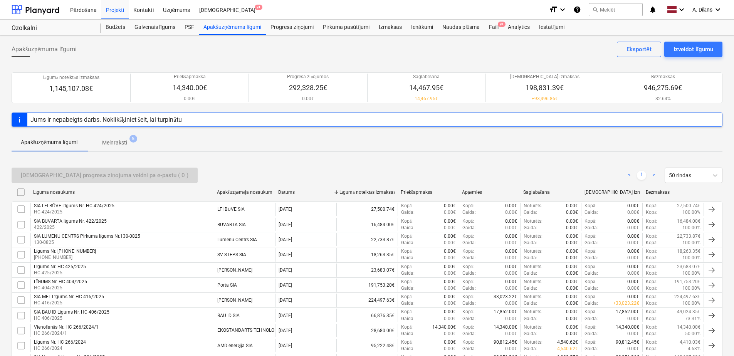
click at [124, 143] on p "Melnraksti" at bounding box center [114, 143] width 25 height 8
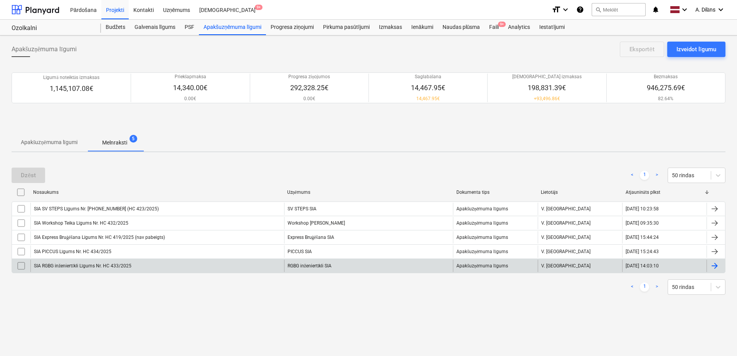
click at [150, 269] on div "SIA RGBG inženiertīkli Līgums Nr. HC 433/2025" at bounding box center [157, 266] width 254 height 12
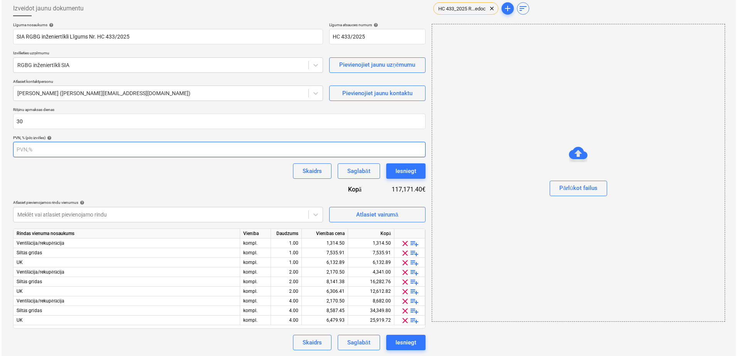
scroll to position [41, 0]
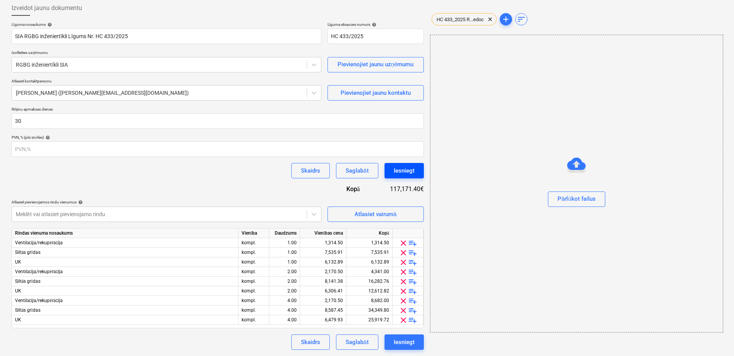
click at [404, 174] on div "Iesniegt" at bounding box center [404, 171] width 21 height 10
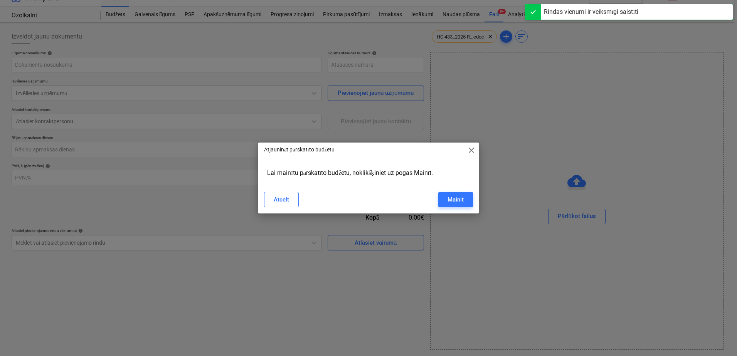
scroll to position [13, 0]
click at [281, 198] on div "Atcelt" at bounding box center [281, 200] width 15 height 10
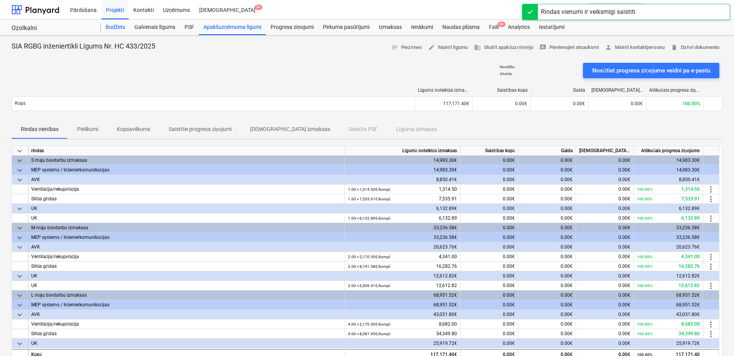
click at [116, 27] on div "Budžets" at bounding box center [115, 27] width 29 height 15
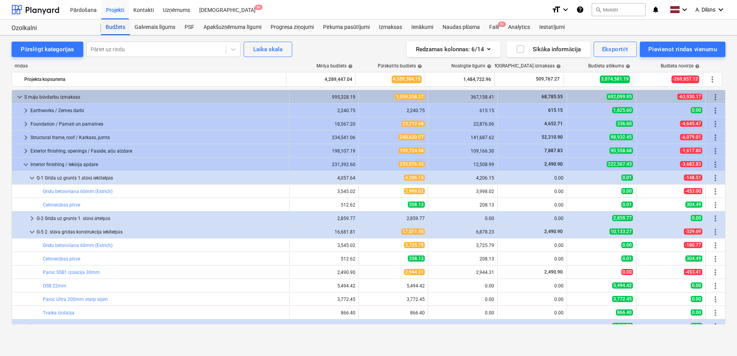
scroll to position [39, 0]
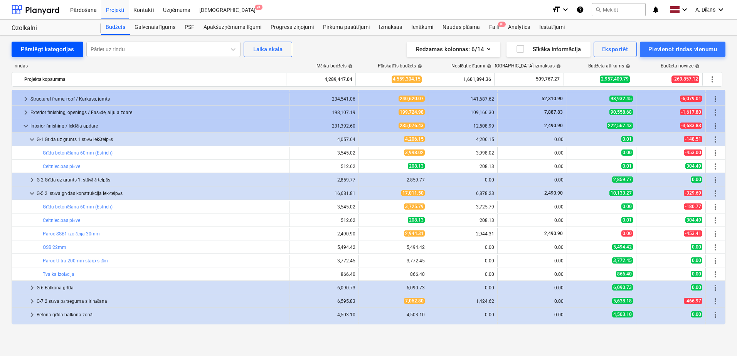
click at [37, 44] on button "Pārslēgt kategorijas" at bounding box center [48, 49] width 72 height 15
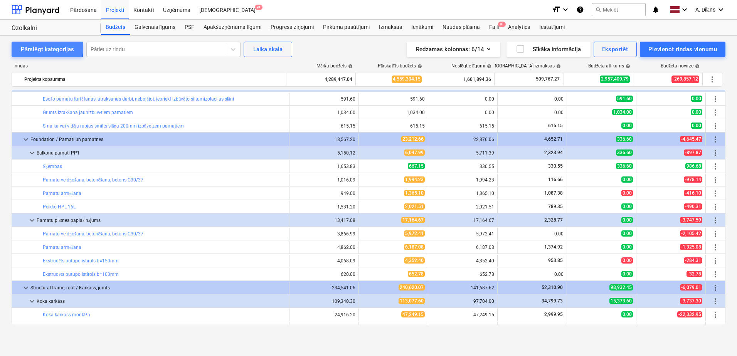
click at [37, 47] on div "Pārslēgt kategorijas" at bounding box center [47, 49] width 53 height 10
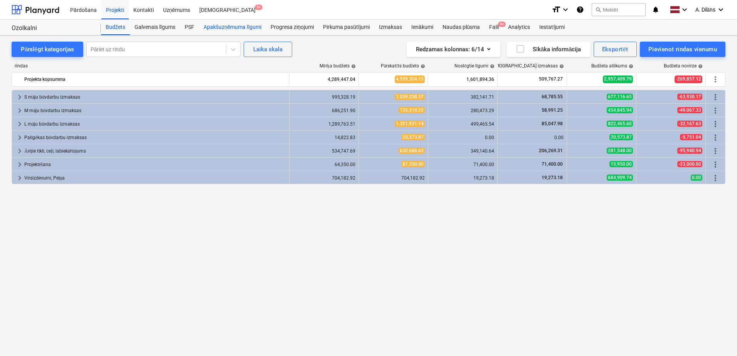
click at [231, 26] on div "Apakšuzņēmuma līgumi" at bounding box center [232, 27] width 67 height 15
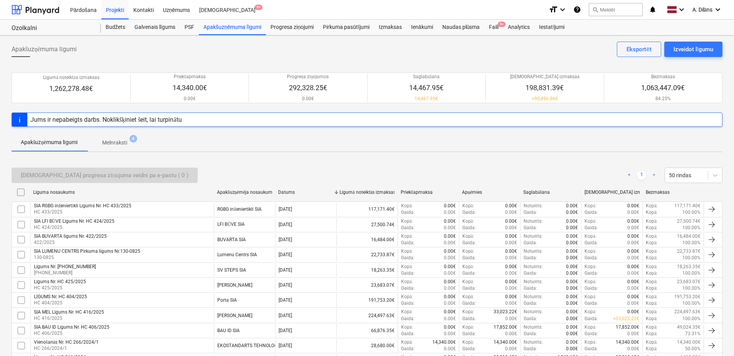
click at [119, 140] on p "Melnraksti" at bounding box center [114, 143] width 25 height 8
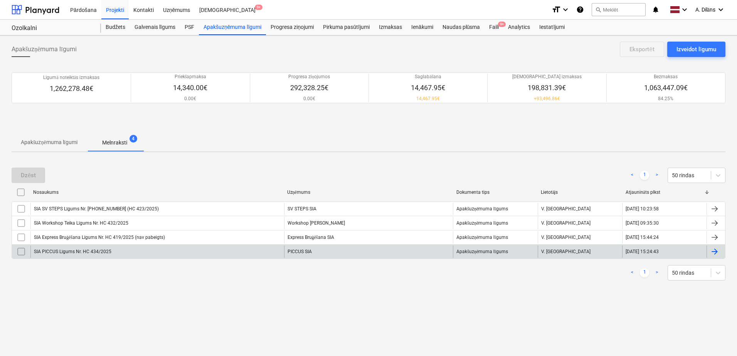
click at [124, 253] on div "SIA PICCUS Līgums Nr. HC 434/2025" at bounding box center [157, 252] width 254 height 12
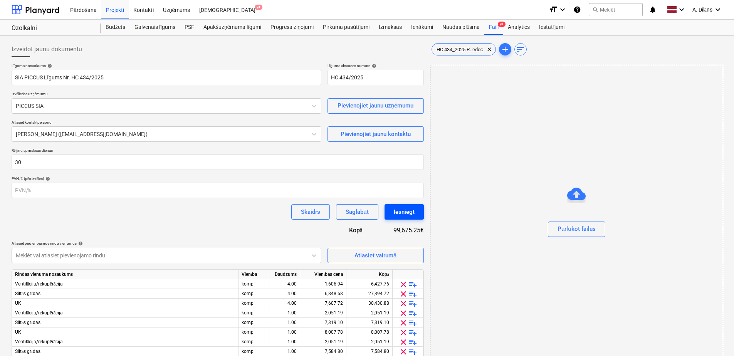
click at [402, 212] on div "Iesniegt" at bounding box center [404, 212] width 21 height 10
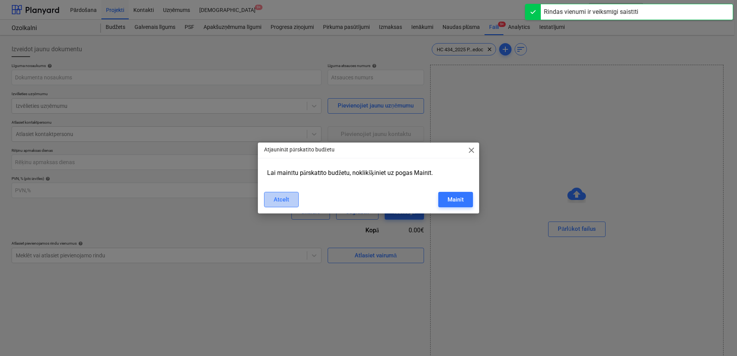
click at [279, 200] on div "Atcelt" at bounding box center [281, 200] width 15 height 10
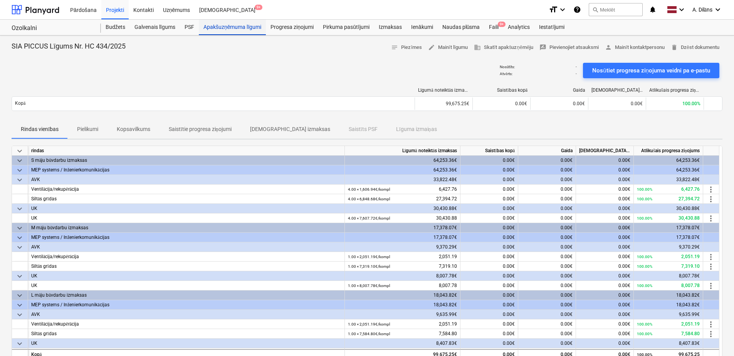
click at [241, 28] on div "Apakšuzņēmuma līgumi" at bounding box center [232, 27] width 67 height 15
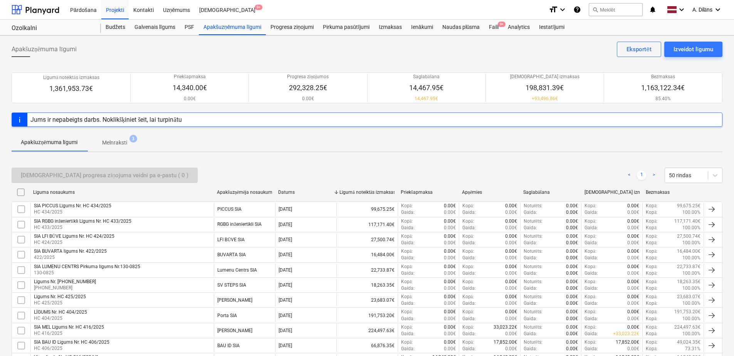
click at [114, 141] on p "Melnraksti" at bounding box center [114, 143] width 25 height 8
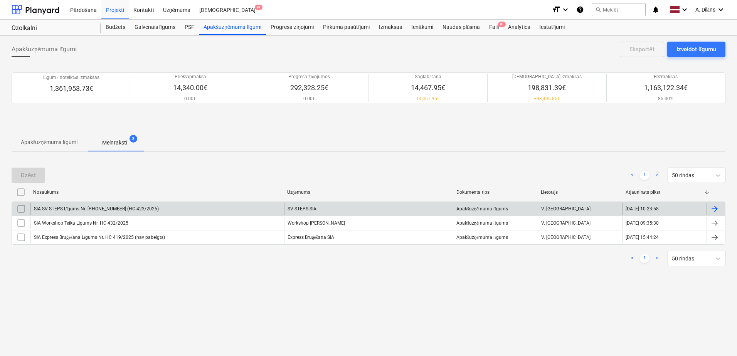
click at [187, 211] on div "SIA SV STEPS Līgums Nr. [PHONE_NUMBER] (HC 423/2025)" at bounding box center [157, 209] width 254 height 12
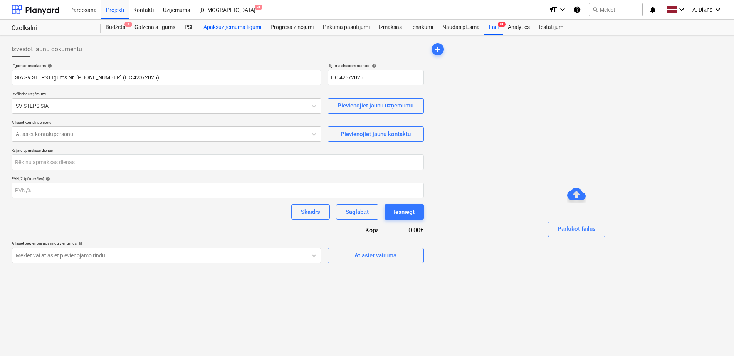
click at [238, 28] on div "Apakšuzņēmuma līgumi" at bounding box center [232, 27] width 67 height 15
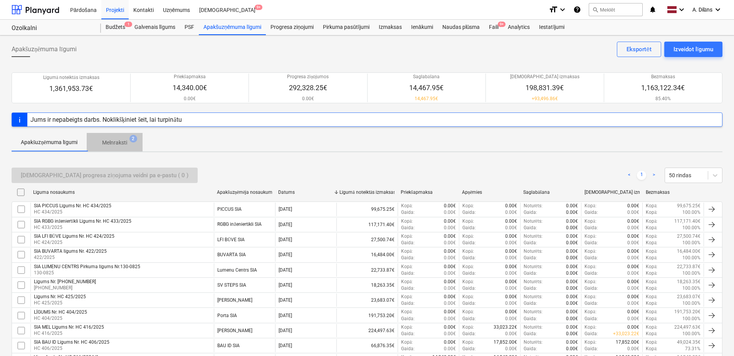
click at [118, 146] on p "Melnraksti" at bounding box center [114, 143] width 25 height 8
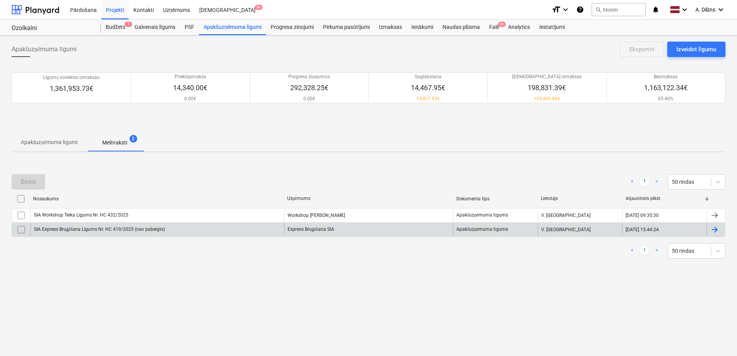
click at [178, 229] on div "SIA Express Bruģēšana Līgums Nr. HC 419/2025 (nav pabeigts)" at bounding box center [157, 230] width 254 height 12
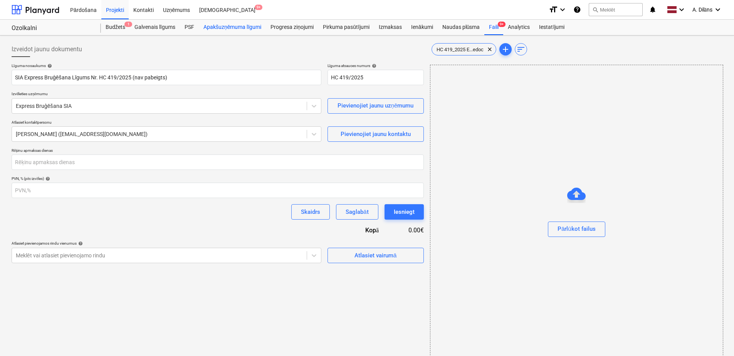
click at [221, 32] on div "Apakšuzņēmuma līgumi" at bounding box center [232, 27] width 67 height 15
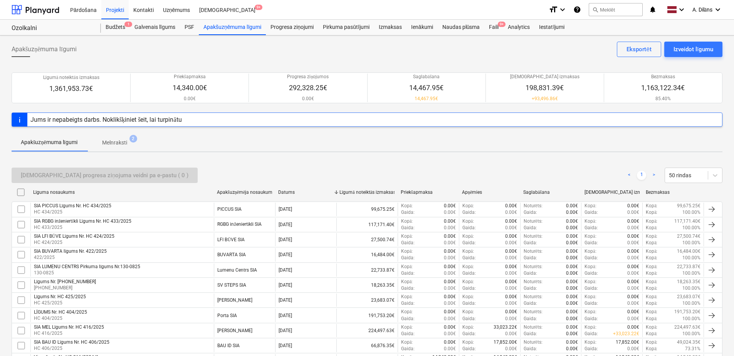
click at [127, 142] on p "Melnraksti" at bounding box center [114, 143] width 25 height 8
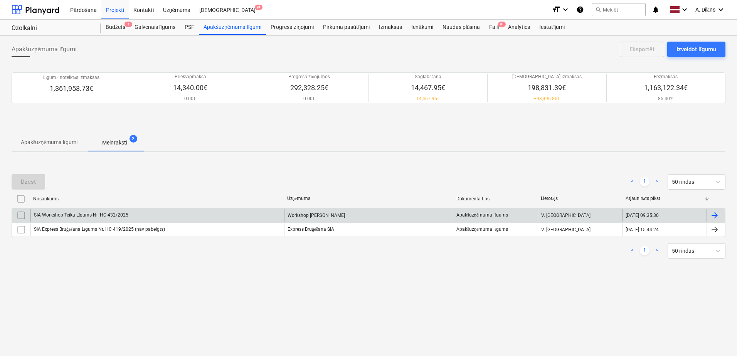
click at [156, 210] on div "SIA Workshop Teika Līgums Nr. HC 432/2025" at bounding box center [157, 215] width 254 height 12
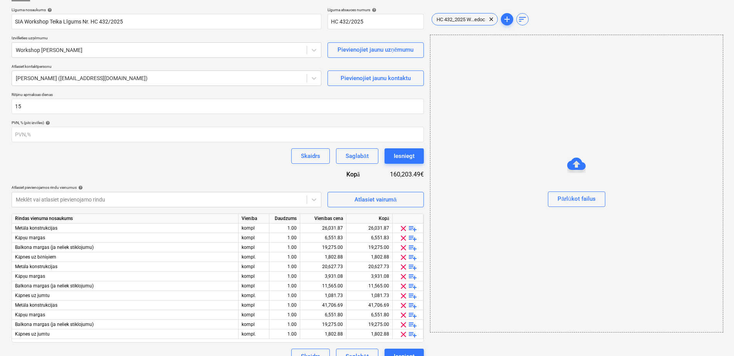
scroll to position [70, 0]
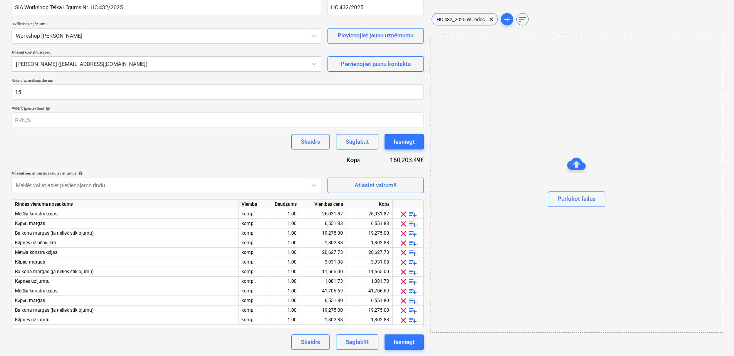
click at [235, 142] on div "Skaidrs Saglabāt Iesniegt" at bounding box center [218, 141] width 412 height 15
drag, startPoint x: 278, startPoint y: 130, endPoint x: 265, endPoint y: 134, distance: 13.5
click at [265, 134] on div "Skaidrs Saglabāt Iesniegt" at bounding box center [218, 141] width 412 height 15
click at [400, 144] on div "Iesniegt" at bounding box center [404, 142] width 21 height 10
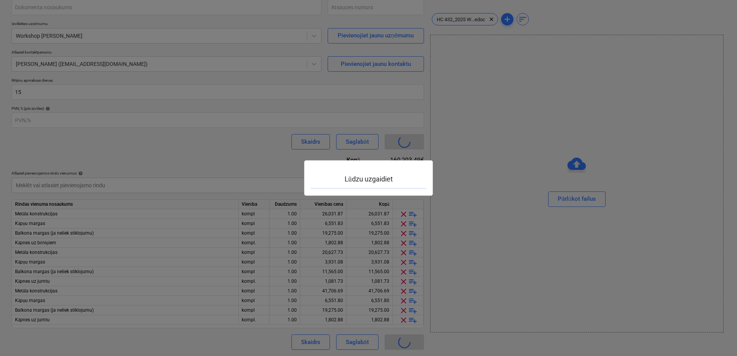
scroll to position [13, 0]
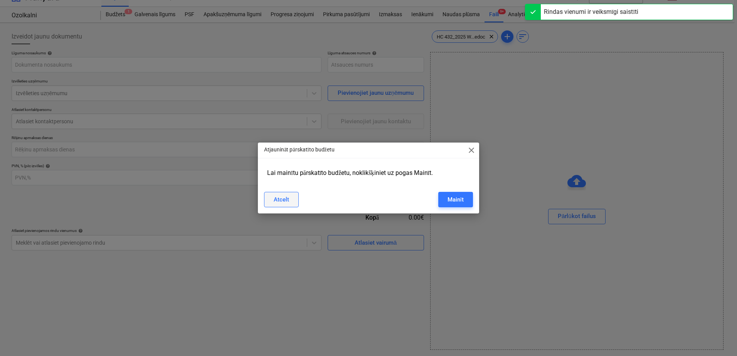
click at [285, 201] on div "Atcelt" at bounding box center [281, 200] width 15 height 10
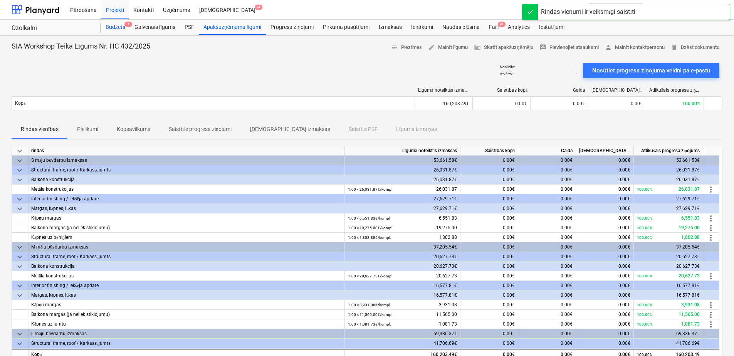
click at [121, 29] on div "Budžets 1" at bounding box center [115, 27] width 29 height 15
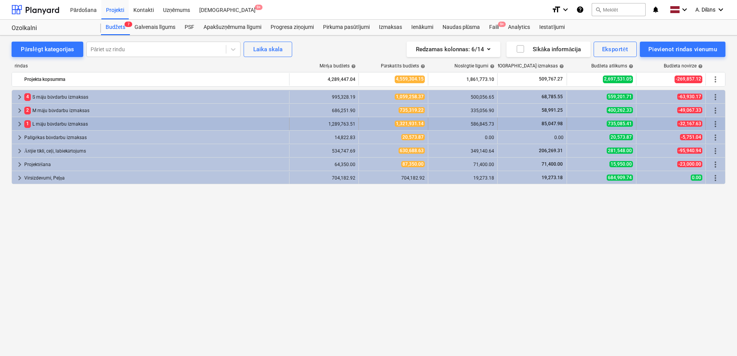
click at [36, 122] on div "1 L māju būvdarbu izmaksas" at bounding box center [155, 124] width 262 height 12
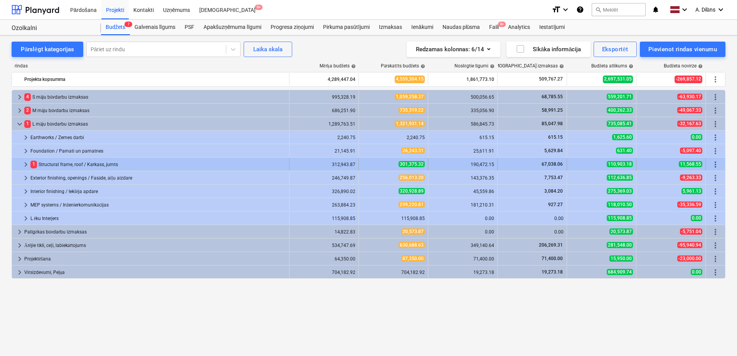
click at [43, 163] on div "1 Structural frame, roof / Karkass, jumts" at bounding box center [158, 164] width 256 height 12
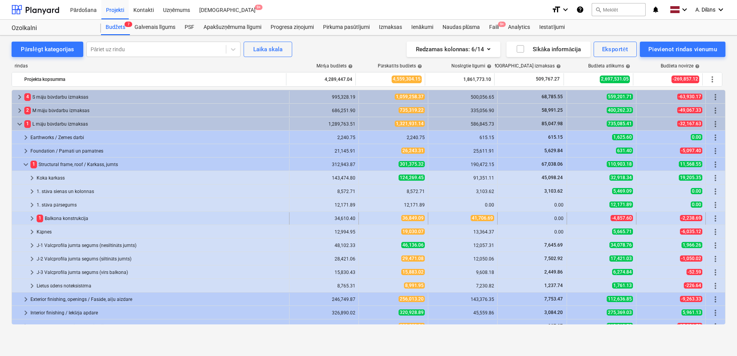
click at [45, 217] on div "1 Balkona konstrukcija" at bounding box center [161, 218] width 249 height 12
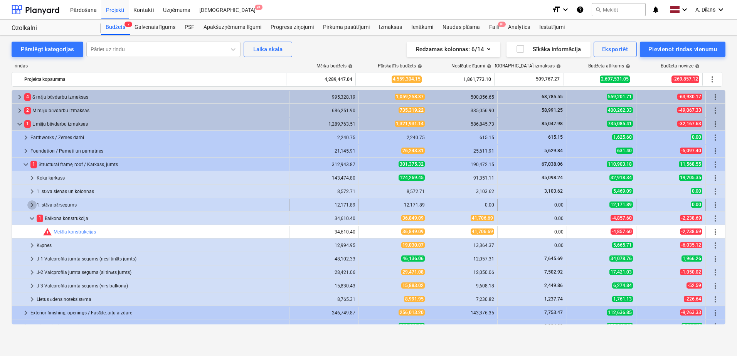
click at [32, 204] on span "keyboard_arrow_right" at bounding box center [31, 204] width 9 height 9
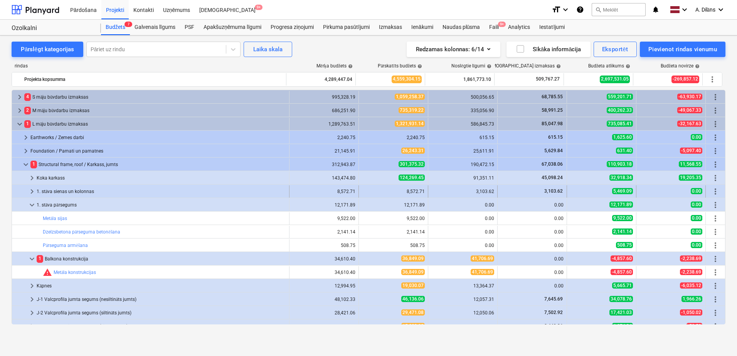
click at [31, 191] on span "keyboard_arrow_right" at bounding box center [31, 191] width 9 height 9
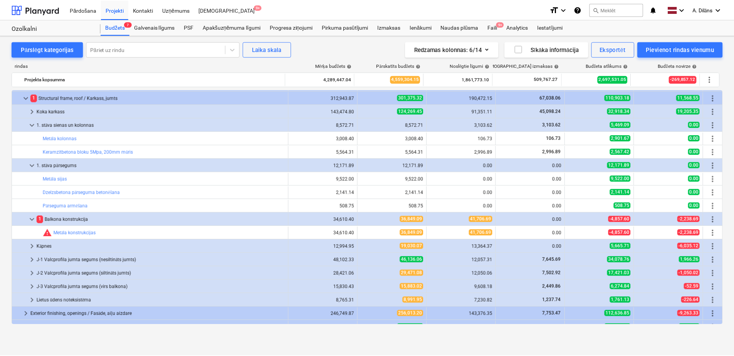
scroll to position [77, 0]
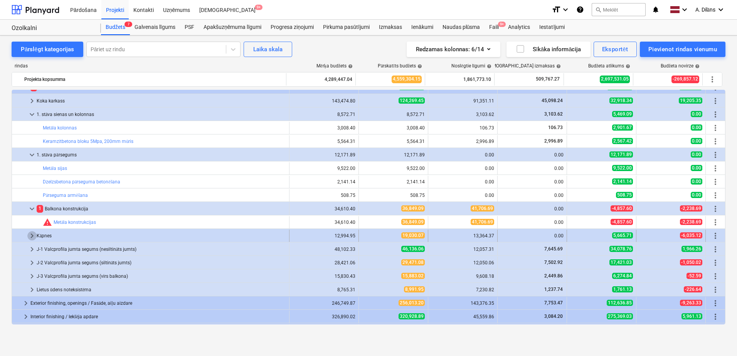
click at [32, 236] on span "keyboard_arrow_right" at bounding box center [31, 235] width 9 height 9
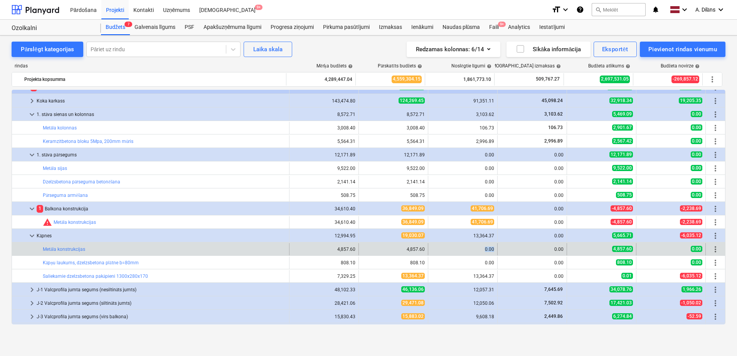
drag, startPoint x: 476, startPoint y: 250, endPoint x: 491, endPoint y: 248, distance: 15.1
click at [491, 248] on div "0.00" at bounding box center [462, 249] width 63 height 5
drag, startPoint x: 37, startPoint y: 252, endPoint x: 481, endPoint y: 248, distance: 444.0
click at [481, 248] on div "bar_chart Metāla konstrukcijas 4,857.60 edit 4,857.60 0.00 0.00 4,857.60 0.00 m…" at bounding box center [368, 249] width 713 height 12
click at [480, 248] on div "0.00" at bounding box center [462, 249] width 63 height 5
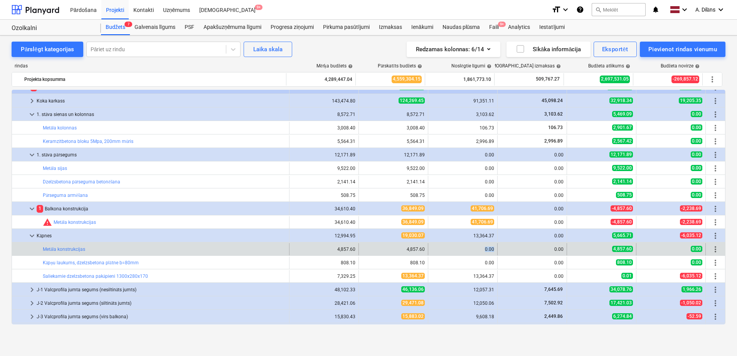
drag, startPoint x: 473, startPoint y: 248, endPoint x: 491, endPoint y: 247, distance: 17.7
click at [491, 247] on div "0.00" at bounding box center [462, 249] width 63 height 5
drag, startPoint x: 31, startPoint y: 248, endPoint x: 488, endPoint y: 249, distance: 457.1
click at [488, 249] on div "bar_chart Metāla konstrukcijas 4,857.60 edit 4,857.60 0.00 0.00 4,857.60 0.00 m…" at bounding box center [368, 249] width 713 height 12
click at [59, 248] on link "Metāla konstrukcijas" at bounding box center [64, 249] width 42 height 5
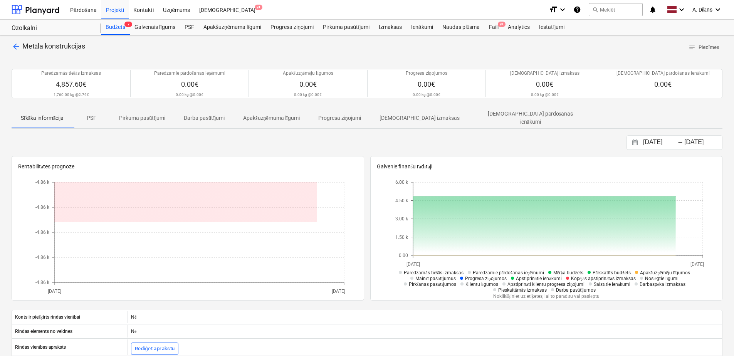
click at [265, 119] on p "Apakšuzņēmuma līgumi" at bounding box center [271, 118] width 57 height 8
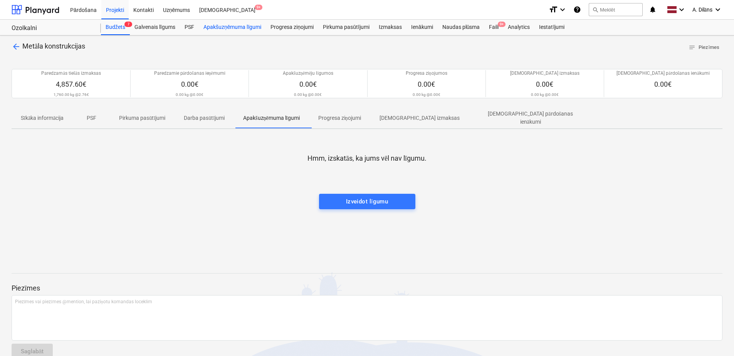
click at [232, 30] on div "Apakšuzņēmuma līgumi" at bounding box center [232, 27] width 67 height 15
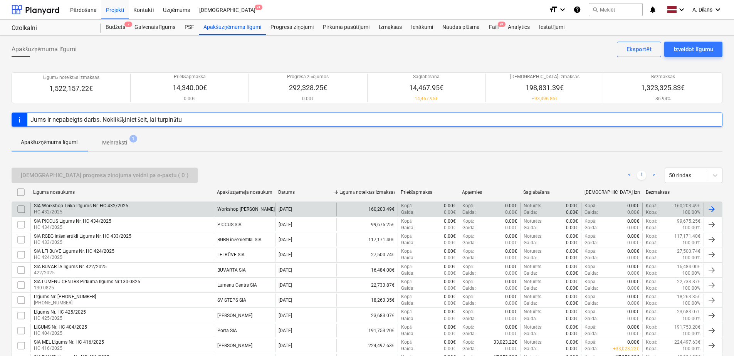
click at [101, 206] on div "SIA Workshop Teika Līgums Nr. HC 432/2025" at bounding box center [81, 206] width 94 height 6
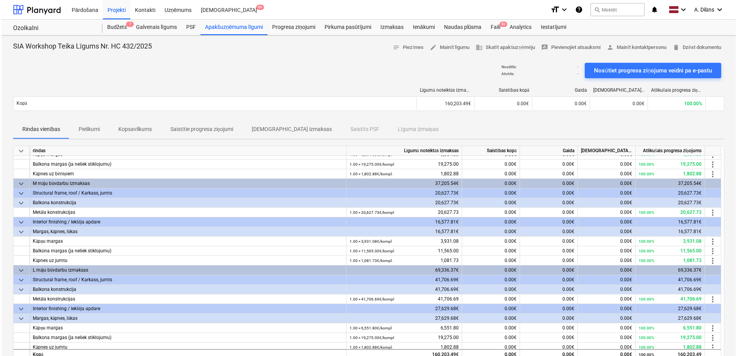
scroll to position [67, 0]
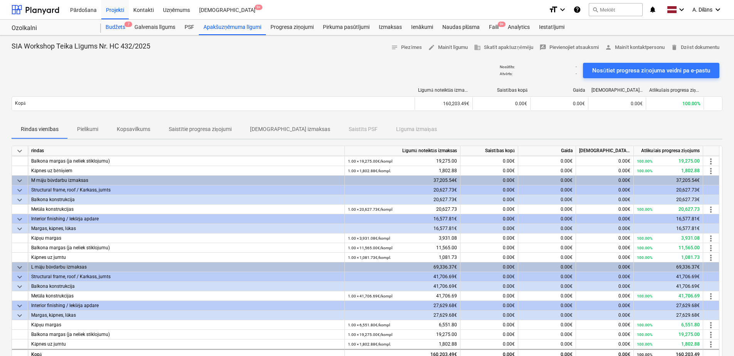
click at [120, 26] on div "Budžets 7" at bounding box center [115, 27] width 29 height 15
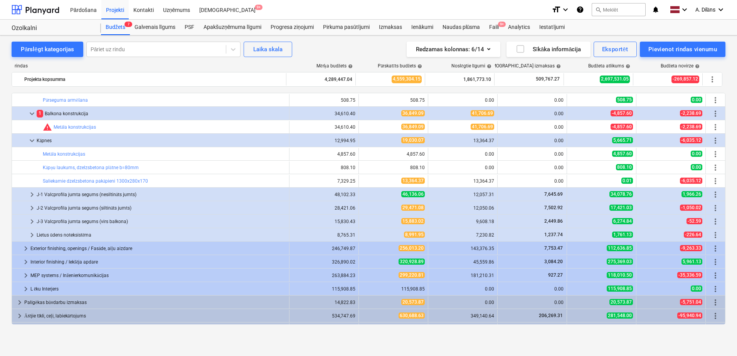
scroll to position [193, 0]
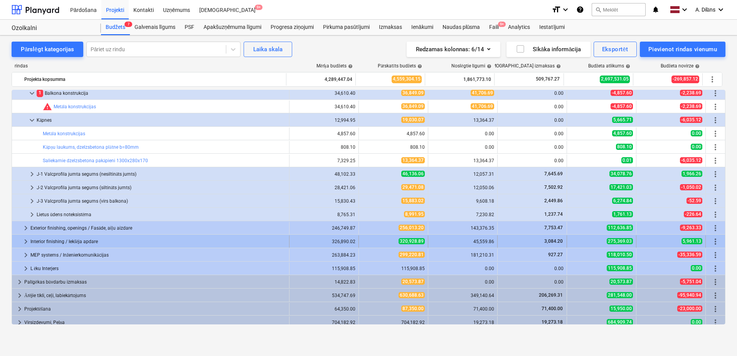
click at [27, 241] on span "keyboard_arrow_right" at bounding box center [25, 241] width 9 height 9
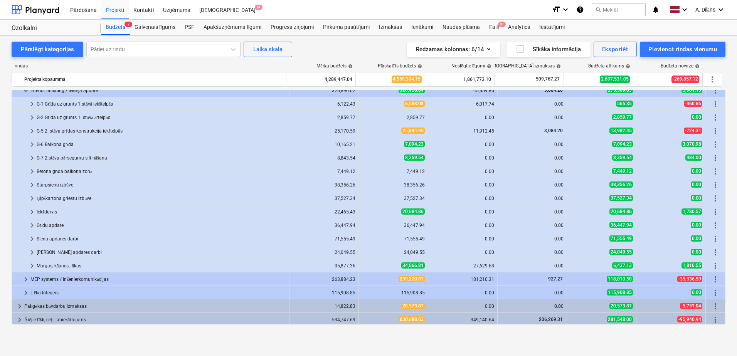
scroll to position [347, 0]
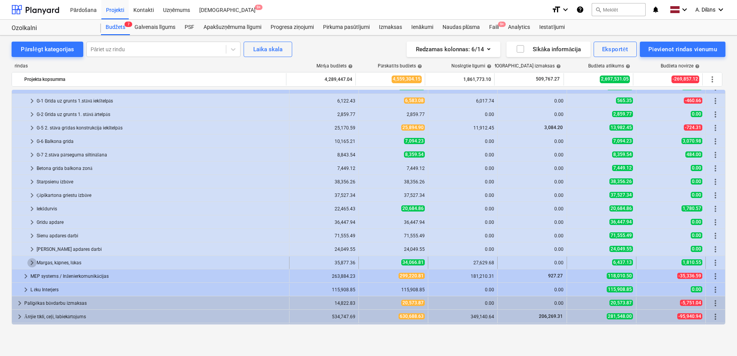
click at [30, 264] on span "keyboard_arrow_right" at bounding box center [31, 262] width 9 height 9
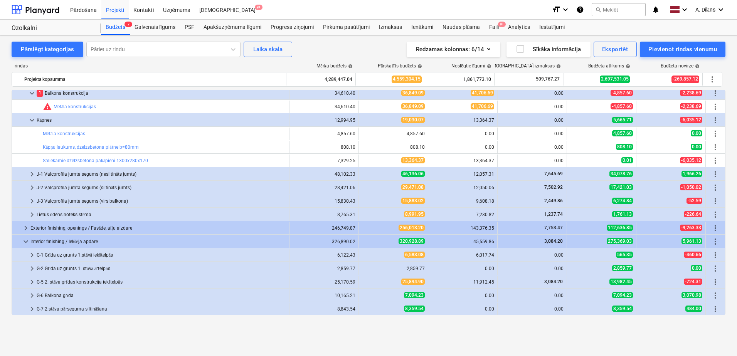
scroll to position [116, 0]
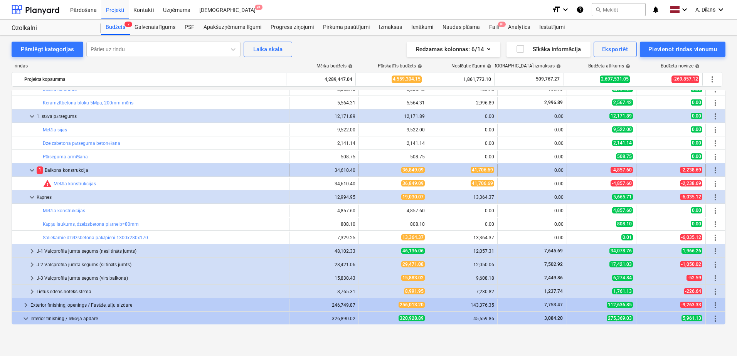
click at [30, 170] on span "keyboard_arrow_down" at bounding box center [31, 170] width 9 height 9
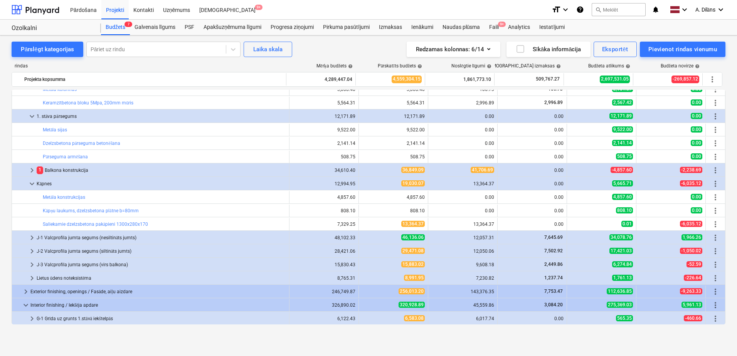
scroll to position [39, 0]
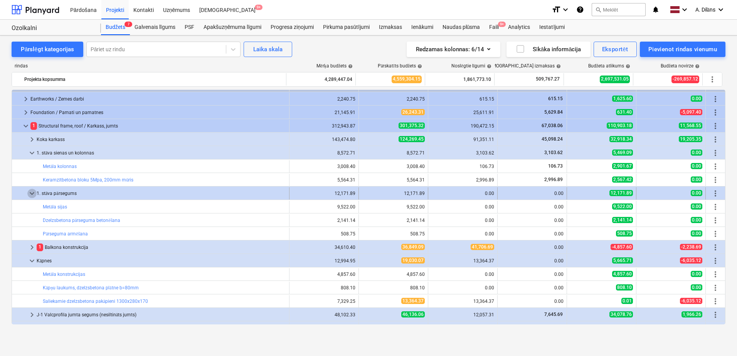
click at [33, 192] on span "keyboard_arrow_down" at bounding box center [31, 193] width 9 height 9
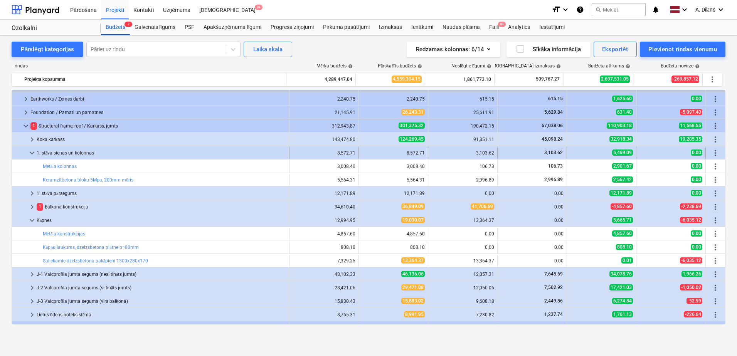
click at [34, 155] on span "keyboard_arrow_down" at bounding box center [31, 152] width 9 height 9
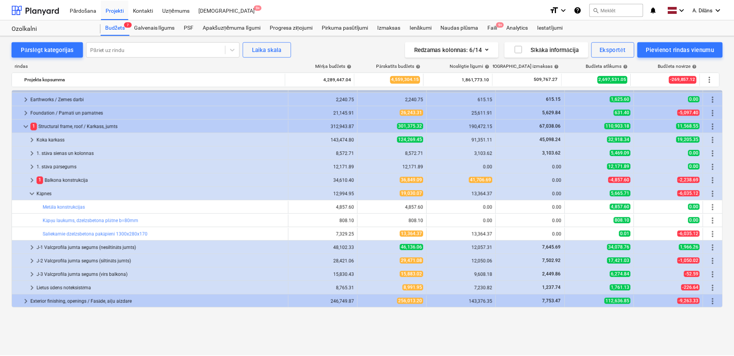
scroll to position [0, 0]
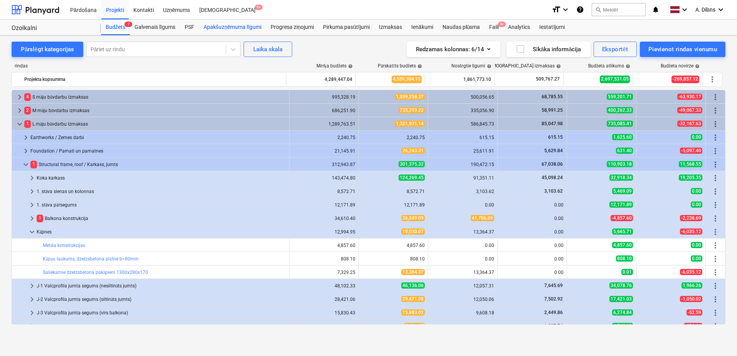
click at [222, 29] on div "Apakšuzņēmuma līgumi" at bounding box center [232, 27] width 67 height 15
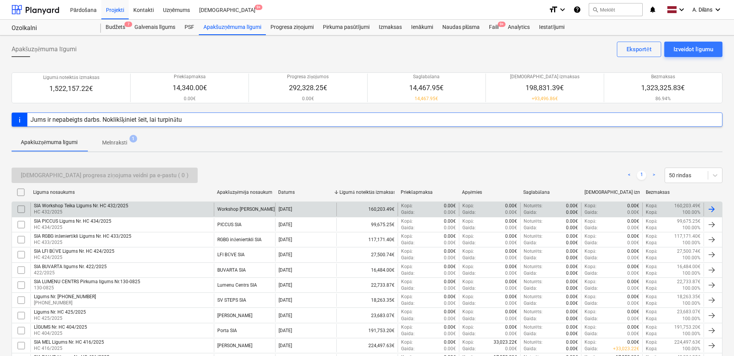
click at [131, 208] on div "SIA Workshop Teika Līgums Nr. HC 432/2025 HC 432/2025" at bounding box center [121, 209] width 183 height 13
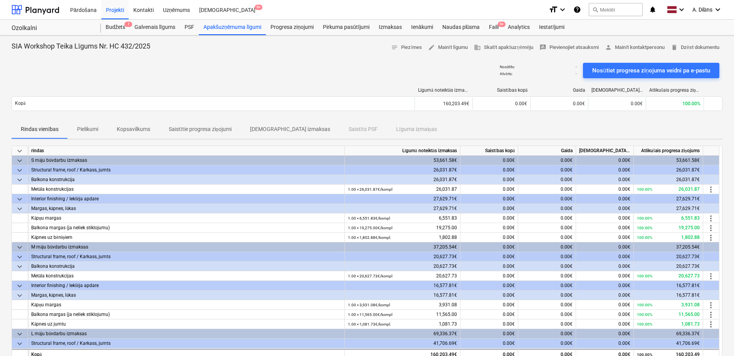
drag, startPoint x: 364, startPoint y: 69, endPoint x: 352, endPoint y: 65, distance: 12.6
click at [352, 65] on div "Nosūtīts : - Atvērts : - Nosūtiet progresa ziņojuma veidni pa e-pastu" at bounding box center [367, 71] width 711 height 22
click at [450, 49] on span "edit Mainīt līgumu" at bounding box center [448, 47] width 40 height 9
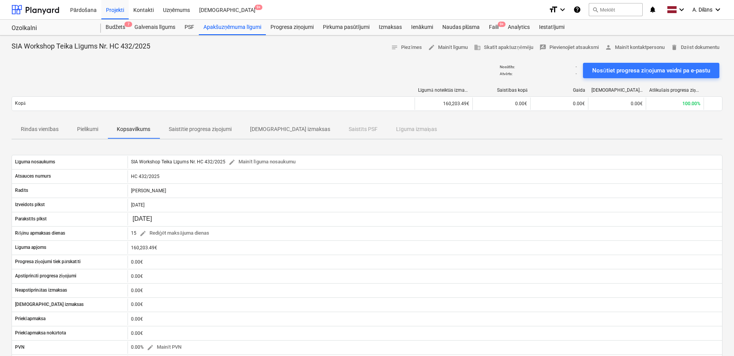
click at [274, 128] on p "[DEMOGRAPHIC_DATA] izmaksas" at bounding box center [290, 129] width 80 height 8
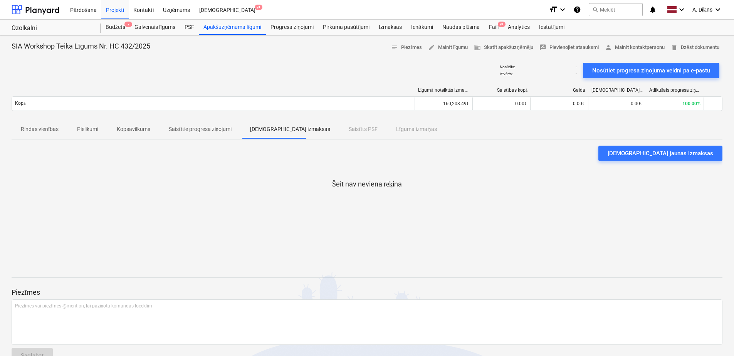
click at [89, 124] on span "Pielikumi" at bounding box center [88, 129] width 40 height 13
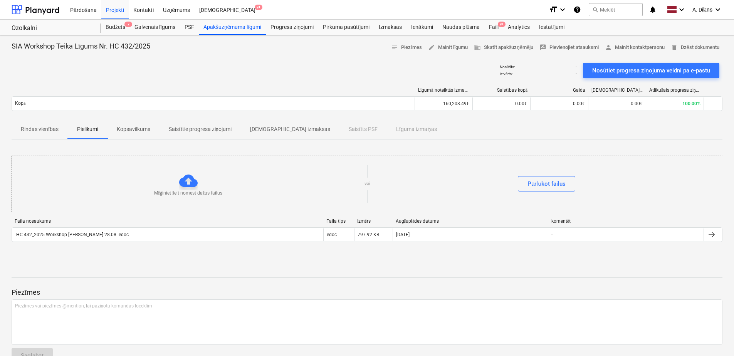
click at [56, 128] on p "Rindas vienības" at bounding box center [40, 129] width 38 height 8
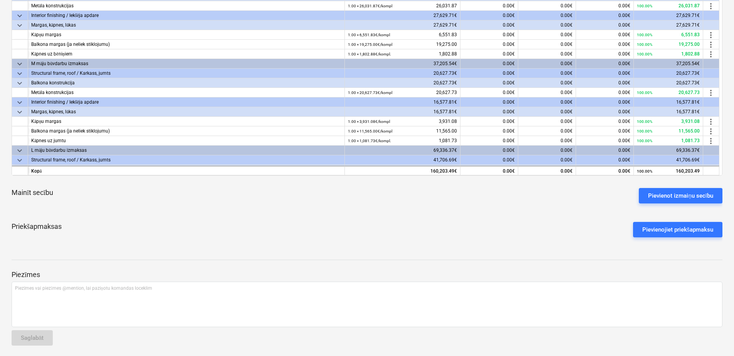
scroll to position [185, 0]
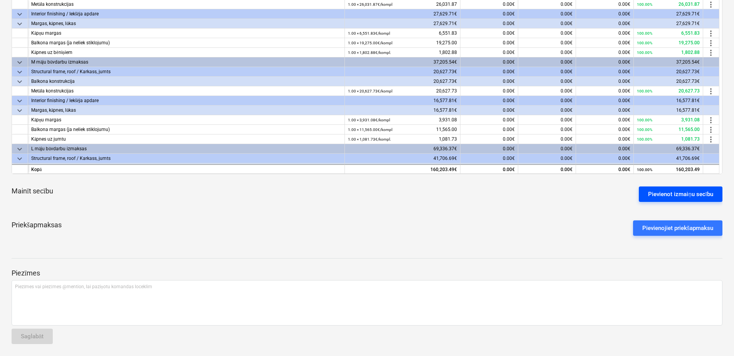
click at [680, 197] on div "Pievienot izmaiņu secību" at bounding box center [680, 194] width 65 height 10
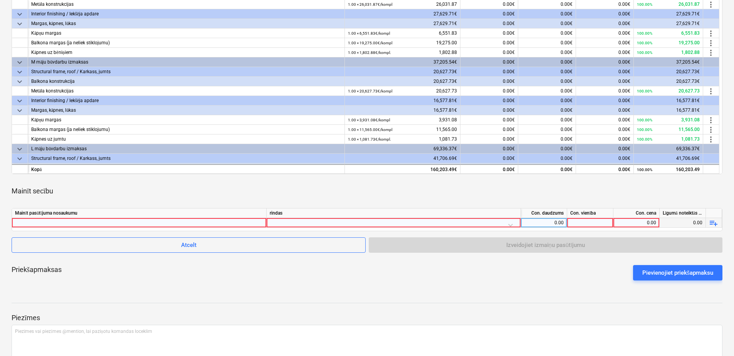
click at [191, 219] on div at bounding box center [139, 222] width 248 height 9
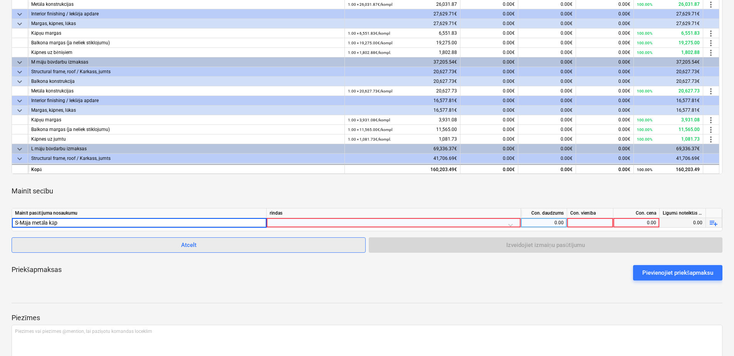
click at [197, 251] on button "Atcelt" at bounding box center [189, 244] width 354 height 15
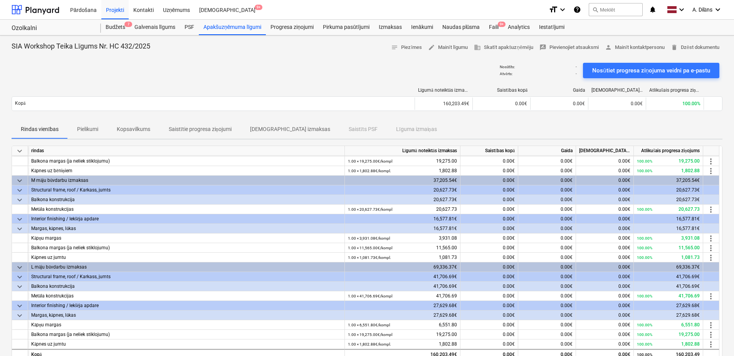
click at [695, 30] on div "Budžets 7 Galvenais līgums PSF Apakšuzņēmuma līgumi Progresa ziņojumi Pirkuma p…" at bounding box center [412, 27] width 622 height 15
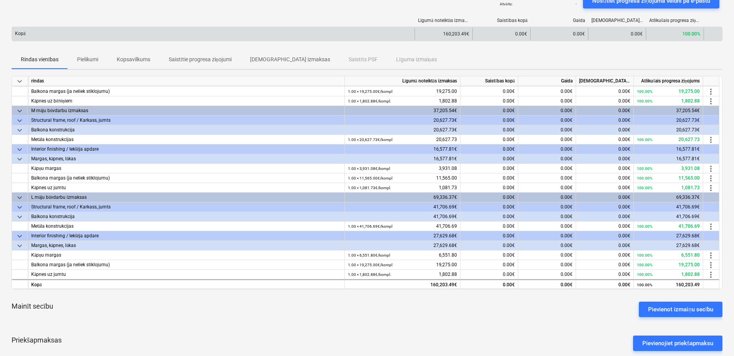
scroll to position [116, 0]
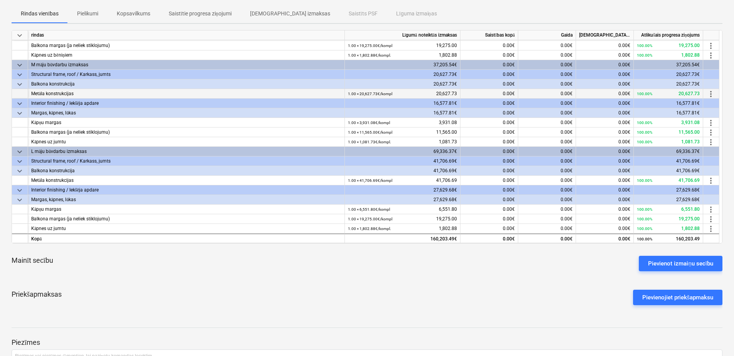
click at [429, 91] on div "1.00 × 20,627.73€ / kompl 20,627.73" at bounding box center [402, 94] width 109 height 10
click at [438, 93] on div "1.00 × 20,627.73€ / kompl 20,627.73" at bounding box center [402, 94] width 109 height 10
click at [709, 92] on span "more_vert" at bounding box center [710, 93] width 9 height 9
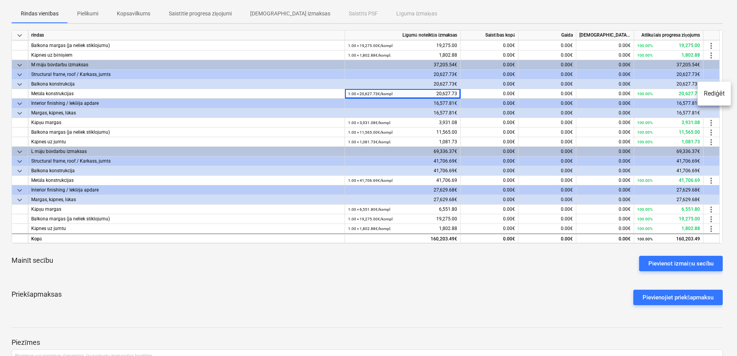
click at [715, 96] on li "Rediģēt" at bounding box center [714, 94] width 33 height 18
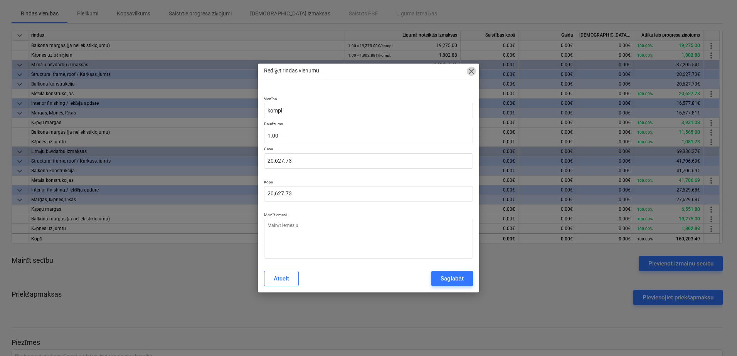
click at [469, 70] on span "close" at bounding box center [471, 71] width 9 height 9
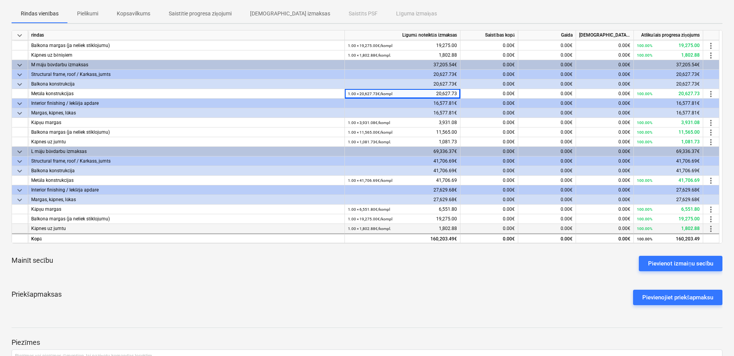
click at [293, 229] on div "Kāpnes uz jumtu" at bounding box center [186, 229] width 310 height 10
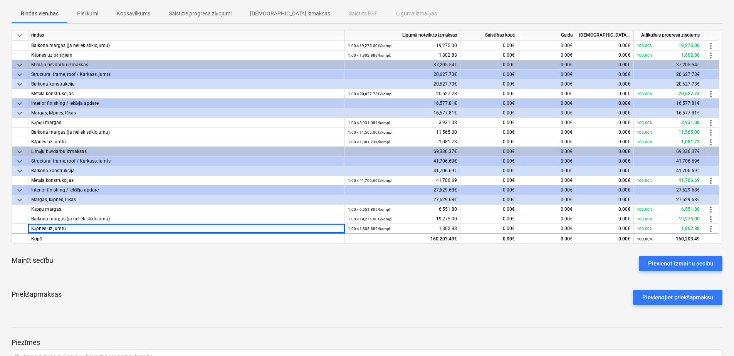
click at [294, 263] on div "Mainīt secību Pievienot izmaiņu secību" at bounding box center [367, 264] width 711 height 28
click at [360, 268] on div "Mainīt secību Pievienot izmaiņu secību" at bounding box center [367, 264] width 711 height 28
drag, startPoint x: 455, startPoint y: 264, endPoint x: 431, endPoint y: 264, distance: 24.3
drag, startPoint x: 431, startPoint y: 264, endPoint x: 358, endPoint y: 267, distance: 73.3
drag, startPoint x: 358, startPoint y: 267, endPoint x: 334, endPoint y: 267, distance: 23.5
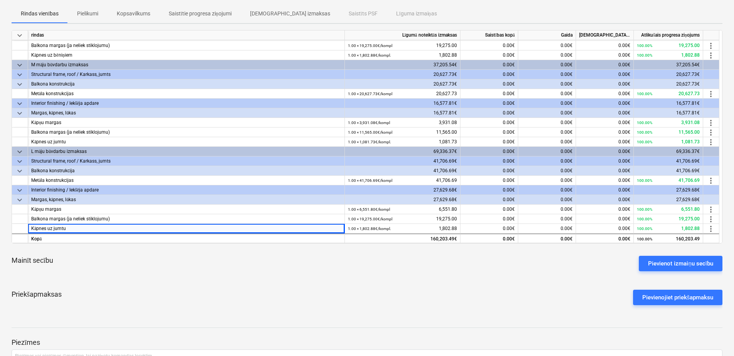
click at [334, 267] on div "Mainīt secību Pievienot izmaiņu secību" at bounding box center [367, 264] width 711 height 28
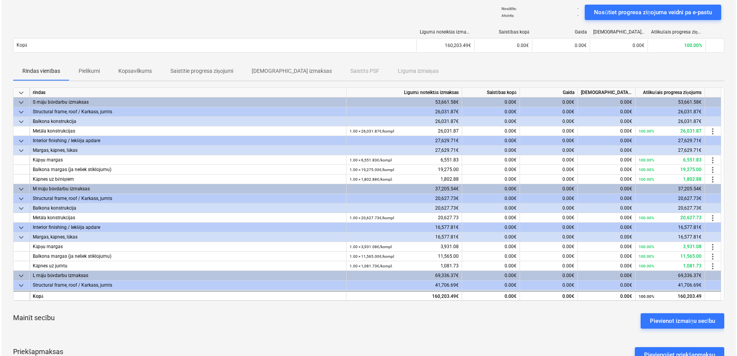
scroll to position [0, 0]
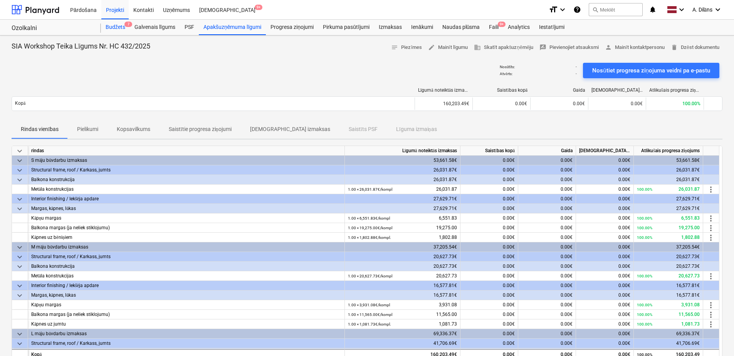
click at [115, 21] on div "Budžets 7" at bounding box center [115, 27] width 29 height 15
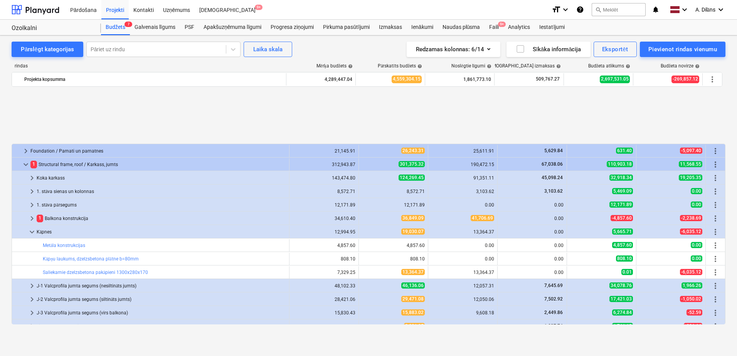
scroll to position [77, 0]
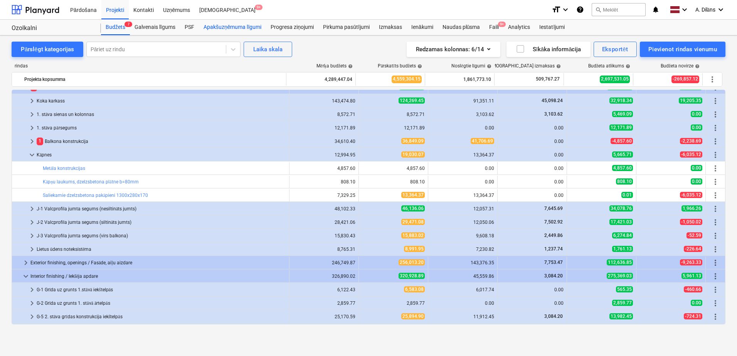
click at [229, 32] on div "Apakšuzņēmuma līgumi" at bounding box center [232, 27] width 67 height 15
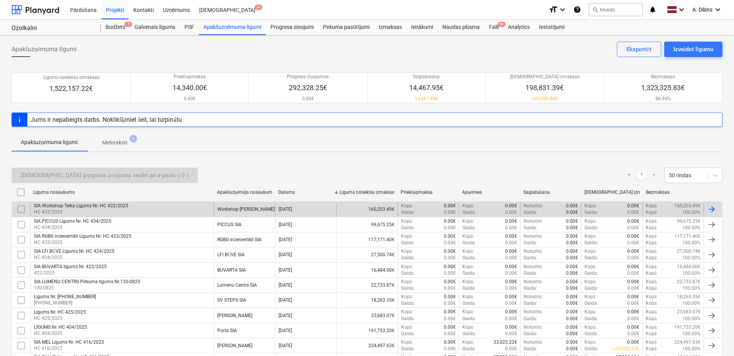
click at [166, 209] on div "SIA Workshop Teika Līgums Nr. HC 432/2025 HC 432/2025" at bounding box center [121, 209] width 183 height 13
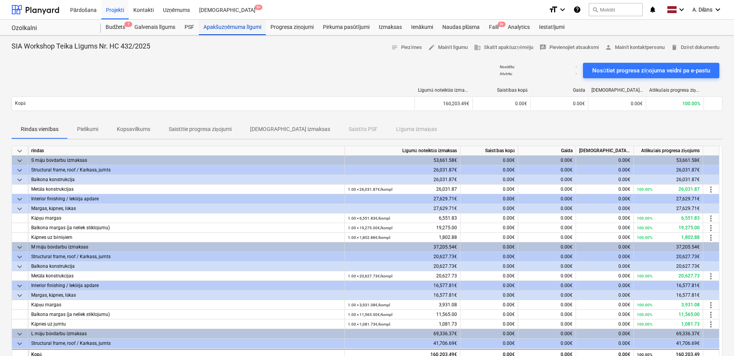
click at [239, 25] on div "Apakšuzņēmuma līgumi" at bounding box center [232, 27] width 67 height 15
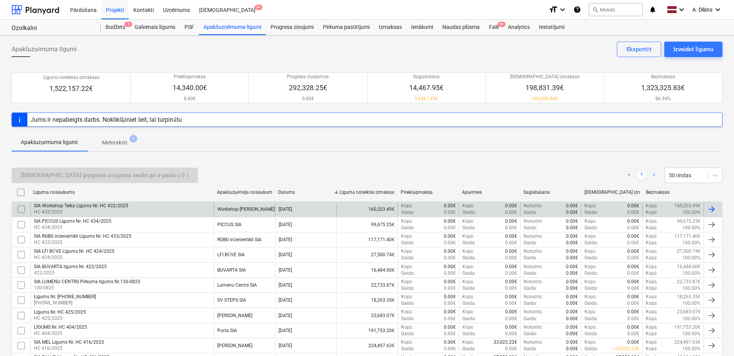
click at [190, 210] on div "SIA Workshop Teika Līgums Nr. HC 432/2025 HC 432/2025" at bounding box center [121, 209] width 183 height 13
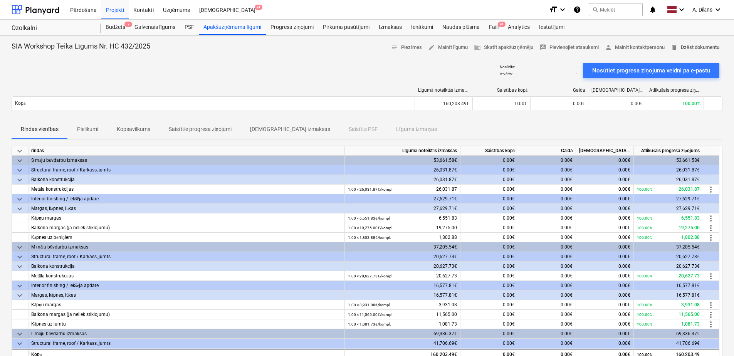
click at [696, 47] on span "delete Dzēst dokumentu" at bounding box center [695, 47] width 49 height 9
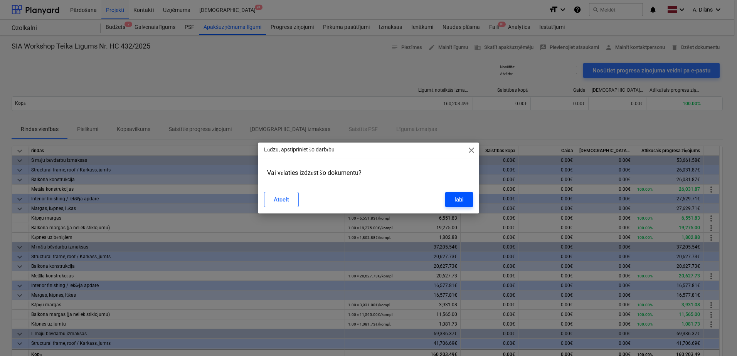
click at [455, 200] on div "labi" at bounding box center [458, 200] width 9 height 10
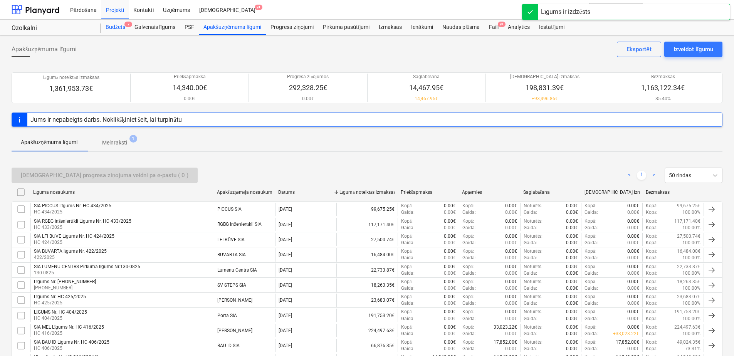
click at [108, 24] on div "Budžets 7" at bounding box center [115, 27] width 29 height 15
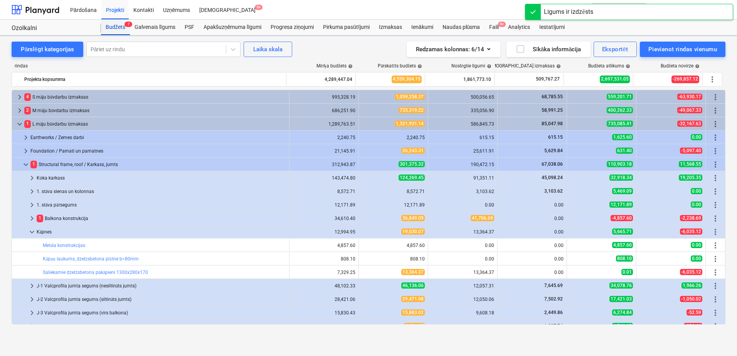
scroll to position [77, 0]
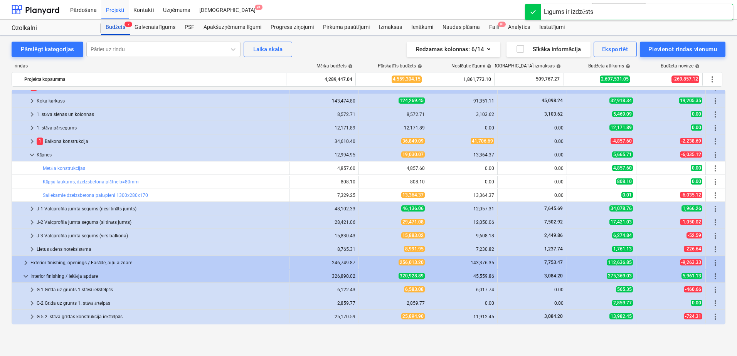
click at [111, 26] on div "Budžets 7" at bounding box center [115, 27] width 29 height 15
click at [109, 27] on div "Budžets 1" at bounding box center [115, 27] width 29 height 15
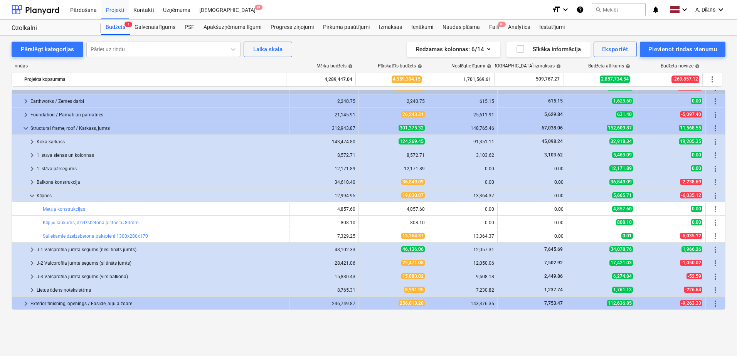
scroll to position [0, 0]
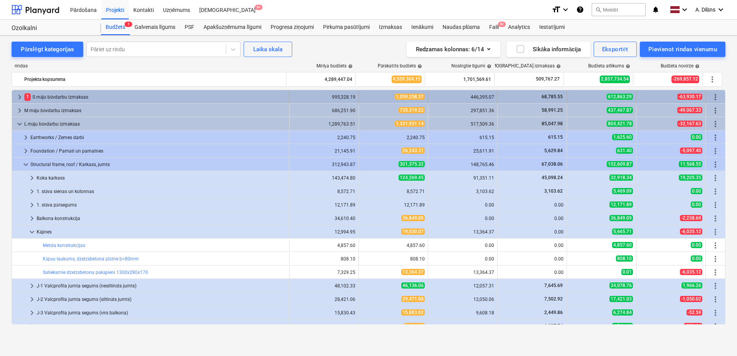
click at [42, 94] on div "1 S māju būvdarbu izmaksas" at bounding box center [155, 97] width 262 height 12
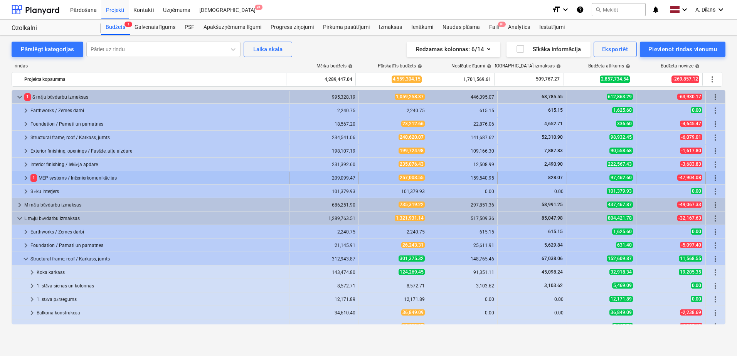
click at [58, 178] on div "1 MEP systems / Inženierkomunikācijas" at bounding box center [158, 178] width 256 height 12
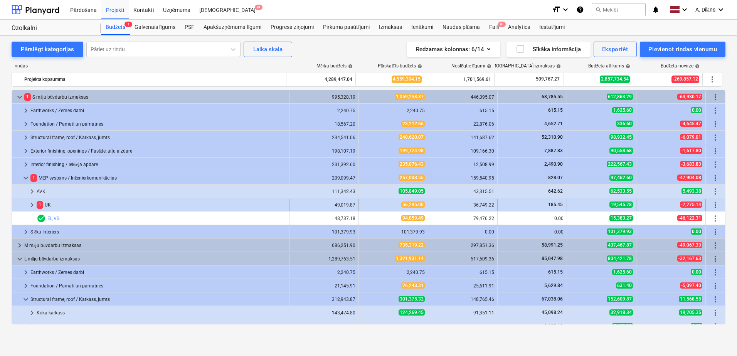
click at [33, 204] on span "keyboard_arrow_right" at bounding box center [31, 204] width 9 height 9
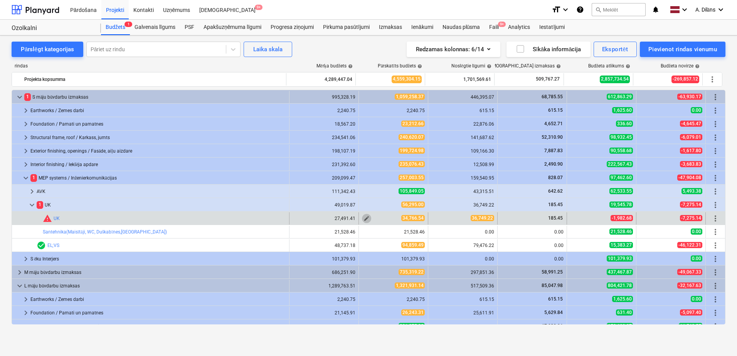
click at [363, 218] on span "edit" at bounding box center [366, 218] width 6 height 6
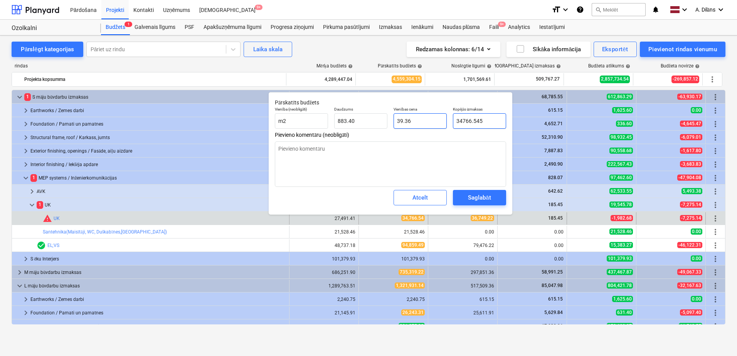
drag, startPoint x: 486, startPoint y: 121, endPoint x: 446, endPoint y: 121, distance: 40.1
click at [446, 121] on div "Vienība (neobligāti) m2 Daudzums 883.40 Vienības cena 39.36 Kopējās izmaksas 34…" at bounding box center [390, 118] width 237 height 28
click at [482, 154] on textarea at bounding box center [390, 163] width 231 height 45
click at [484, 197] on div "Saglabāt" at bounding box center [479, 198] width 23 height 10
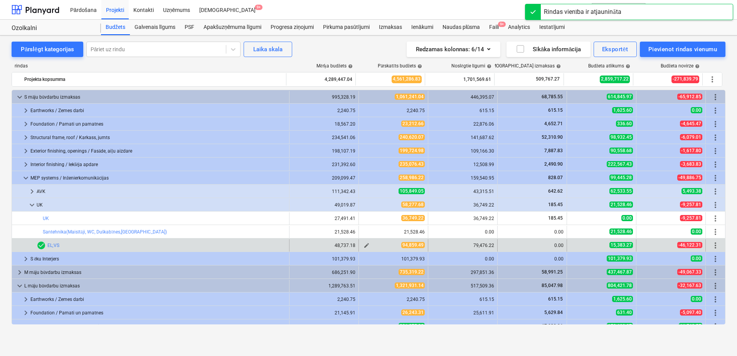
click at [363, 246] on span "edit" at bounding box center [366, 245] width 6 height 6
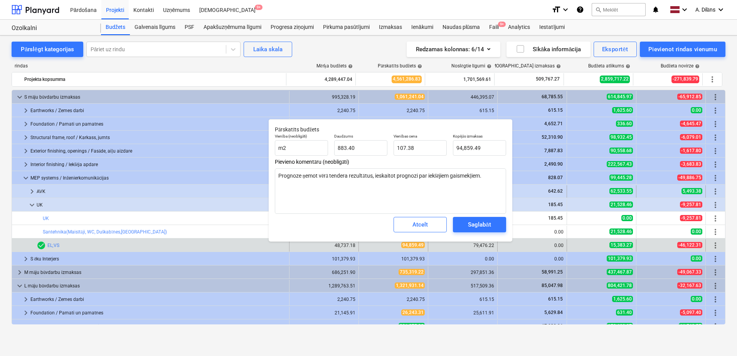
click at [32, 193] on span "keyboard_arrow_right" at bounding box center [31, 191] width 9 height 9
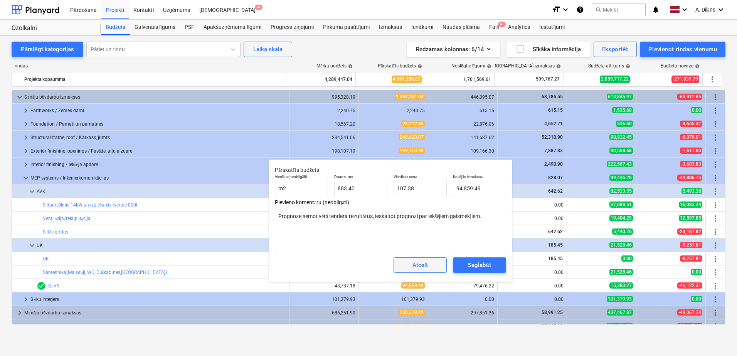
click at [421, 268] on div "Atcelt" at bounding box center [419, 265] width 15 height 10
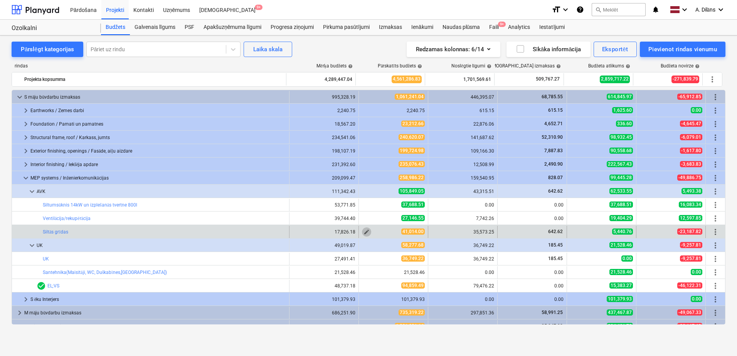
click at [365, 232] on span "edit" at bounding box center [366, 232] width 6 height 6
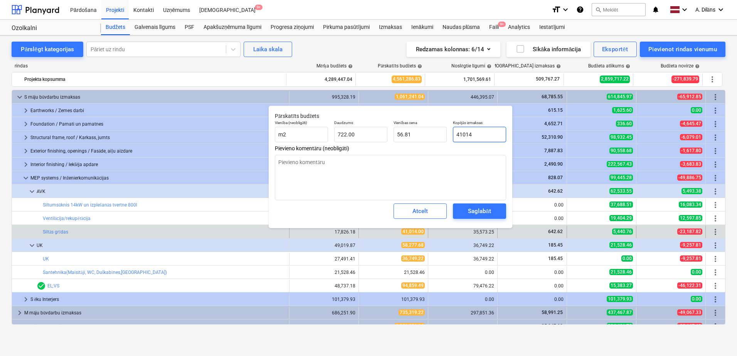
drag, startPoint x: 497, startPoint y: 131, endPoint x: 448, endPoint y: 133, distance: 48.6
click at [448, 133] on div "Vienība (neobligāti) m2 Daudzums 722.00 Vienības cena 56.81 Kopējās izmaksas 41…" at bounding box center [390, 131] width 237 height 28
click at [445, 184] on textarea at bounding box center [390, 177] width 231 height 45
click at [474, 211] on div "Saglabāt" at bounding box center [479, 211] width 23 height 10
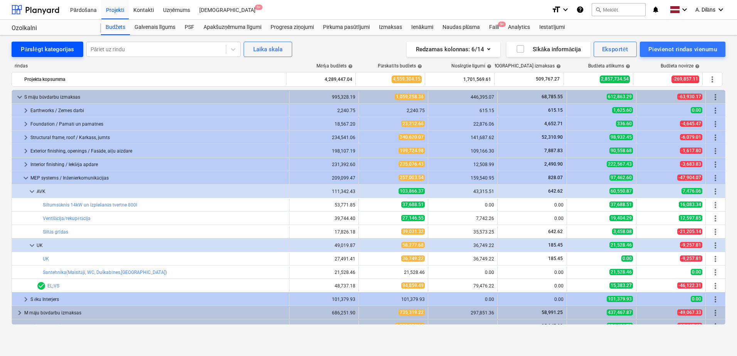
click at [38, 51] on div "Pārslēgt kategorijas" at bounding box center [47, 49] width 53 height 10
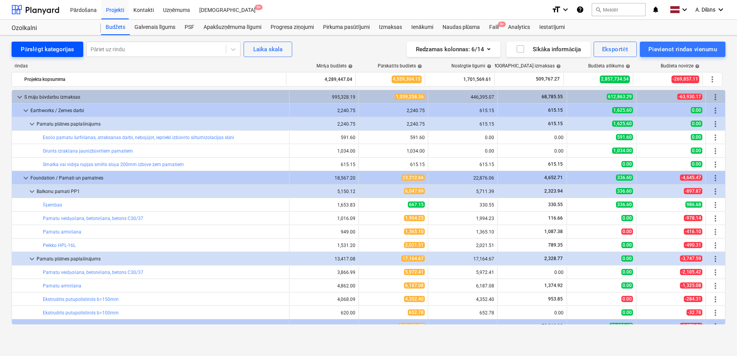
click at [38, 51] on div "Pārslēgt kategorijas" at bounding box center [47, 49] width 53 height 10
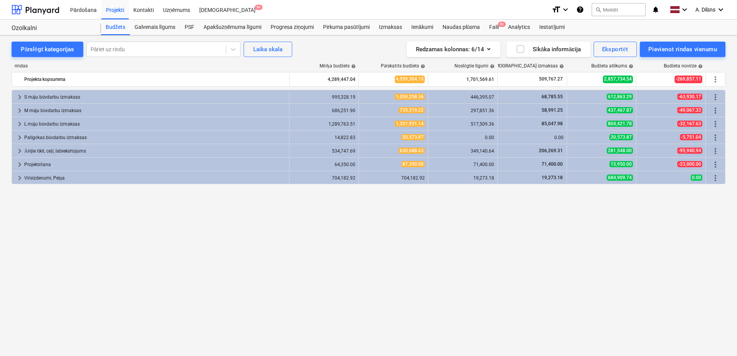
drag, startPoint x: 396, startPoint y: 208, endPoint x: 339, endPoint y: 206, distance: 57.4
drag, startPoint x: 339, startPoint y: 206, endPoint x: 210, endPoint y: 210, distance: 129.2
click at [323, 207] on div "keyboard_arrow_right S māju būvdarbu izmaksas 995,328.19 1,059,258.36 446,395.0…" at bounding box center [369, 207] width 714 height 235
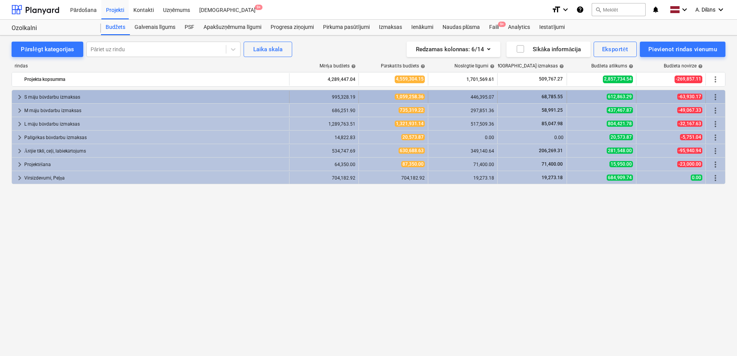
click at [21, 95] on span "keyboard_arrow_right" at bounding box center [19, 97] width 9 height 9
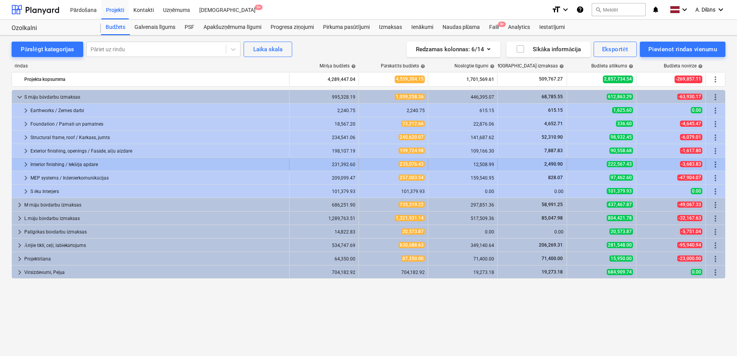
click at [23, 163] on span "keyboard_arrow_right" at bounding box center [25, 164] width 9 height 9
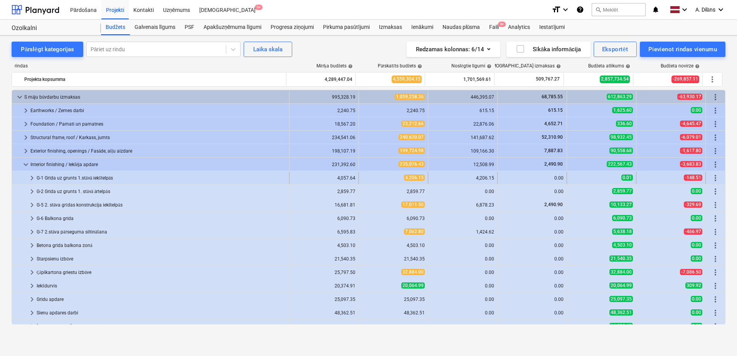
click at [29, 177] on span "keyboard_arrow_right" at bounding box center [31, 177] width 9 height 9
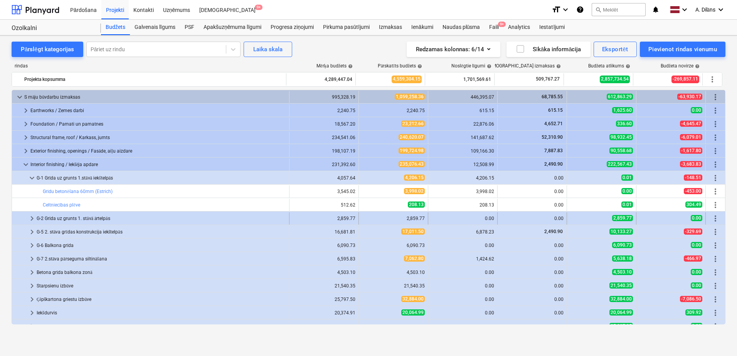
click at [30, 219] on span "keyboard_arrow_right" at bounding box center [31, 218] width 9 height 9
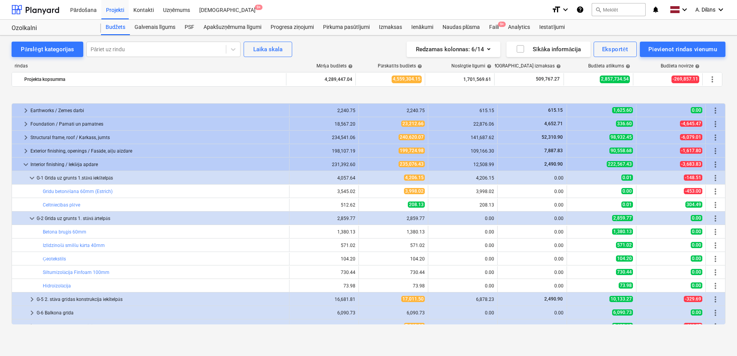
scroll to position [39, 0]
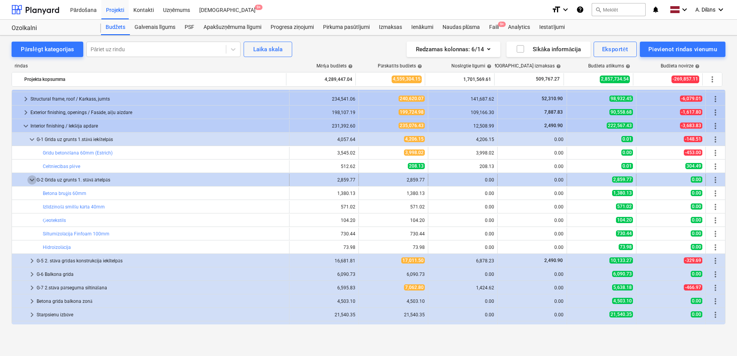
click at [31, 180] on span "keyboard_arrow_down" at bounding box center [31, 179] width 9 height 9
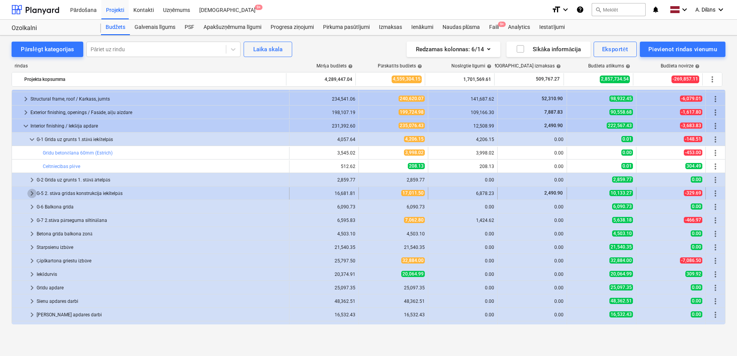
click at [29, 194] on span "keyboard_arrow_right" at bounding box center [31, 193] width 9 height 9
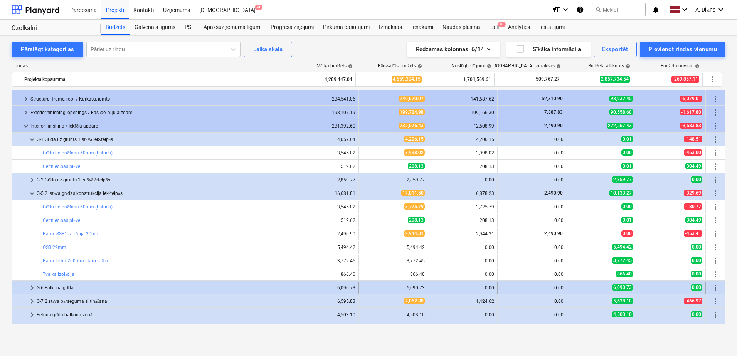
click at [32, 290] on span "keyboard_arrow_right" at bounding box center [31, 287] width 9 height 9
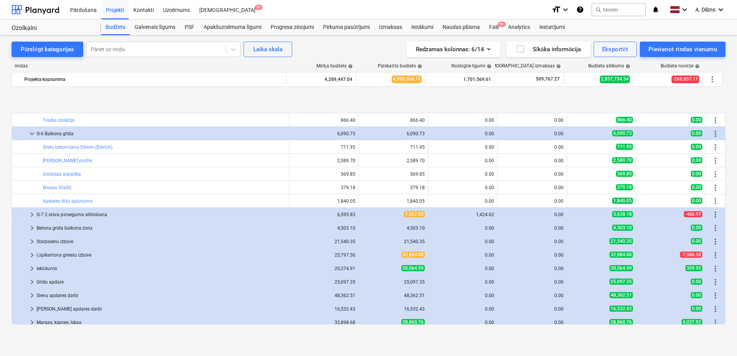
scroll to position [231, 0]
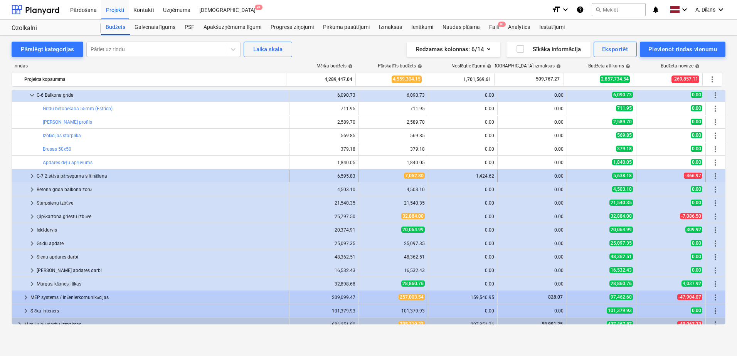
click at [63, 177] on div "G-7 2.stāva pārseguma siltināšana" at bounding box center [161, 176] width 249 height 12
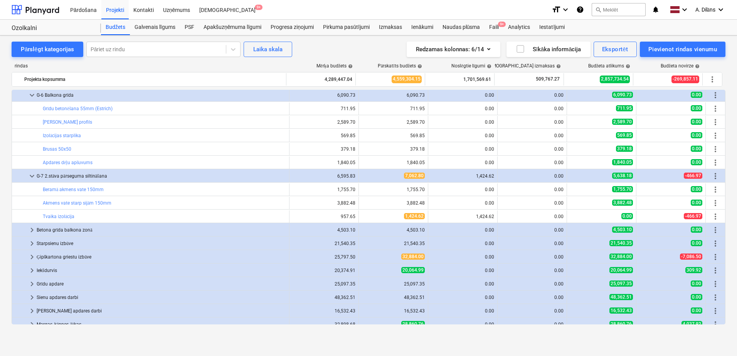
click at [63, 177] on div "G-7 2.stāva pārseguma siltināšana" at bounding box center [161, 176] width 249 height 12
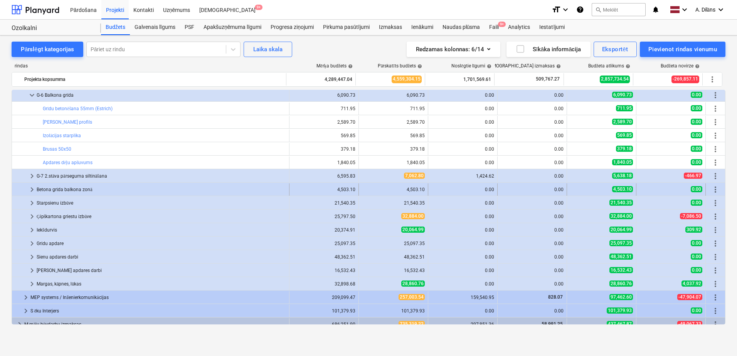
click at [53, 187] on div "Betona grīda balkona zonā" at bounding box center [161, 189] width 249 height 12
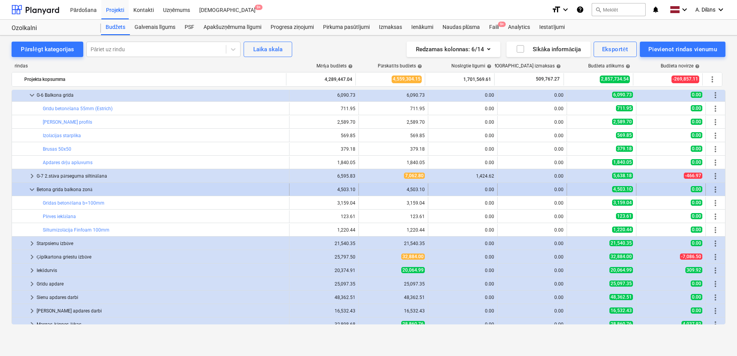
click at [59, 189] on div "Betona grīda balkona zonā" at bounding box center [161, 189] width 249 height 12
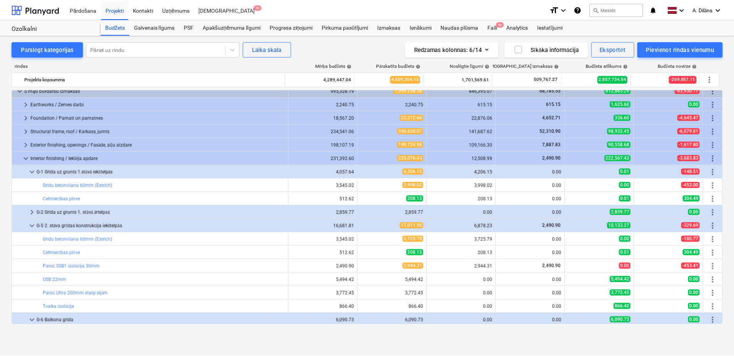
scroll to position [0, 0]
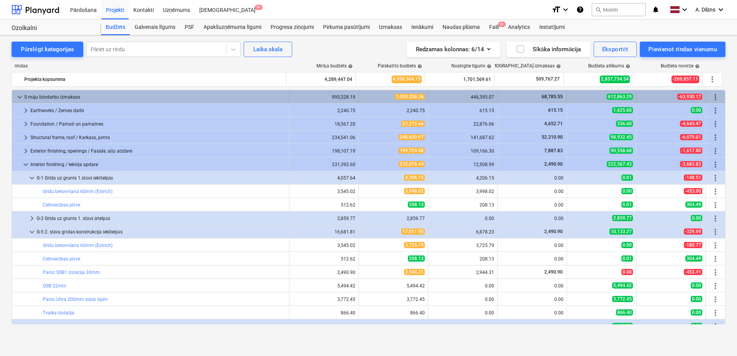
click at [19, 98] on span "keyboard_arrow_down" at bounding box center [19, 97] width 9 height 9
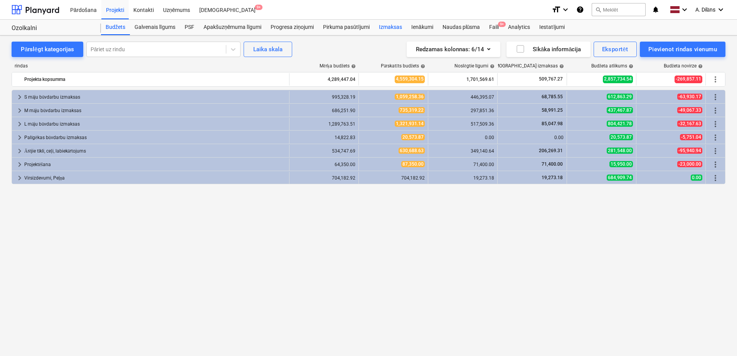
click at [390, 26] on div "Izmaksas" at bounding box center [390, 27] width 32 height 15
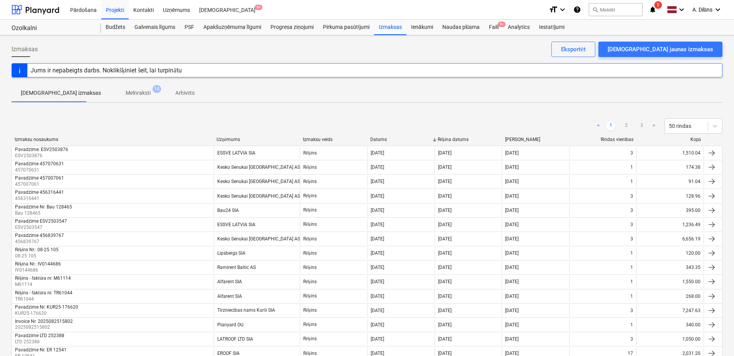
click at [126, 91] on p "Melnraksti" at bounding box center [138, 93] width 25 height 8
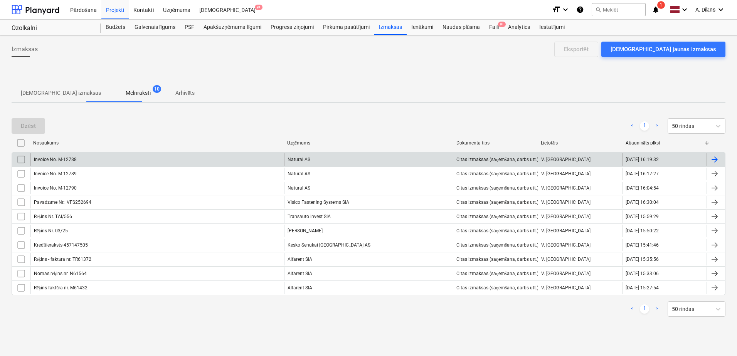
click at [143, 160] on div "Invoice No. M-12788" at bounding box center [157, 159] width 254 height 12
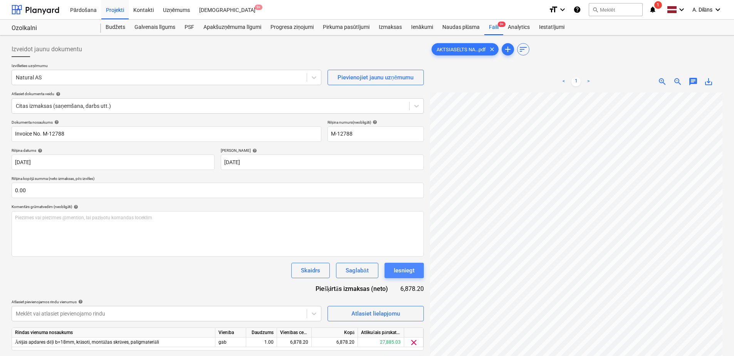
click at [415, 269] on button "Iesniegt" at bounding box center [404, 270] width 39 height 15
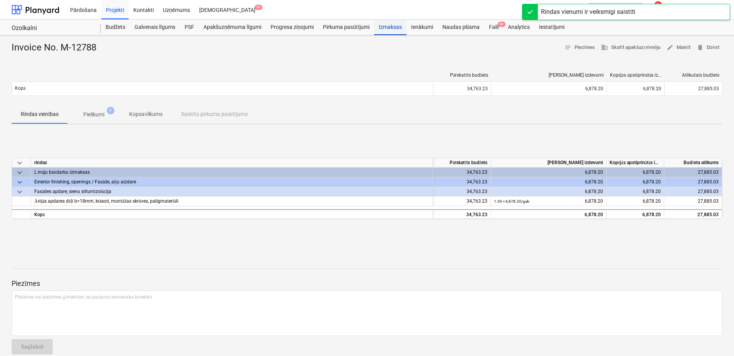
click at [378, 25] on div "Izmaksas" at bounding box center [390, 27] width 32 height 15
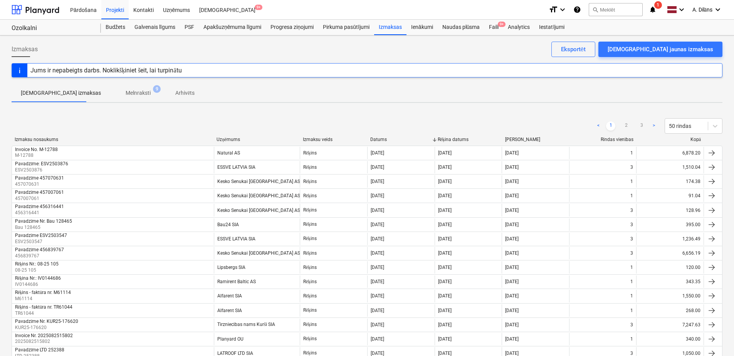
click at [126, 96] on p "Melnraksti" at bounding box center [138, 93] width 25 height 8
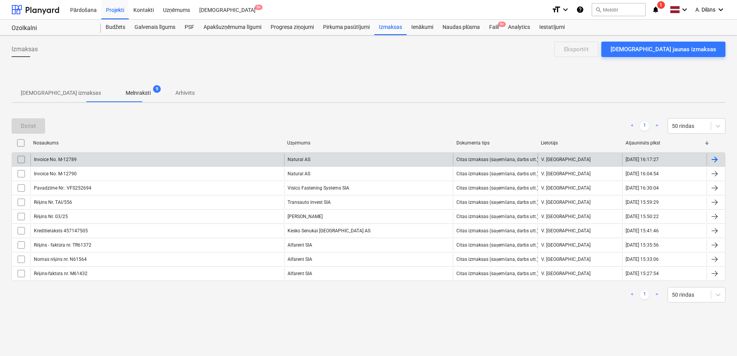
click at [312, 161] on div "Natural AS" at bounding box center [368, 159] width 169 height 12
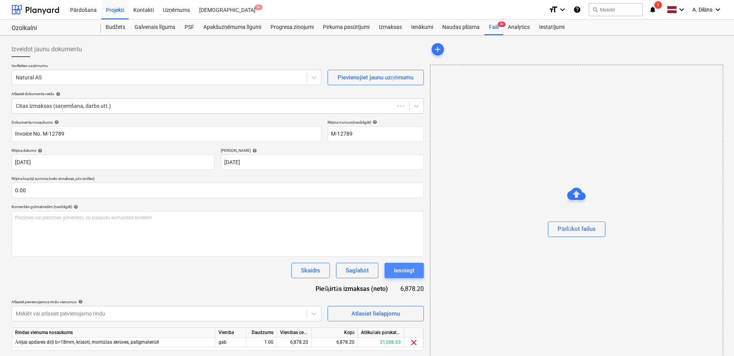
click at [402, 270] on div "Iesniegt" at bounding box center [404, 271] width 21 height 10
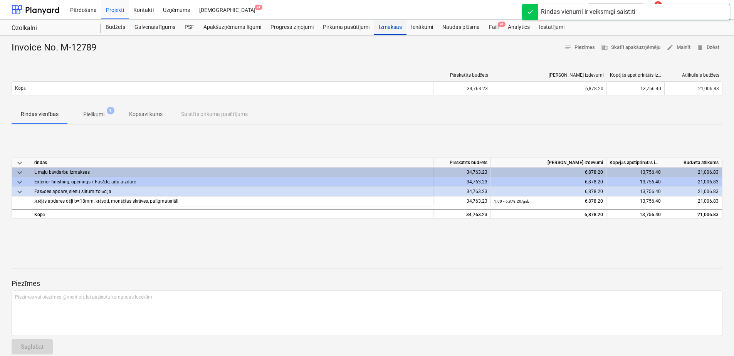
click at [394, 29] on div "Izmaksas" at bounding box center [390, 27] width 32 height 15
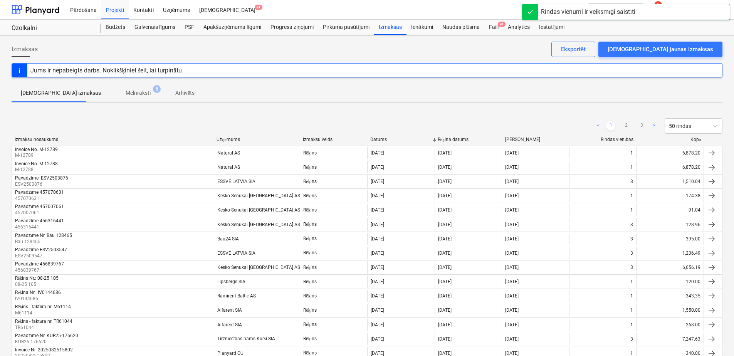
click at [113, 98] on span "Melnraksti 8" at bounding box center [138, 93] width 56 height 14
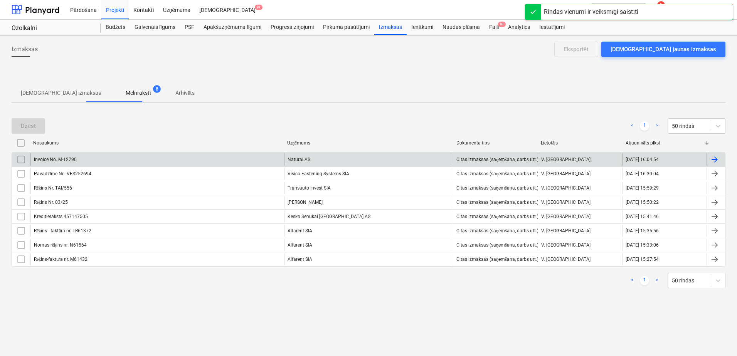
click at [242, 156] on div "Invoice No. M-12790" at bounding box center [157, 159] width 254 height 12
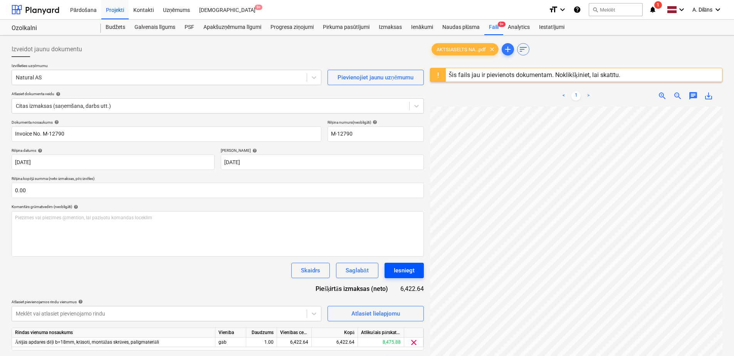
click at [396, 266] on div "Iesniegt" at bounding box center [404, 271] width 21 height 10
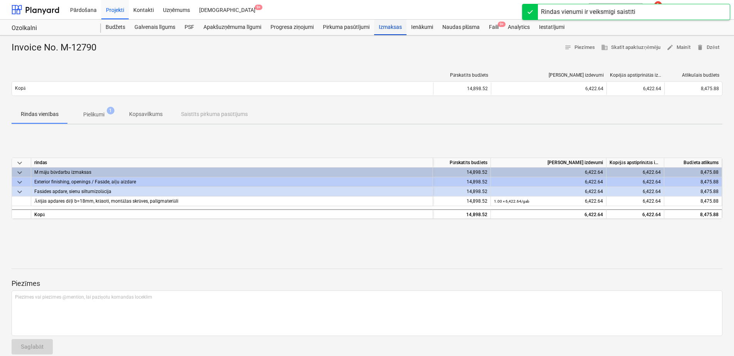
click at [392, 25] on div "Izmaksas" at bounding box center [390, 27] width 32 height 15
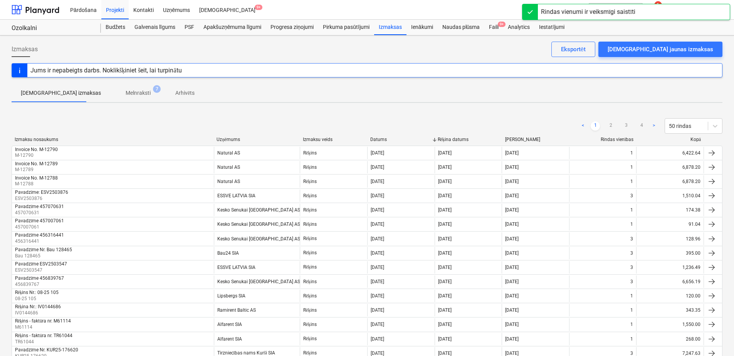
click at [126, 91] on p "Melnraksti" at bounding box center [138, 93] width 25 height 8
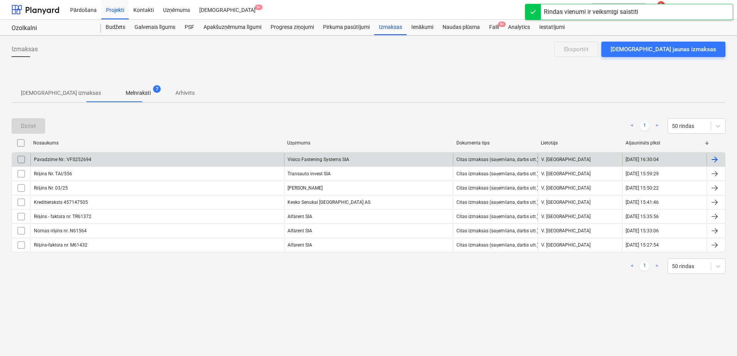
click at [193, 162] on div "Pavadzīme Nr.: VFS252694" at bounding box center [157, 159] width 254 height 12
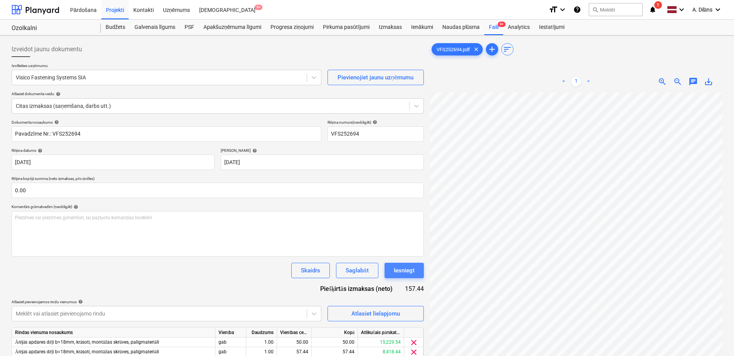
click at [407, 270] on div "Iesniegt" at bounding box center [404, 271] width 21 height 10
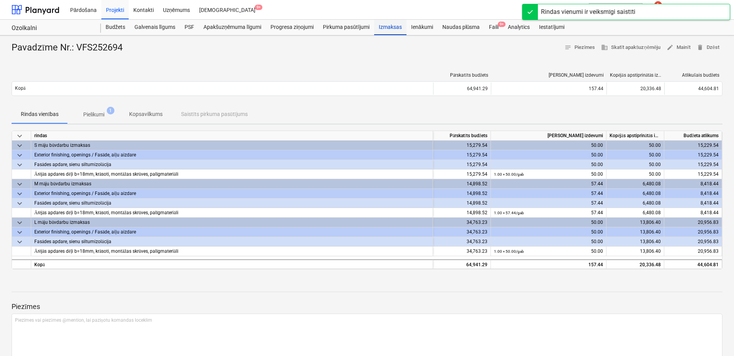
click at [391, 30] on div "Izmaksas" at bounding box center [390, 27] width 32 height 15
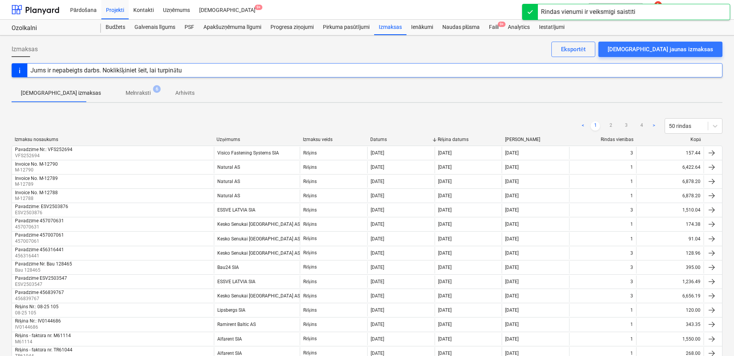
click at [126, 95] on p "Melnraksti" at bounding box center [138, 93] width 25 height 8
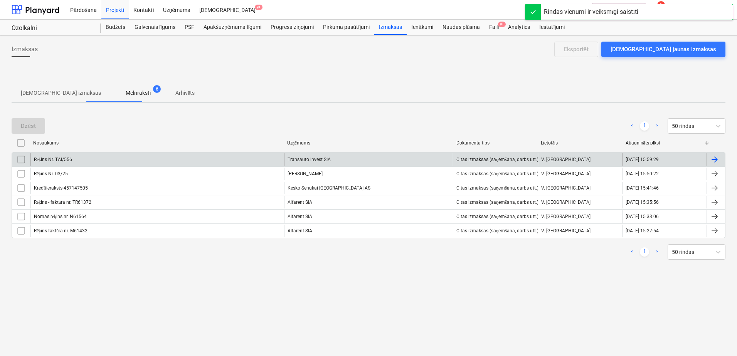
click at [249, 157] on div "Rēķins Nr. TAI/556" at bounding box center [157, 159] width 254 height 12
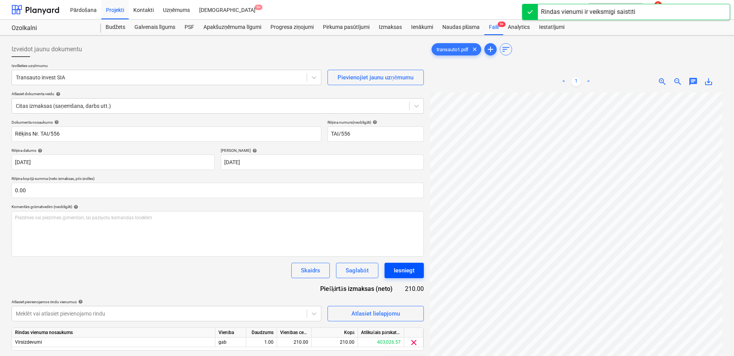
click at [409, 273] on div "Iesniegt" at bounding box center [404, 271] width 21 height 10
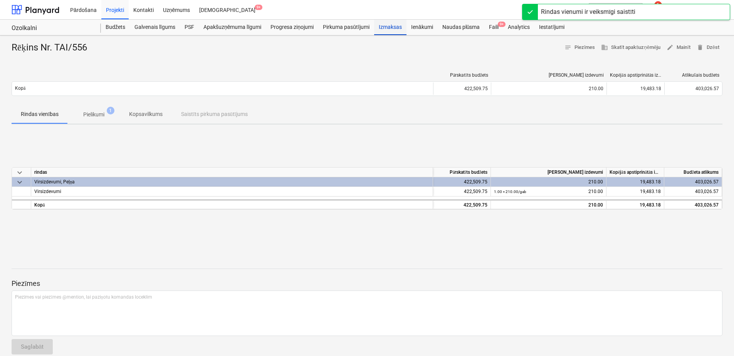
click at [386, 32] on div "Izmaksas" at bounding box center [390, 27] width 32 height 15
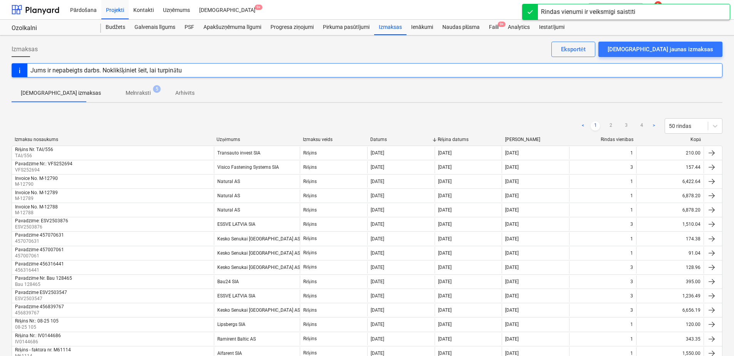
click at [126, 92] on p "Melnraksti" at bounding box center [138, 93] width 25 height 8
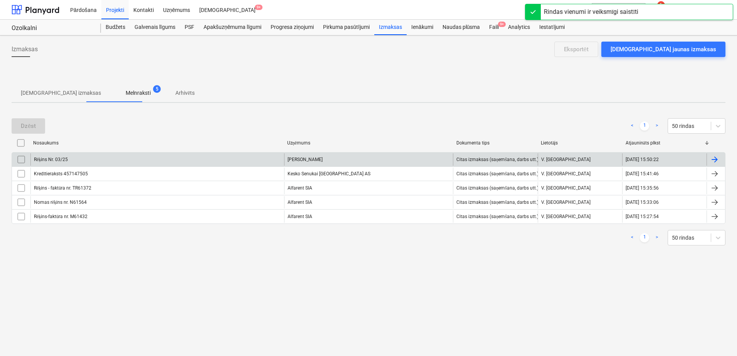
click at [144, 161] on div "Rēķins Nr. 03/25" at bounding box center [157, 159] width 254 height 12
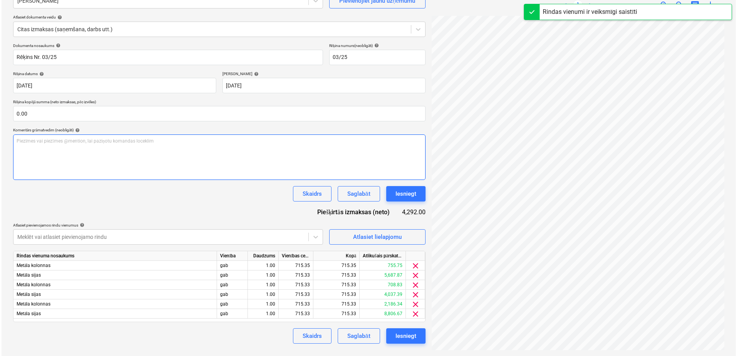
scroll to position [77, 0]
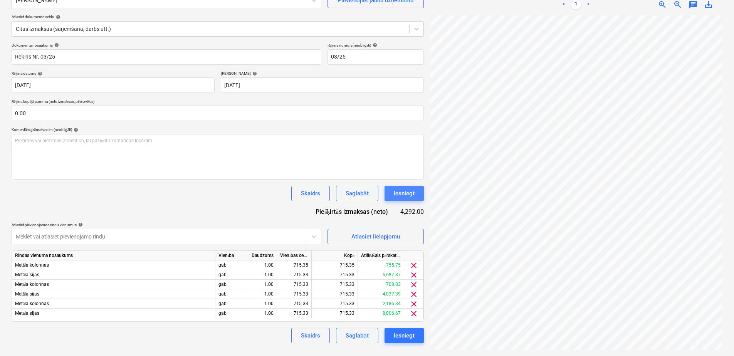
click at [414, 195] on div "Iesniegt" at bounding box center [404, 193] width 21 height 10
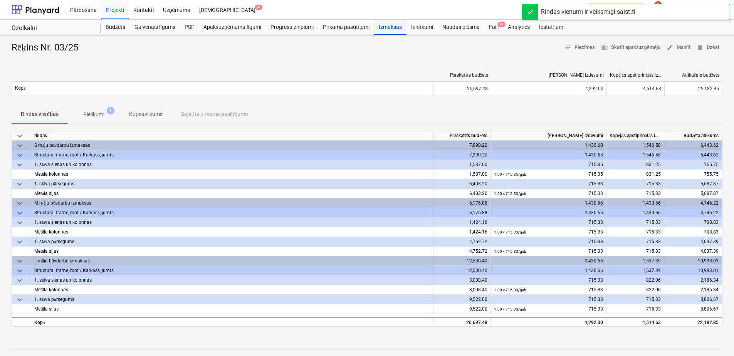
click at [393, 26] on div "Izmaksas" at bounding box center [390, 27] width 32 height 15
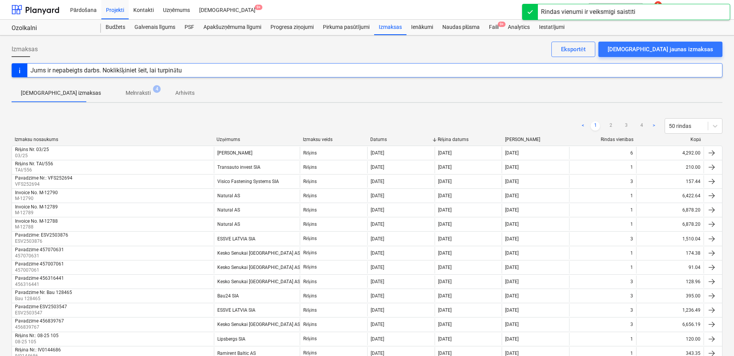
click at [126, 92] on p "Melnraksti" at bounding box center [138, 93] width 25 height 8
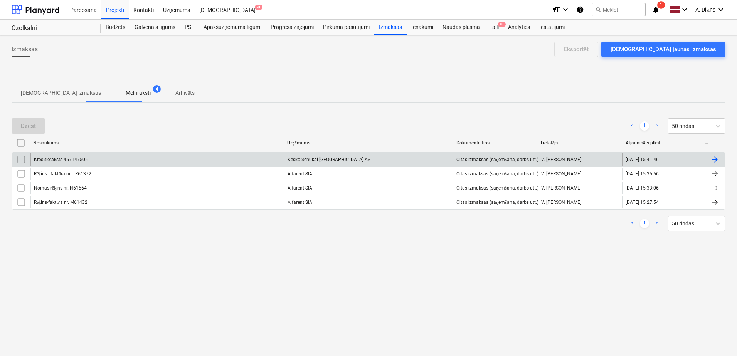
click at [198, 160] on div "Kredītieraksts 457147505" at bounding box center [157, 159] width 254 height 12
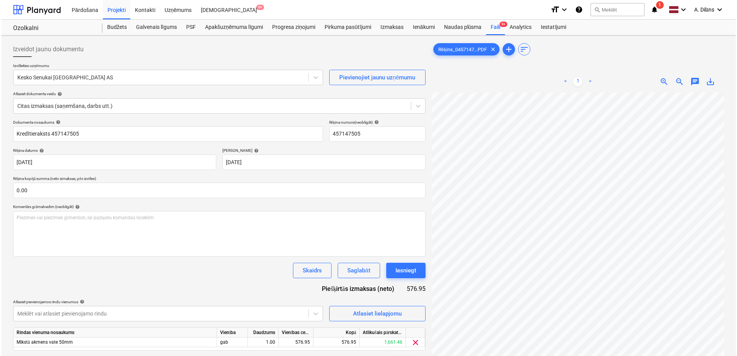
scroll to position [230, 113]
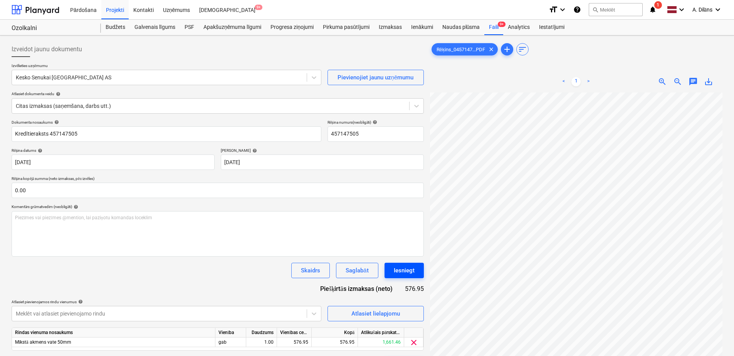
click at [411, 272] on div "Iesniegt" at bounding box center [404, 271] width 21 height 10
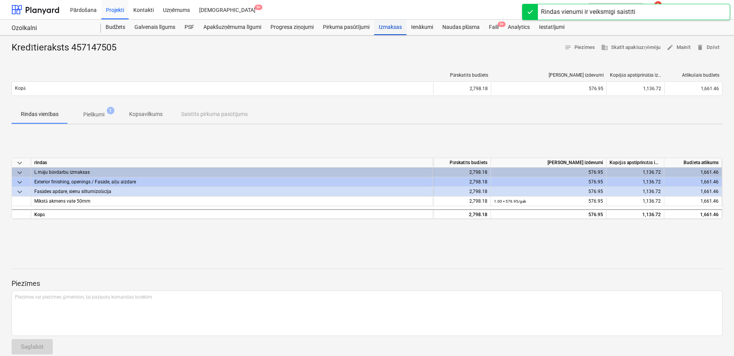
click at [389, 21] on div "Izmaksas" at bounding box center [390, 27] width 32 height 15
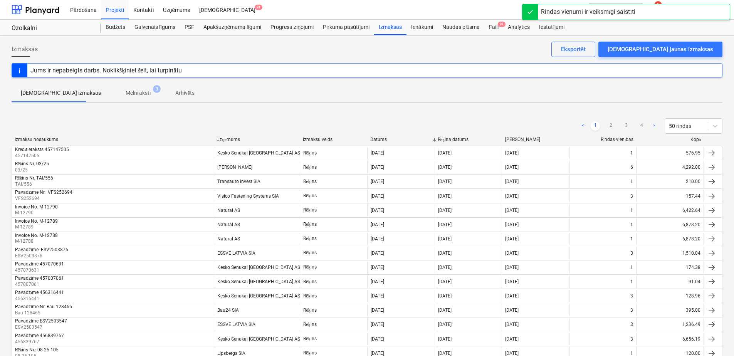
click at [126, 93] on p "Melnraksti" at bounding box center [138, 93] width 25 height 8
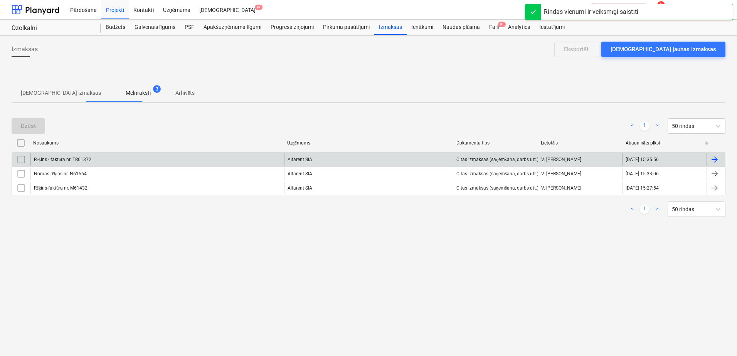
click at [120, 160] on div "Rēķins - faktūra nr. TR61372" at bounding box center [157, 159] width 254 height 12
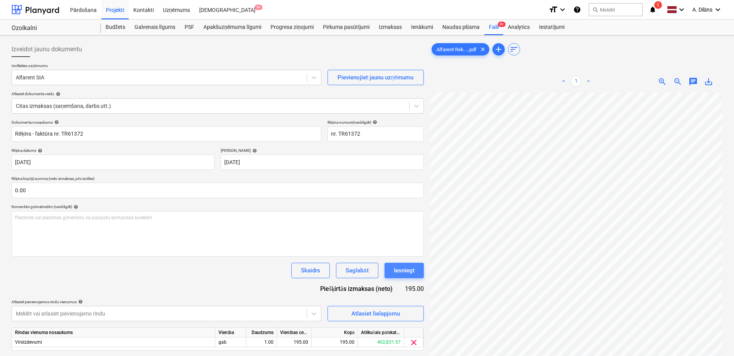
click at [412, 269] on div "Iesniegt" at bounding box center [404, 271] width 21 height 10
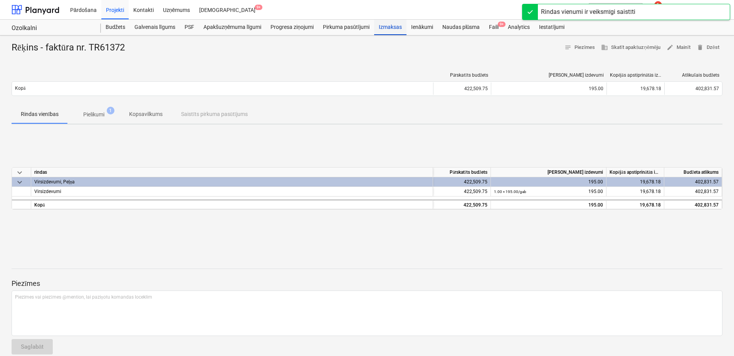
click at [393, 27] on div "Izmaksas" at bounding box center [390, 27] width 32 height 15
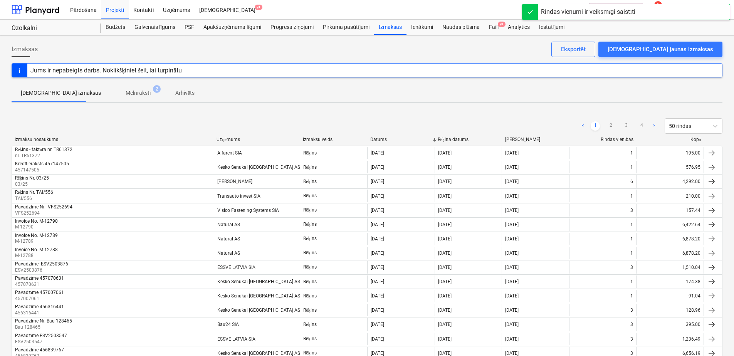
click at [132, 95] on span "Melnraksti 2" at bounding box center [137, 93] width 37 height 8
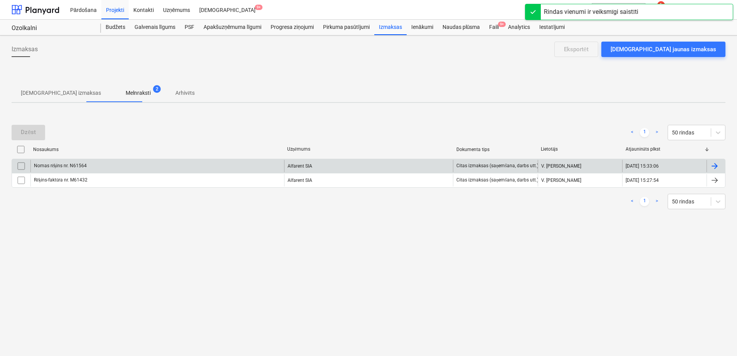
click at [165, 163] on div "Nomas rēķins nr. N61564" at bounding box center [157, 166] width 254 height 12
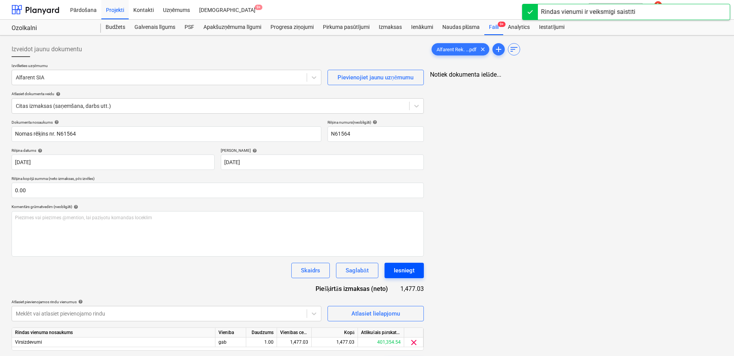
click at [414, 272] on div "Iesniegt" at bounding box center [404, 271] width 21 height 10
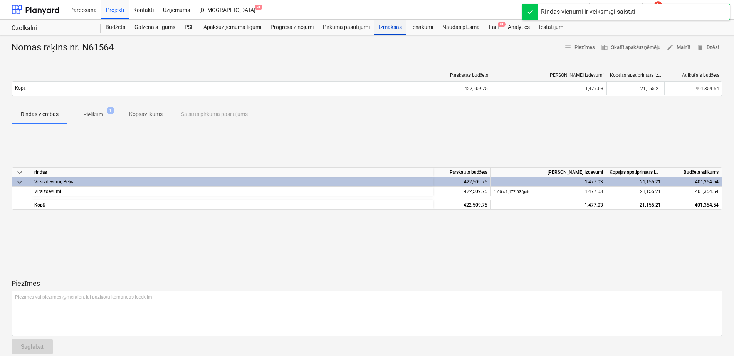
click at [393, 29] on div "Izmaksas" at bounding box center [390, 27] width 32 height 15
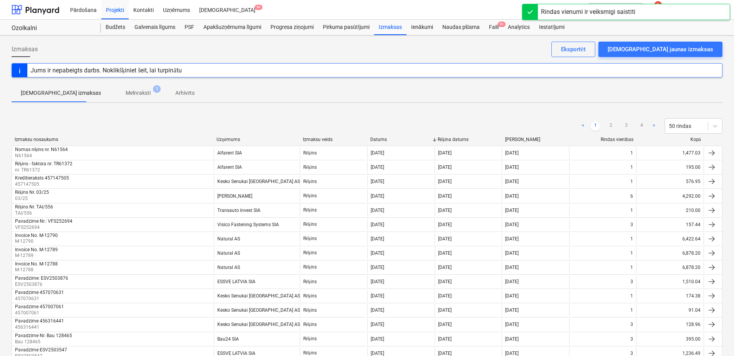
click at [126, 90] on p "Melnraksti" at bounding box center [138, 93] width 25 height 8
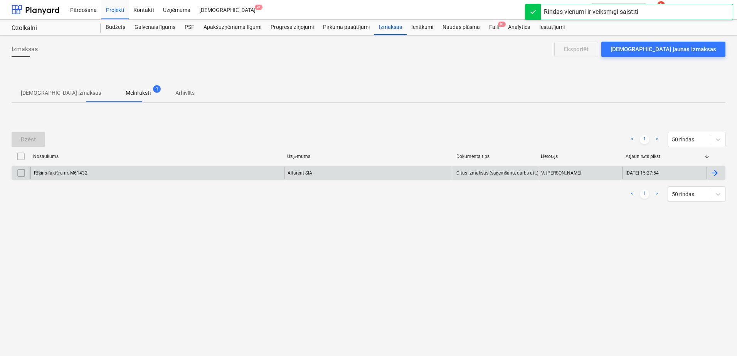
click at [218, 171] on div "Rēķins-faktūra nr. M61432" at bounding box center [157, 173] width 254 height 12
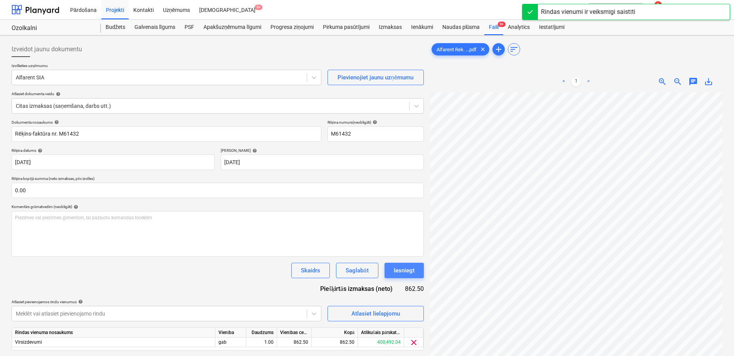
click at [397, 272] on div "Iesniegt" at bounding box center [404, 271] width 21 height 10
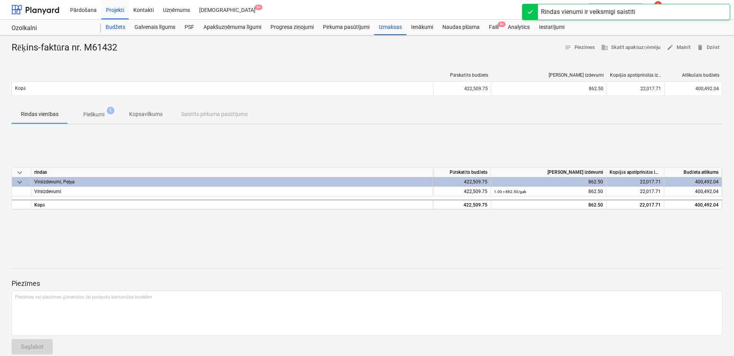
click at [123, 27] on div "Budžets" at bounding box center [115, 27] width 29 height 15
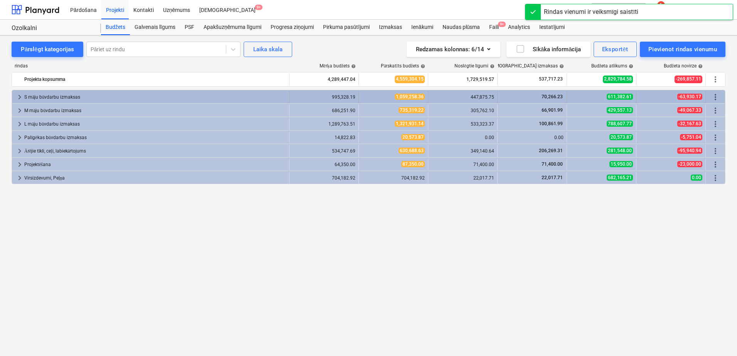
click at [20, 96] on span "keyboard_arrow_right" at bounding box center [19, 97] width 9 height 9
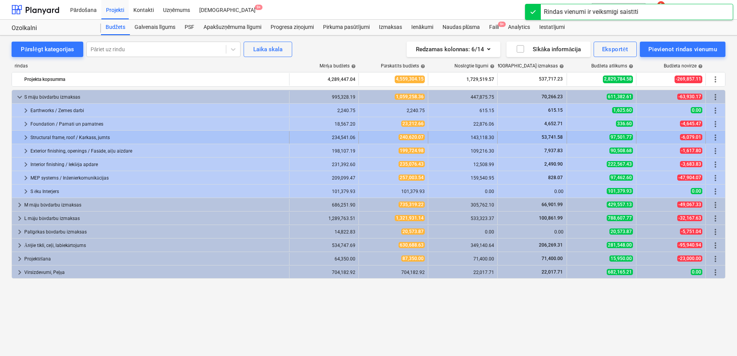
click at [25, 141] on span "keyboard_arrow_right" at bounding box center [25, 137] width 9 height 9
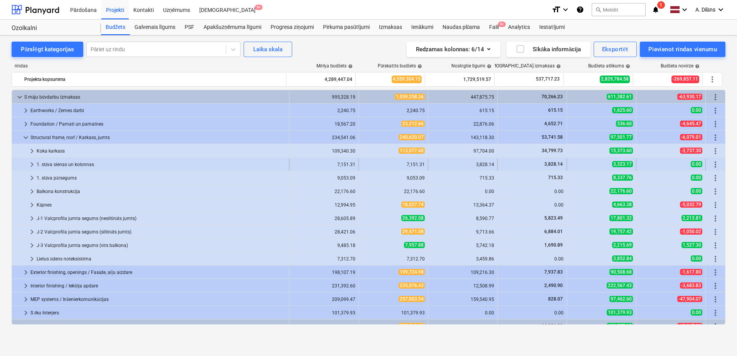
click at [32, 165] on span "keyboard_arrow_right" at bounding box center [31, 164] width 9 height 9
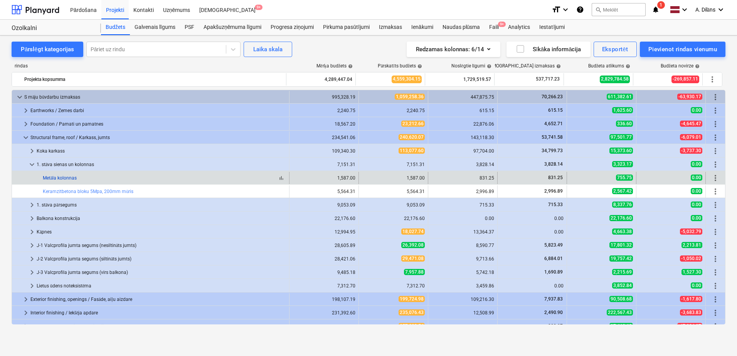
click at [66, 177] on link "Metāla kolonnas" at bounding box center [60, 177] width 34 height 5
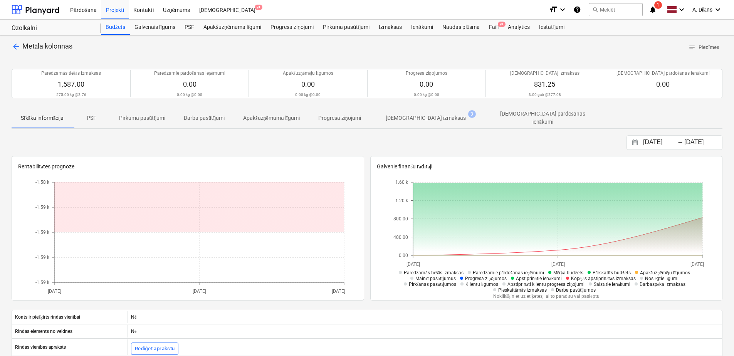
click at [407, 116] on p "[DEMOGRAPHIC_DATA] izmaksas" at bounding box center [426, 118] width 80 height 8
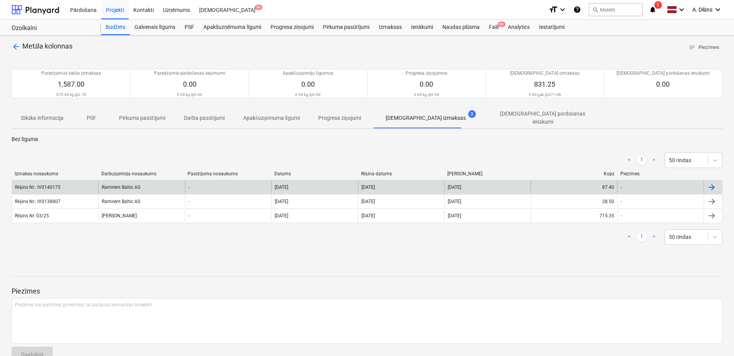
click at [137, 188] on div "Ramirent Baltic AS" at bounding box center [141, 187] width 86 height 12
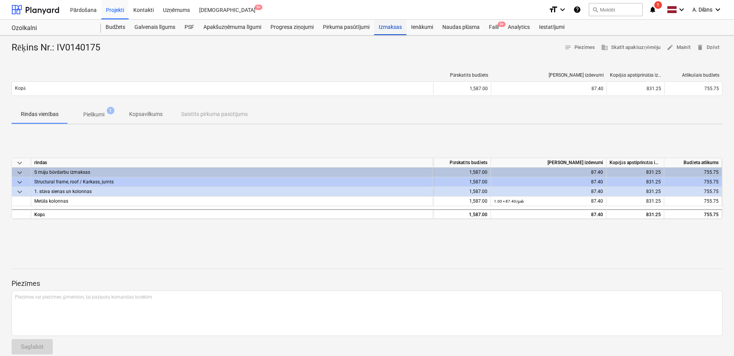
click at [386, 27] on div "Izmaksas" at bounding box center [390, 27] width 32 height 15
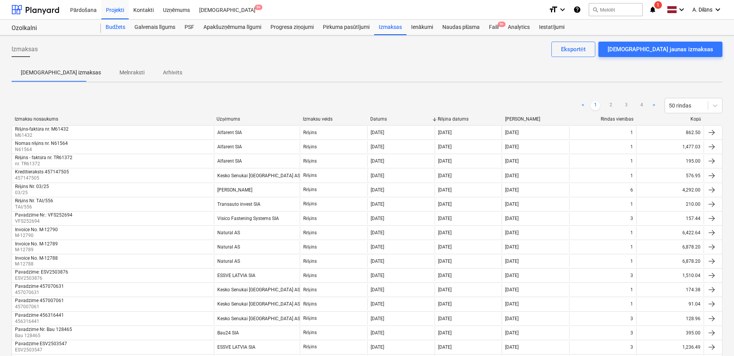
click at [123, 26] on div "Budžets" at bounding box center [115, 27] width 29 height 15
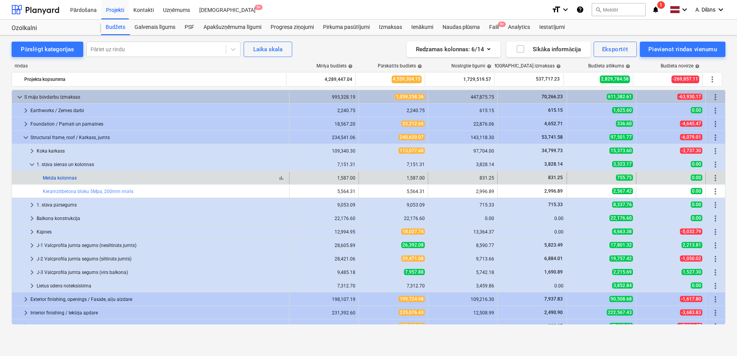
click at [62, 179] on link "Metāla kolonnas" at bounding box center [60, 177] width 34 height 5
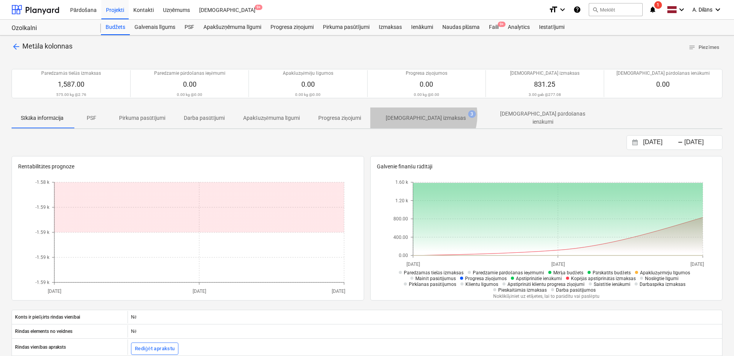
click at [427, 115] on p "[DEMOGRAPHIC_DATA] izmaksas" at bounding box center [426, 118] width 80 height 8
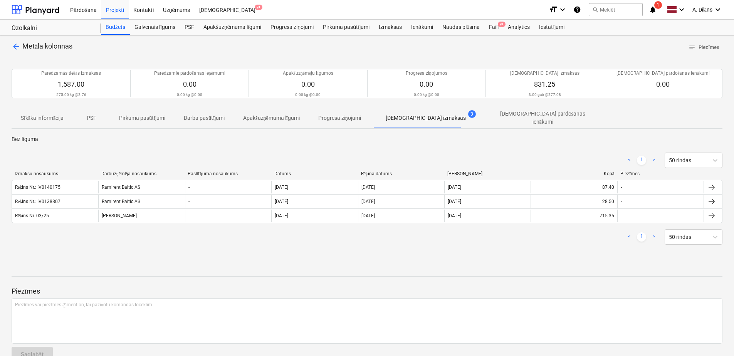
click at [266, 118] on p "Apakšuzņēmuma līgumi" at bounding box center [271, 118] width 57 height 8
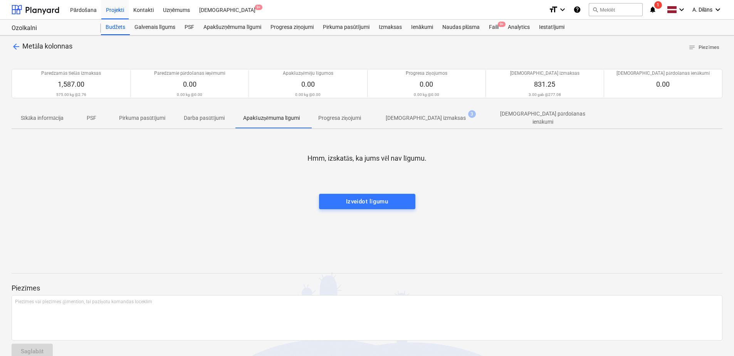
click at [340, 116] on p "Progresa ziņojumi" at bounding box center [339, 118] width 43 height 8
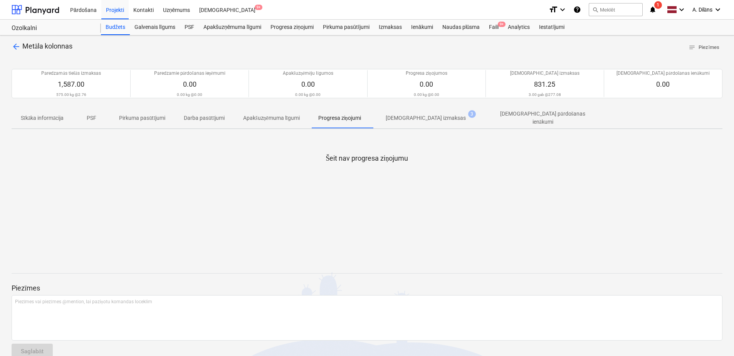
click at [419, 114] on p "[DEMOGRAPHIC_DATA] izmaksas" at bounding box center [426, 118] width 80 height 8
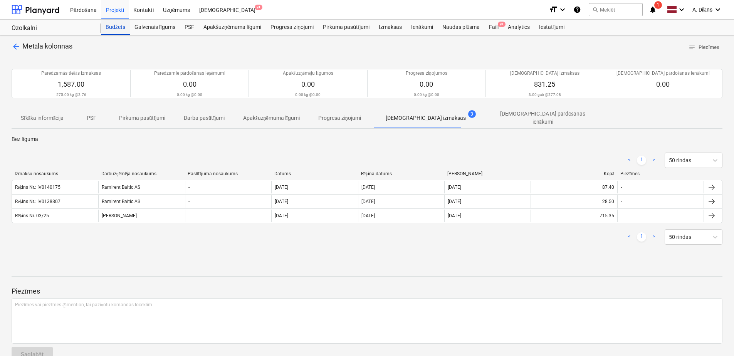
click at [118, 21] on div "Budžets" at bounding box center [115, 27] width 29 height 15
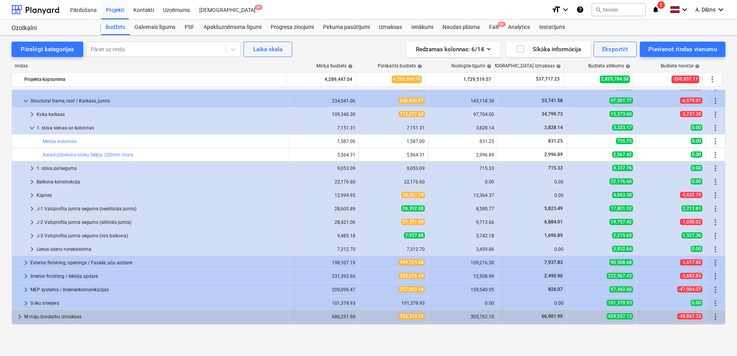
scroll to position [39, 0]
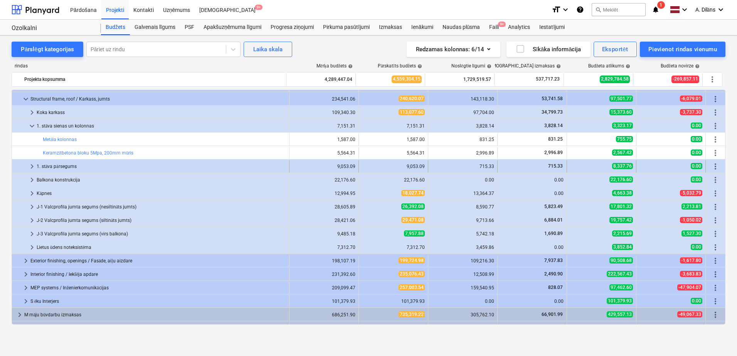
click at [32, 168] on span "keyboard_arrow_right" at bounding box center [31, 166] width 9 height 9
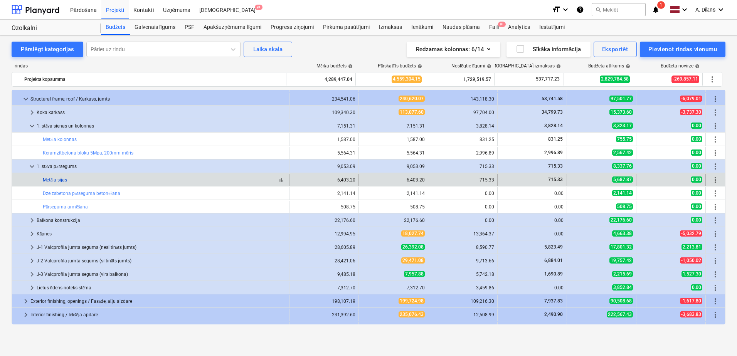
click at [57, 181] on link "Metāla sijas" at bounding box center [55, 179] width 24 height 5
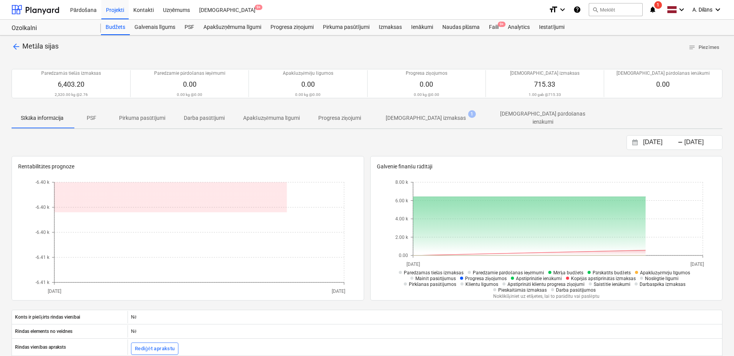
click at [422, 119] on p "[DEMOGRAPHIC_DATA] izmaksas" at bounding box center [426, 118] width 80 height 8
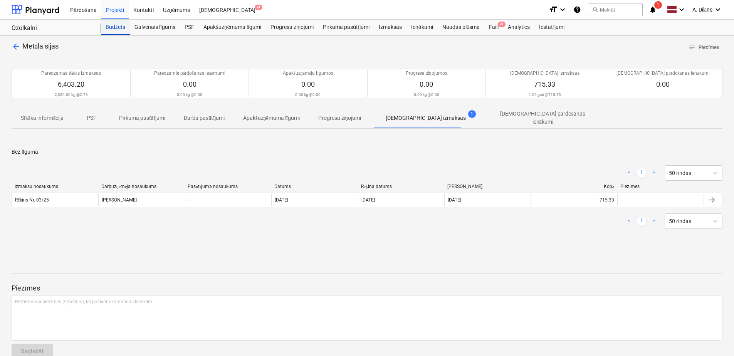
click at [113, 30] on div "Budžets" at bounding box center [115, 27] width 29 height 15
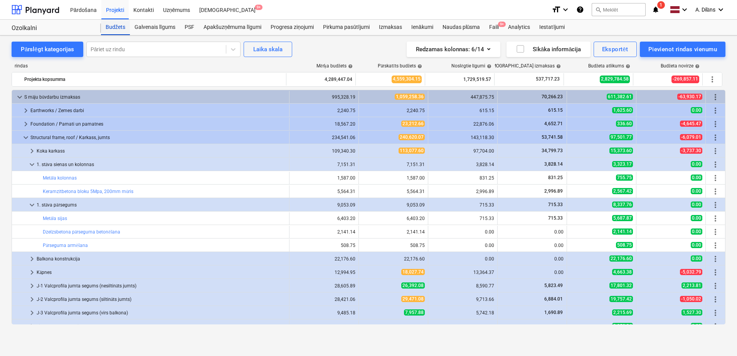
scroll to position [39, 0]
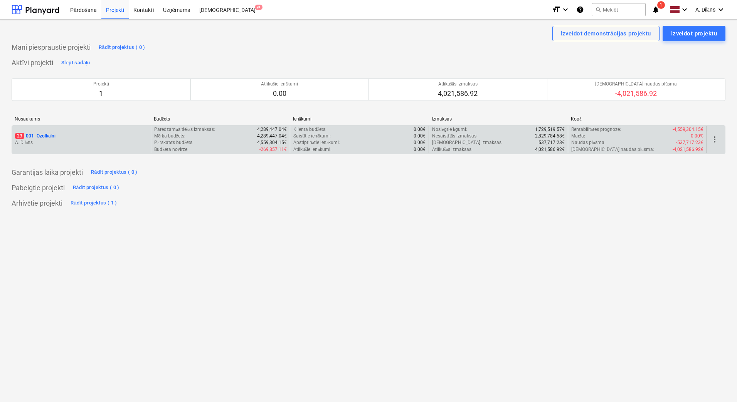
click at [91, 138] on div "23 001 - Ozolkalni" at bounding box center [81, 136] width 133 height 7
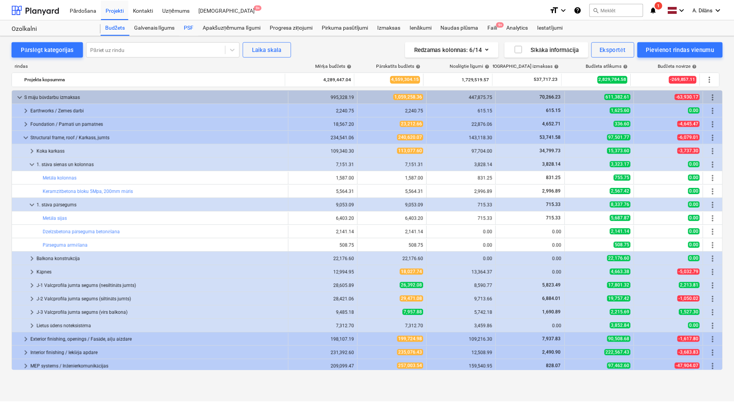
scroll to position [39, 0]
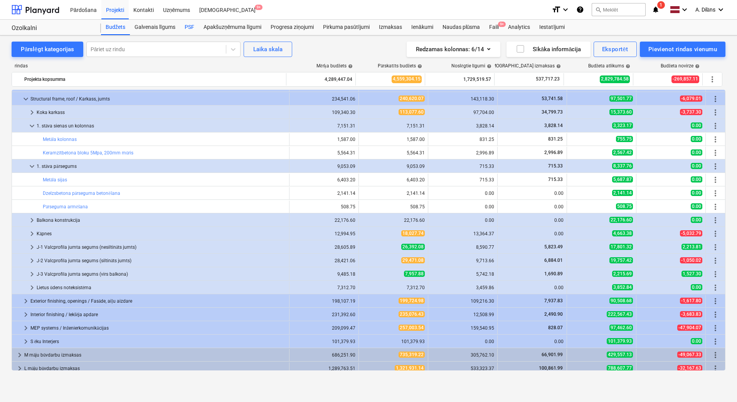
click at [192, 27] on div "PSF" at bounding box center [189, 27] width 19 height 15
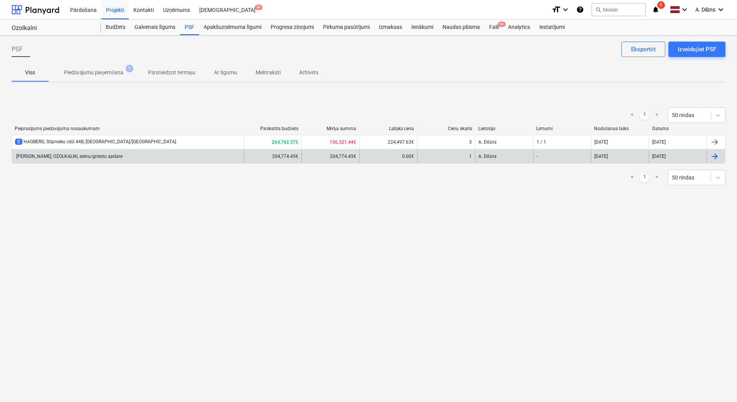
click at [135, 160] on div "HAGBERG, OZOLKALNI, sienu/griestu apdare" at bounding box center [128, 156] width 232 height 12
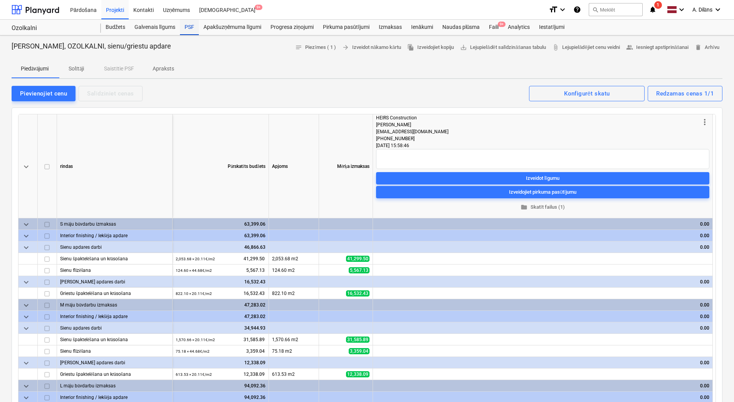
click at [188, 30] on div "PSF" at bounding box center [189, 27] width 19 height 15
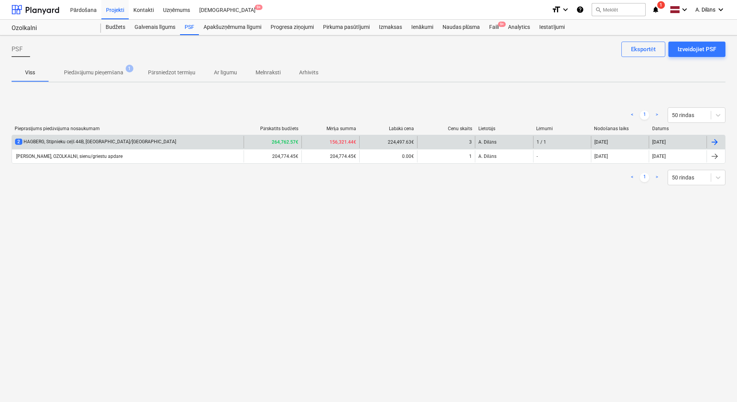
click at [133, 142] on div "2 HAGBERG, Stīpnieku ceļš 44B, EL/VS" at bounding box center [128, 142] width 232 height 12
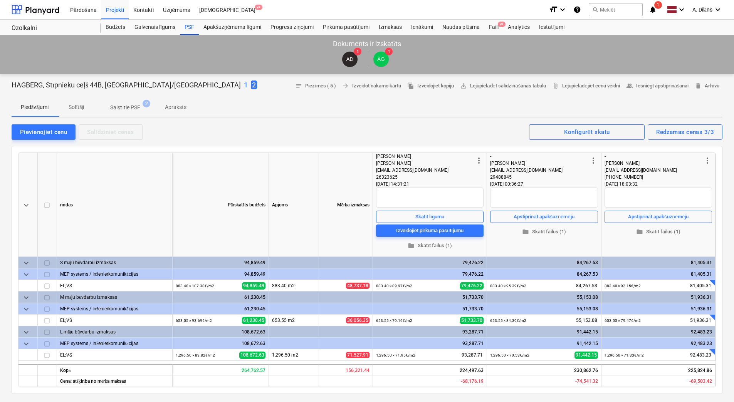
click at [133, 111] on p "Saistītie PSF" at bounding box center [125, 108] width 30 height 8
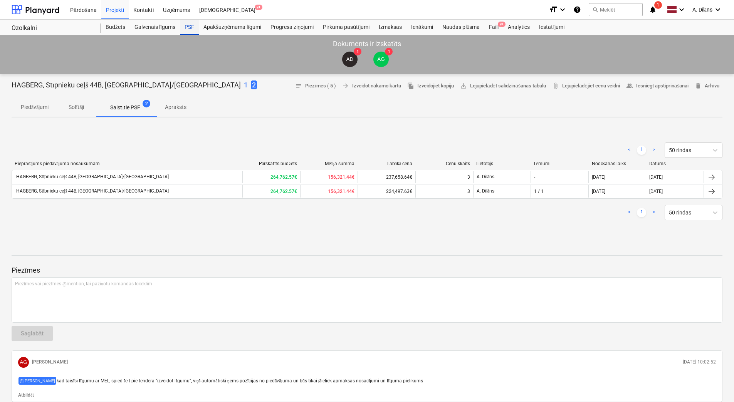
click at [189, 27] on div "PSF" at bounding box center [189, 27] width 19 height 15
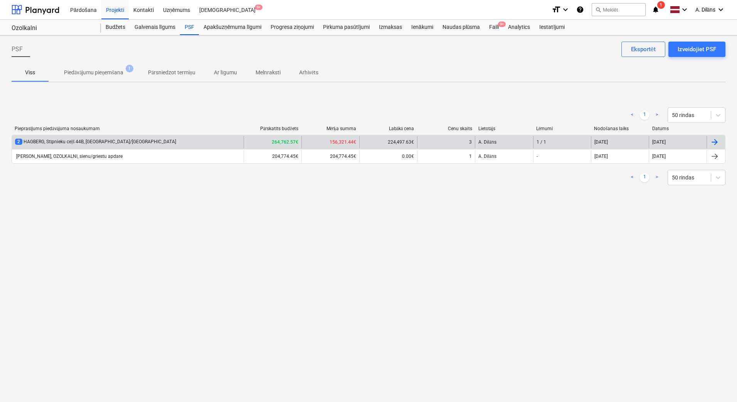
click at [111, 139] on div "2 HAGBERG, Stīpnieku ceļš 44B, EL/VS" at bounding box center [128, 142] width 232 height 12
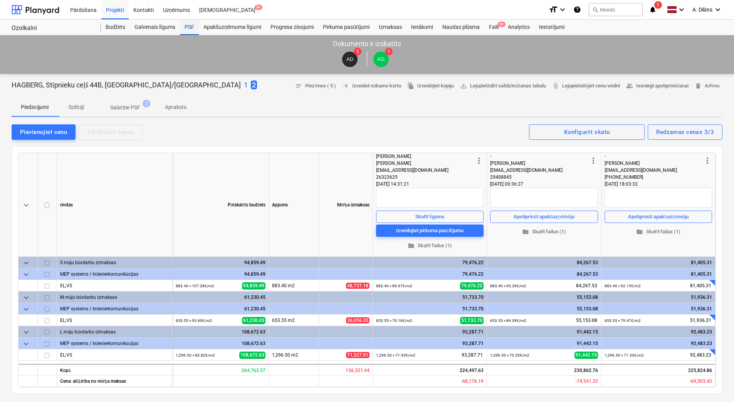
click at [196, 25] on div "PSF" at bounding box center [189, 27] width 19 height 15
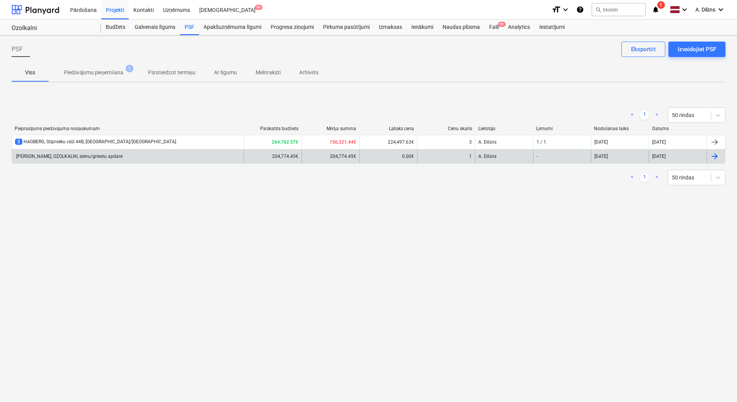
click at [86, 158] on div "[PERSON_NAME], OZOLKALNI, sienu/griestu apdare" at bounding box center [69, 156] width 108 height 5
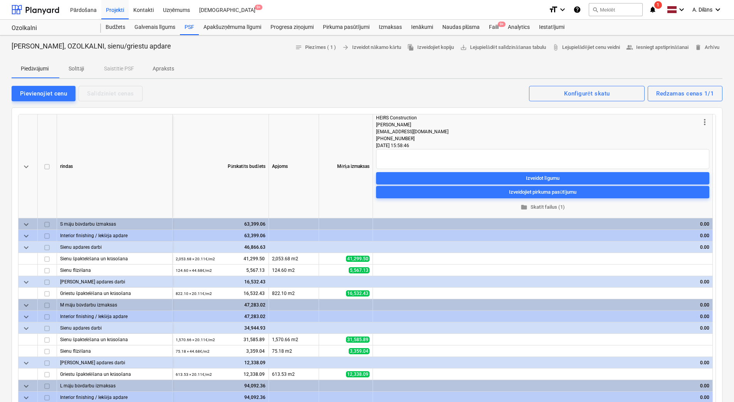
scroll to position [29, 0]
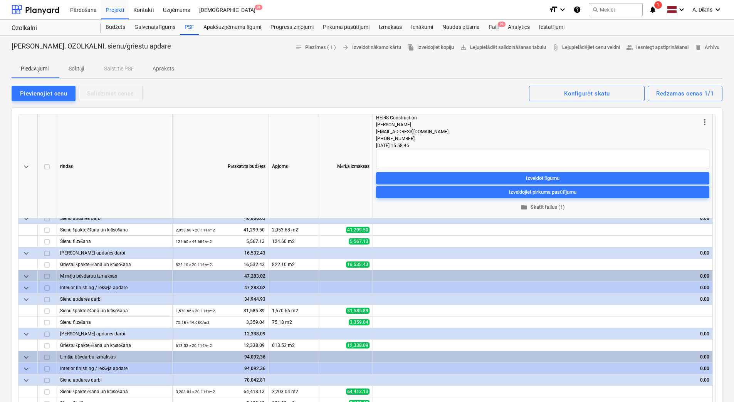
click at [542, 210] on span "folder Skatīt failus (1)" at bounding box center [542, 207] width 327 height 9
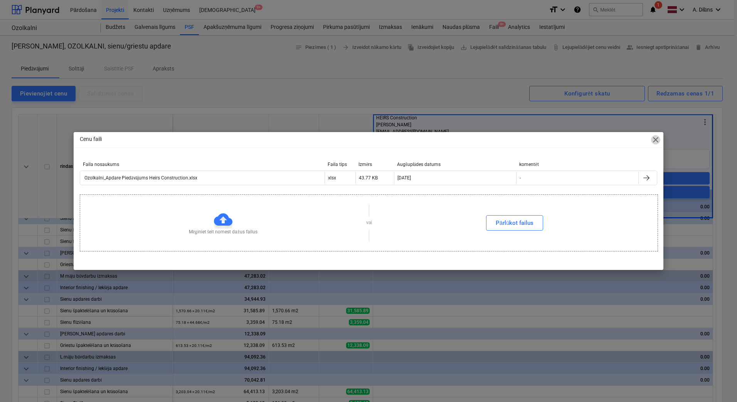
click at [655, 141] on span "close" at bounding box center [655, 139] width 9 height 9
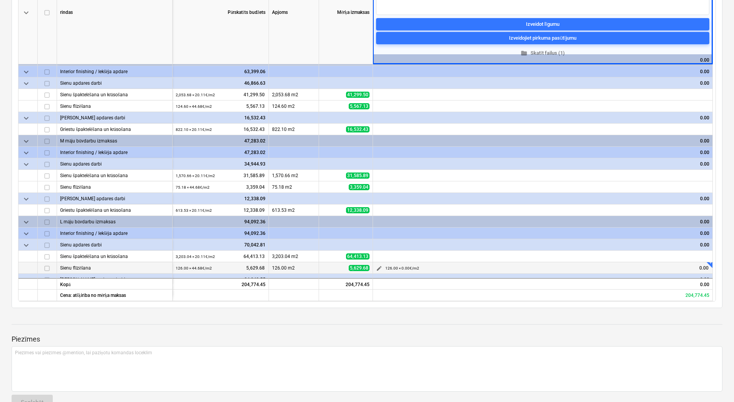
scroll to position [0, 0]
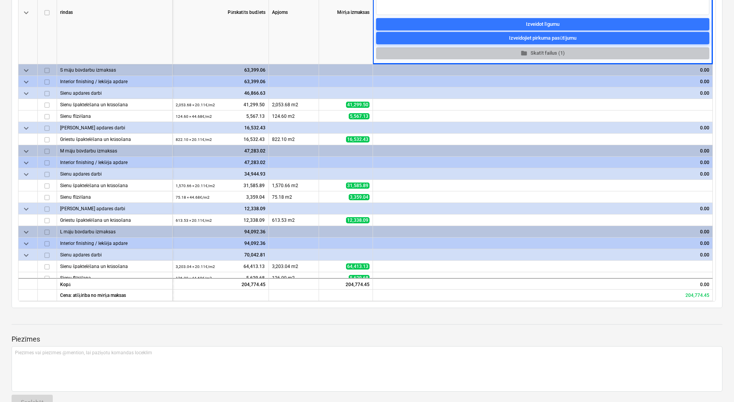
click at [541, 49] on button "folder Skatīt failus (1)" at bounding box center [542, 53] width 333 height 12
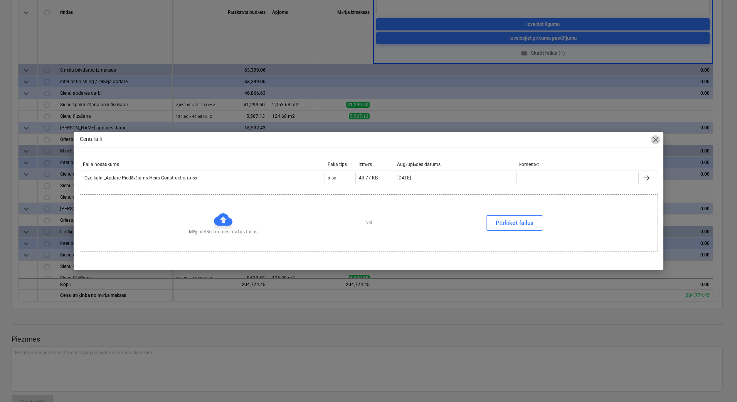
click at [655, 136] on span "close" at bounding box center [655, 139] width 9 height 9
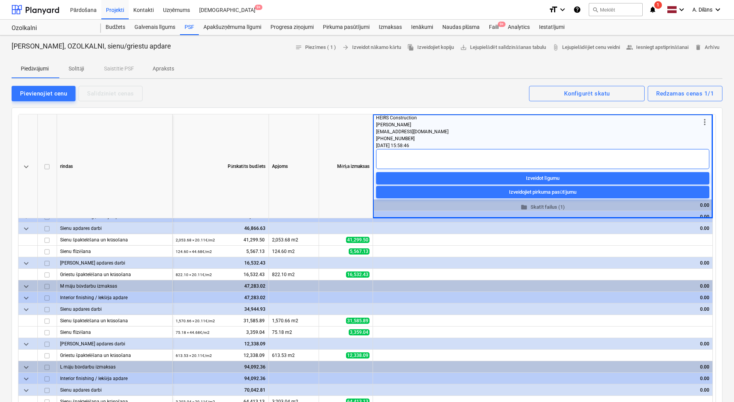
scroll to position [29, 0]
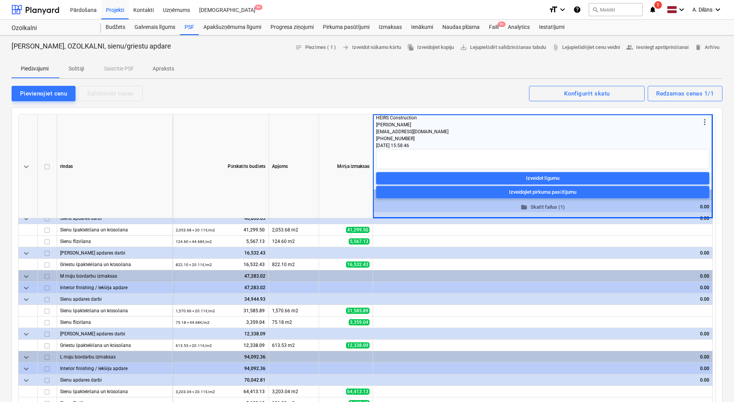
click at [529, 211] on span "folder Skatīt failus (1)" at bounding box center [542, 207] width 327 height 9
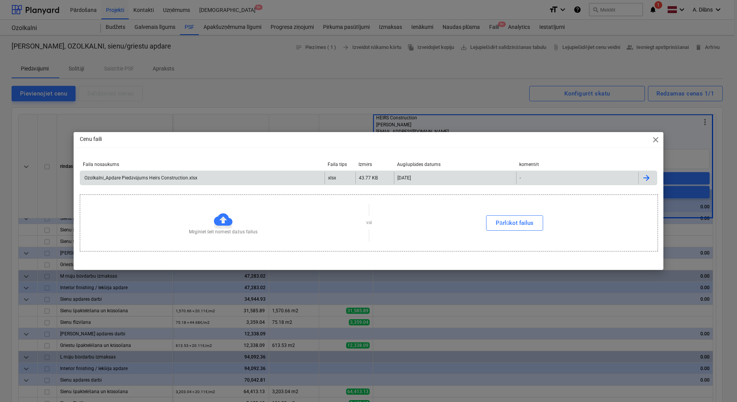
click at [327, 177] on div "xlsx" at bounding box center [340, 178] width 31 height 12
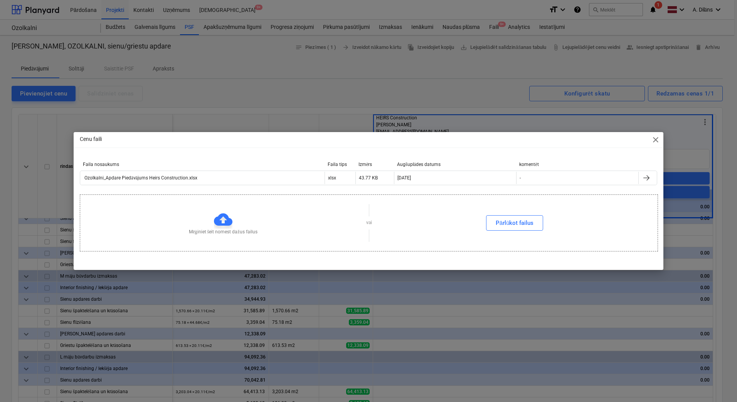
click at [656, 143] on span "close" at bounding box center [655, 139] width 9 height 9
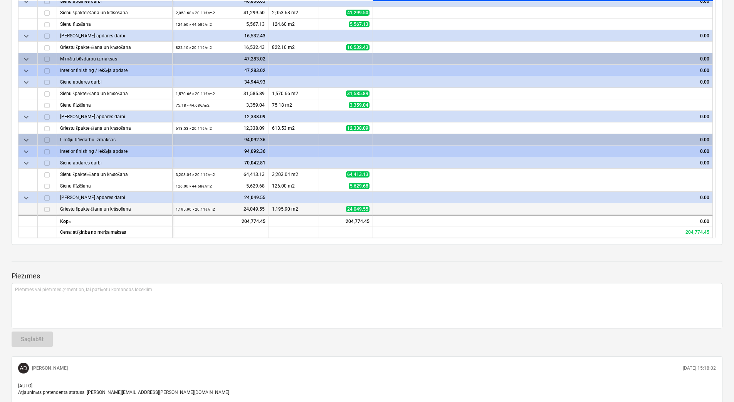
scroll to position [231, 0]
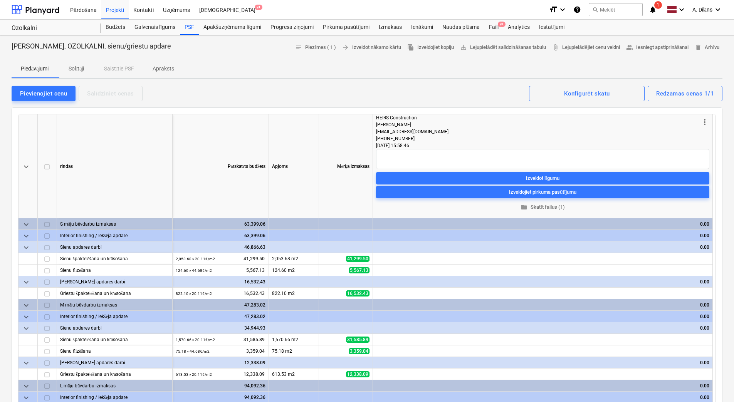
click at [75, 68] on p "Solītāji" at bounding box center [76, 69] width 19 height 8
type textarea "x"
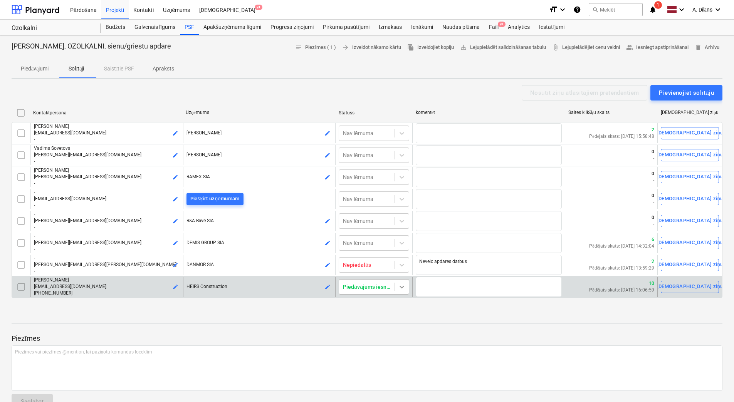
click at [404, 287] on icon at bounding box center [402, 287] width 5 height 3
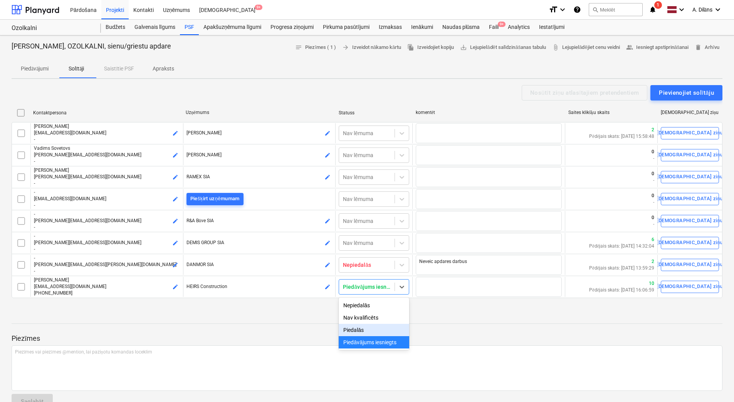
click at [458, 316] on div at bounding box center [367, 317] width 711 height 6
